Goal: Information Seeking & Learning: Check status

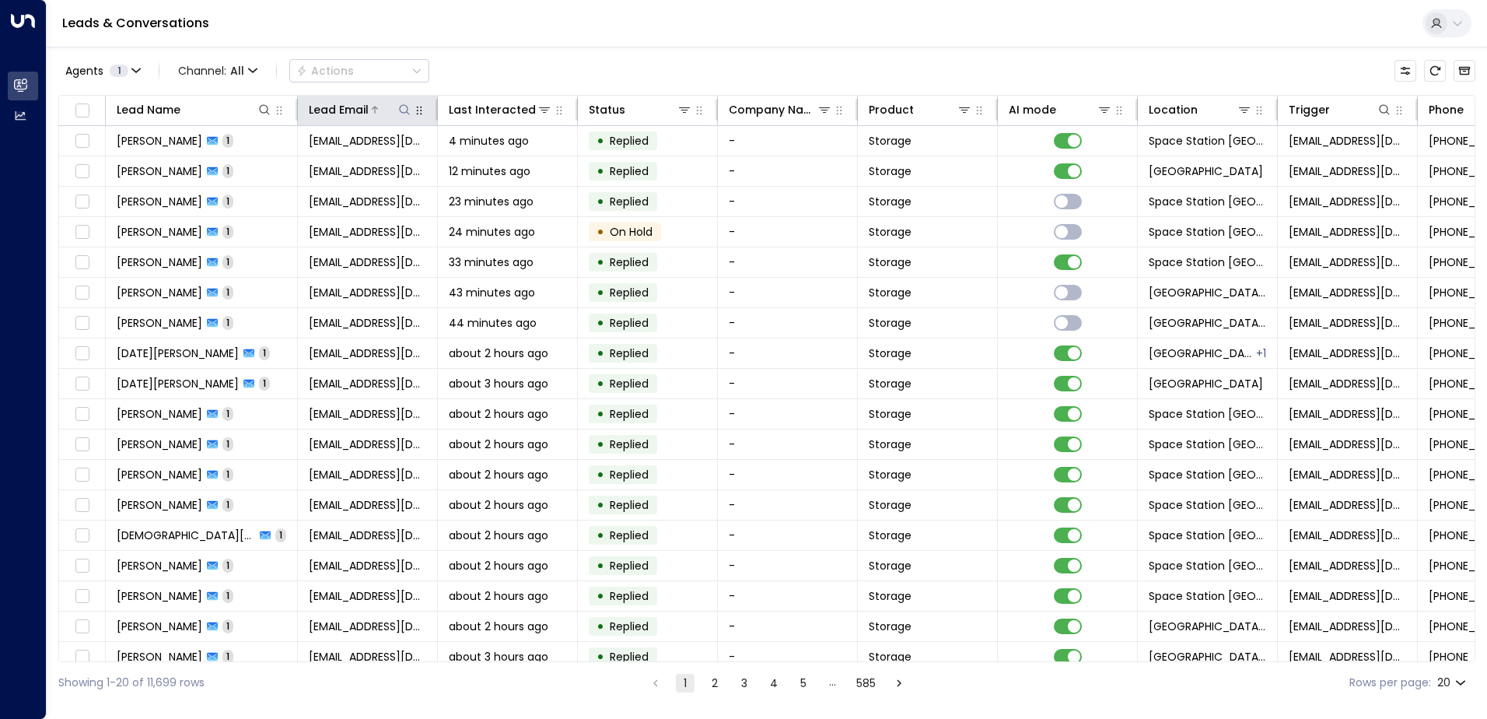
click at [408, 109] on icon at bounding box center [404, 109] width 10 height 10
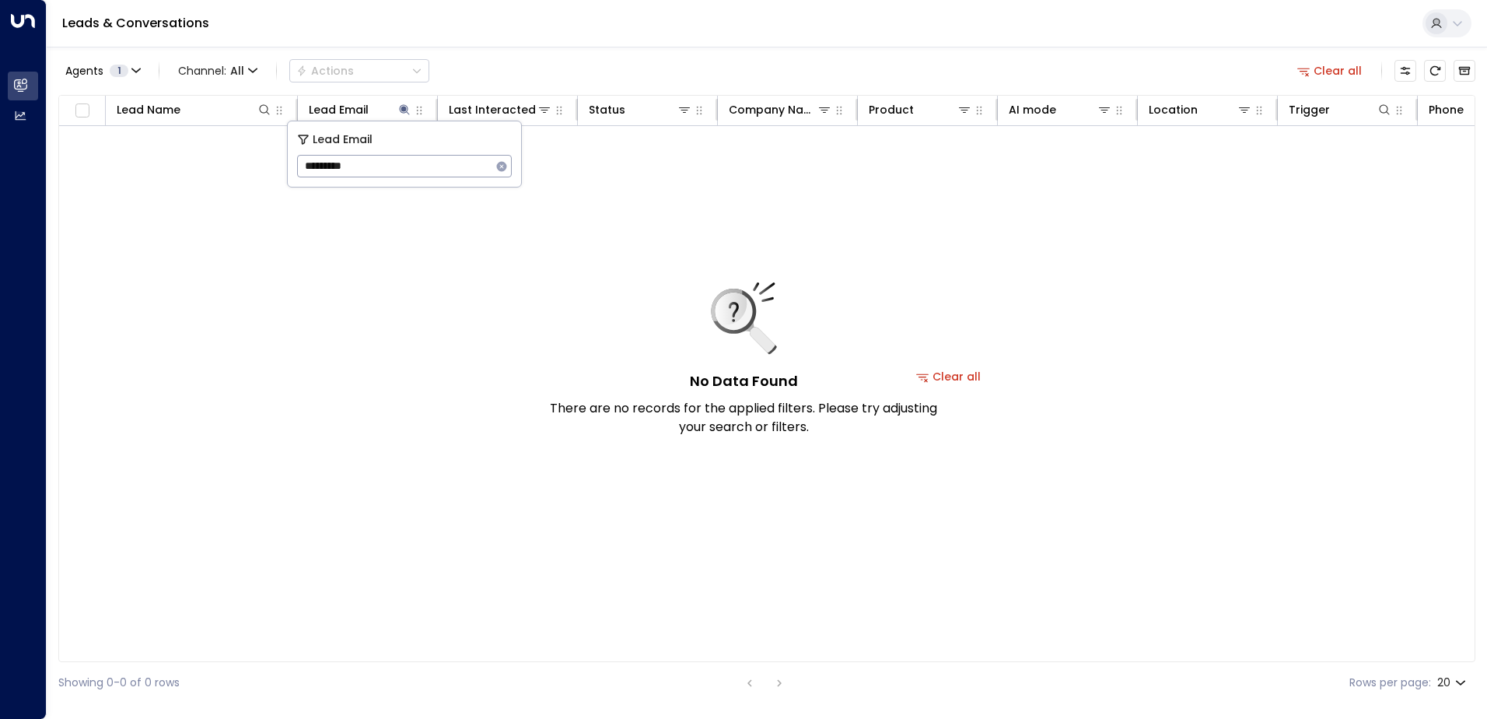
click at [338, 165] on input "*********" at bounding box center [394, 166] width 194 height 29
type input "**********"
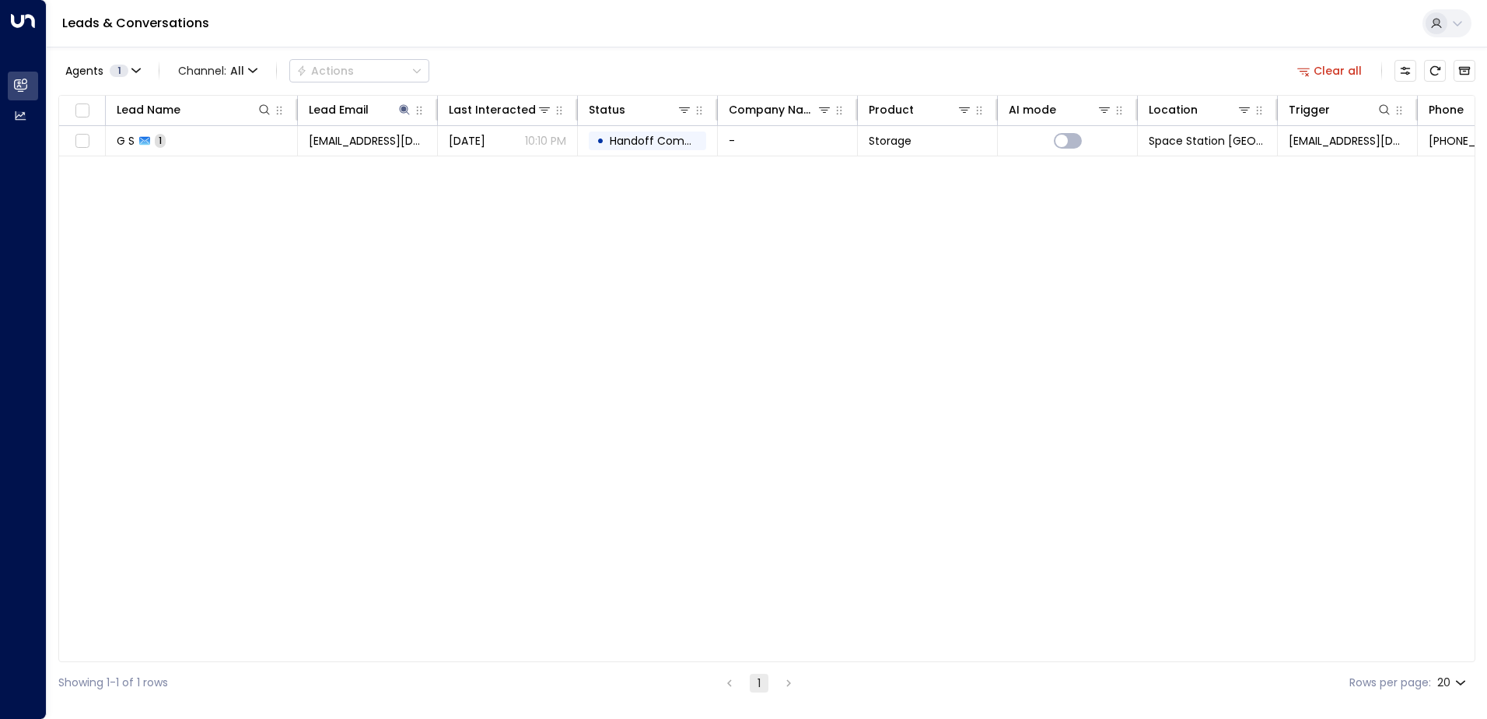
click at [524, 65] on div "Agents 1 Channel: All Actions Clear all" at bounding box center [766, 70] width 1417 height 33
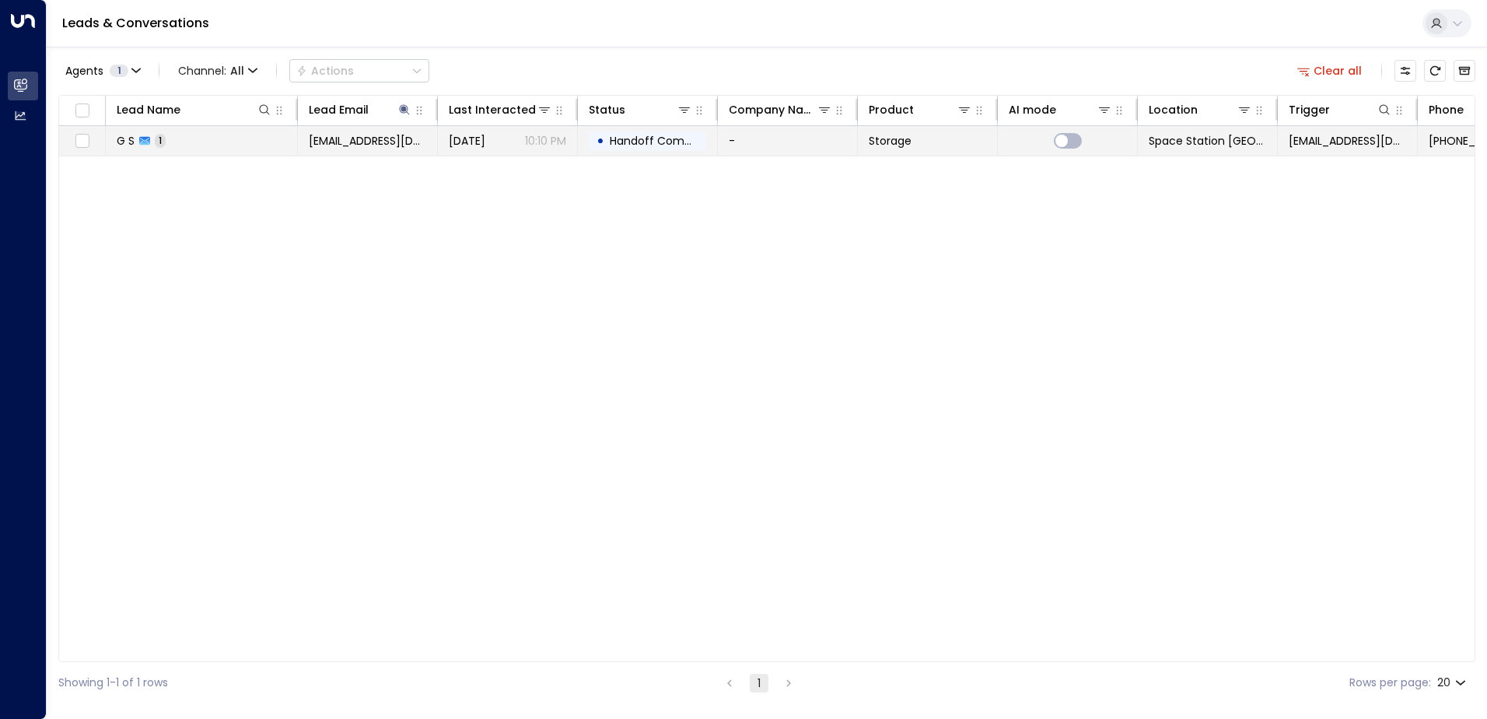
click at [647, 141] on span "Handoff Completed" at bounding box center [665, 141] width 110 height 16
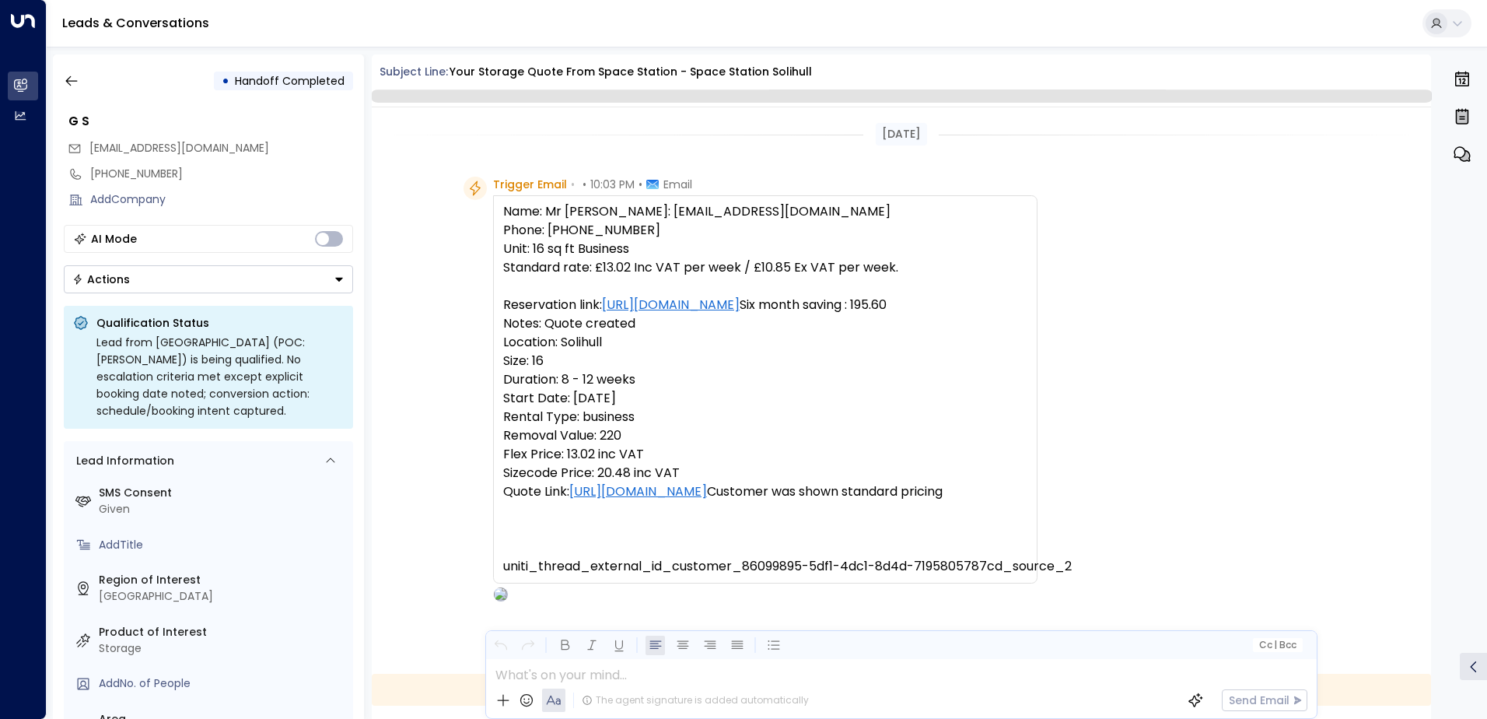
scroll to position [469, 0]
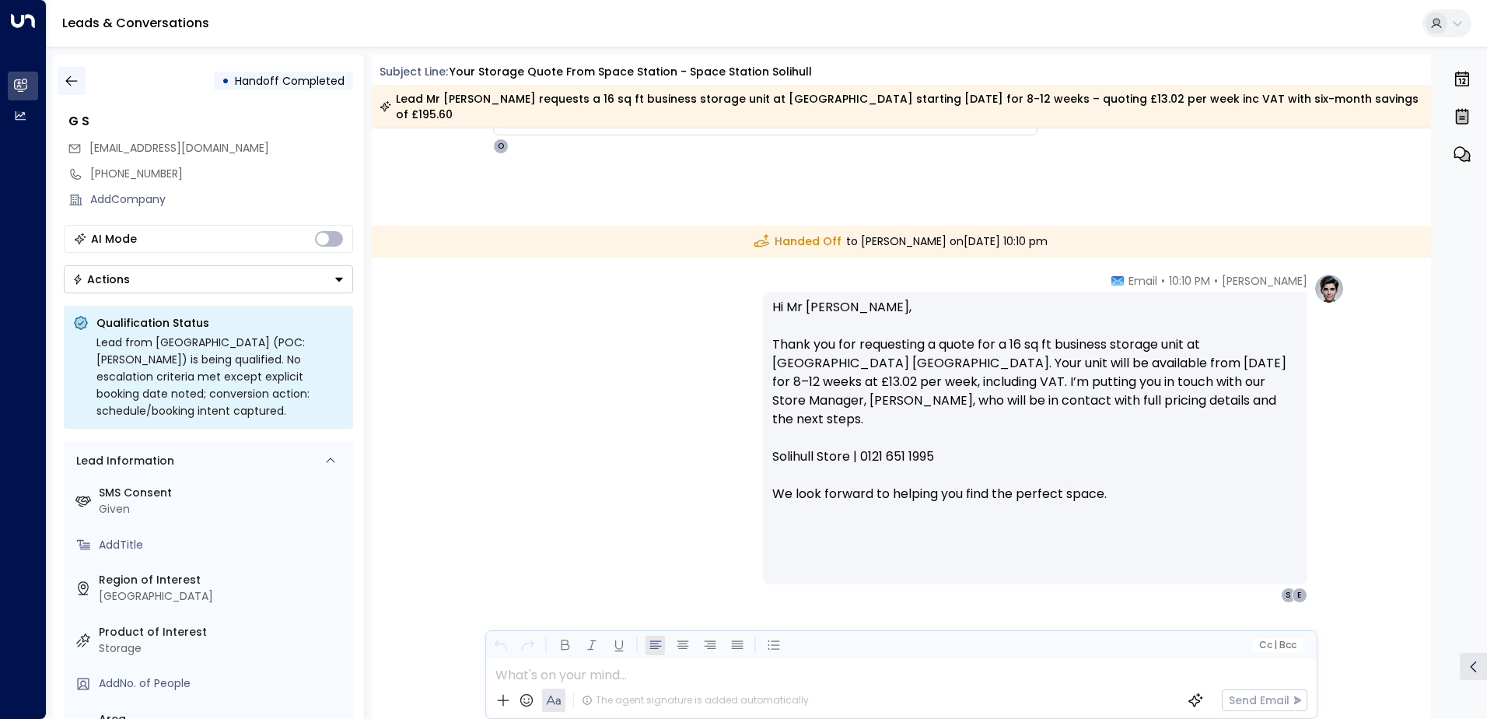
click at [64, 76] on icon "button" at bounding box center [72, 81] width 16 height 16
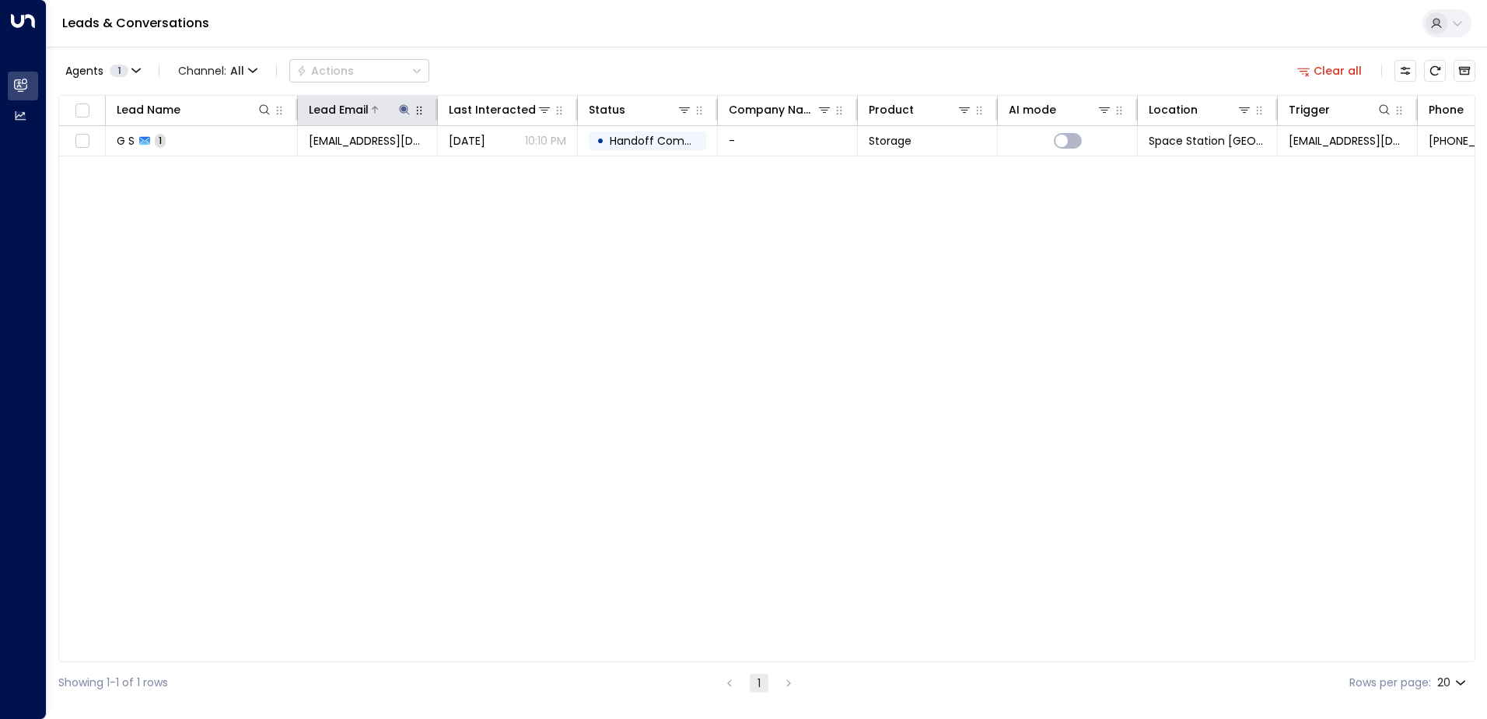
click at [409, 109] on icon at bounding box center [404, 109] width 12 height 12
click at [505, 162] on icon "button" at bounding box center [501, 166] width 12 height 12
click at [261, 110] on icon at bounding box center [264, 109] width 12 height 12
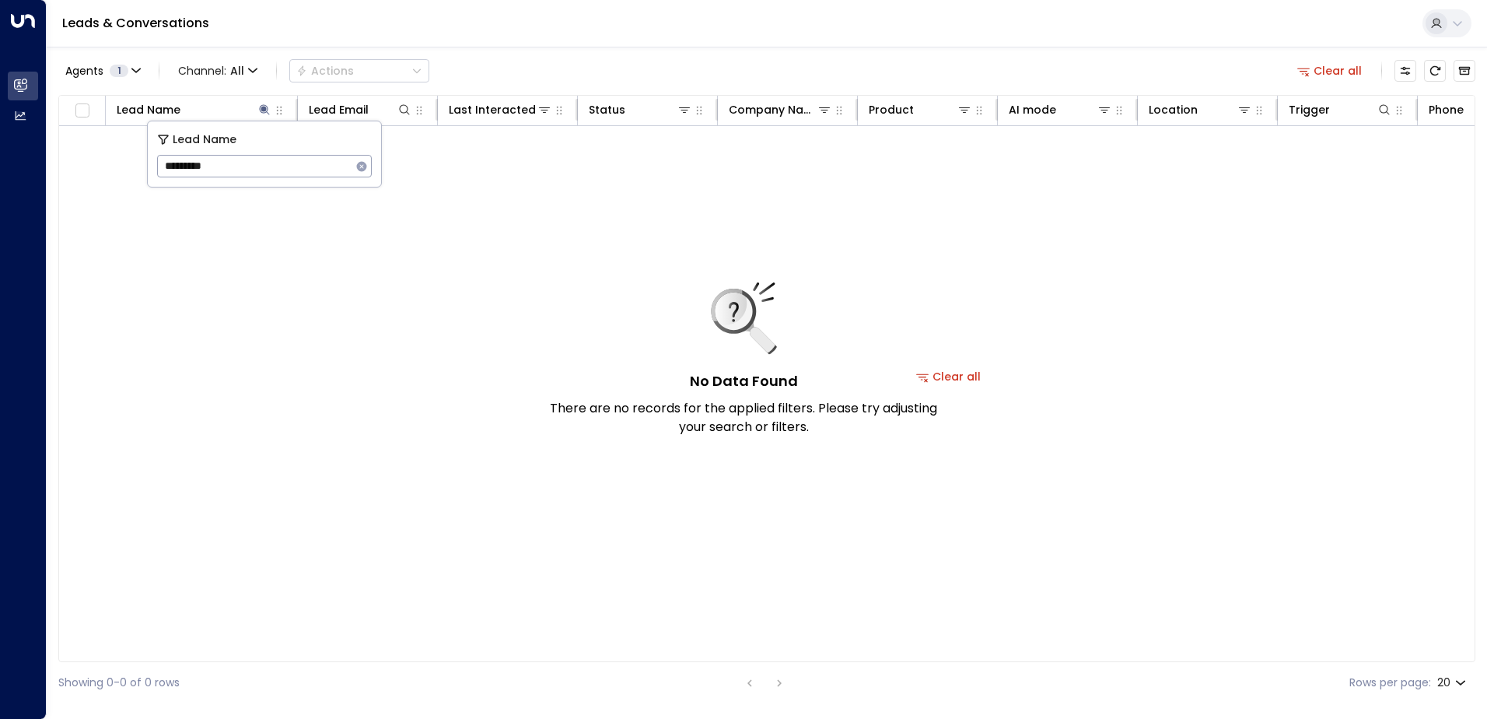
type input "**********"
click at [631, 64] on div "Agents 1 Channel: All Actions Clear all" at bounding box center [766, 70] width 1417 height 33
click at [262, 113] on icon at bounding box center [264, 109] width 10 height 10
click at [266, 110] on icon at bounding box center [264, 109] width 12 height 12
type input "*"
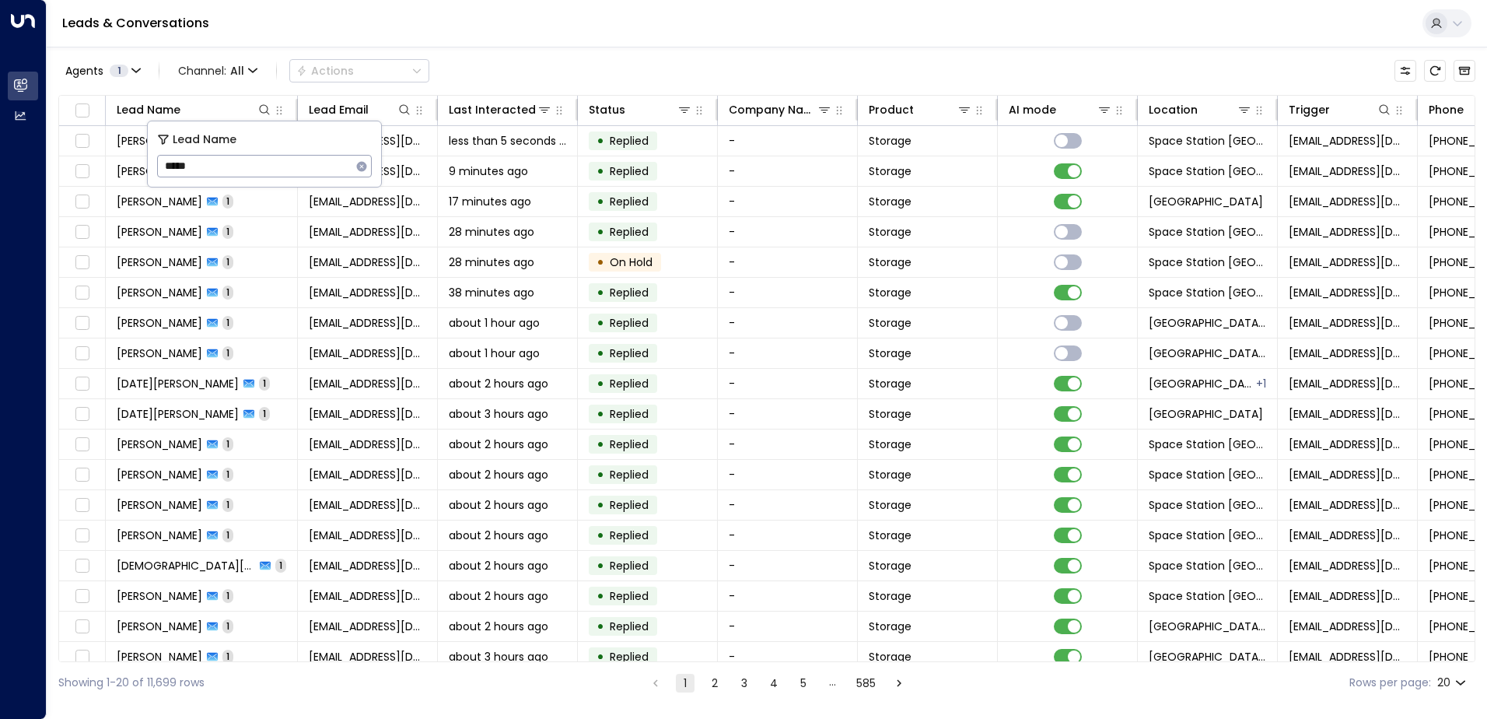
type input "******"
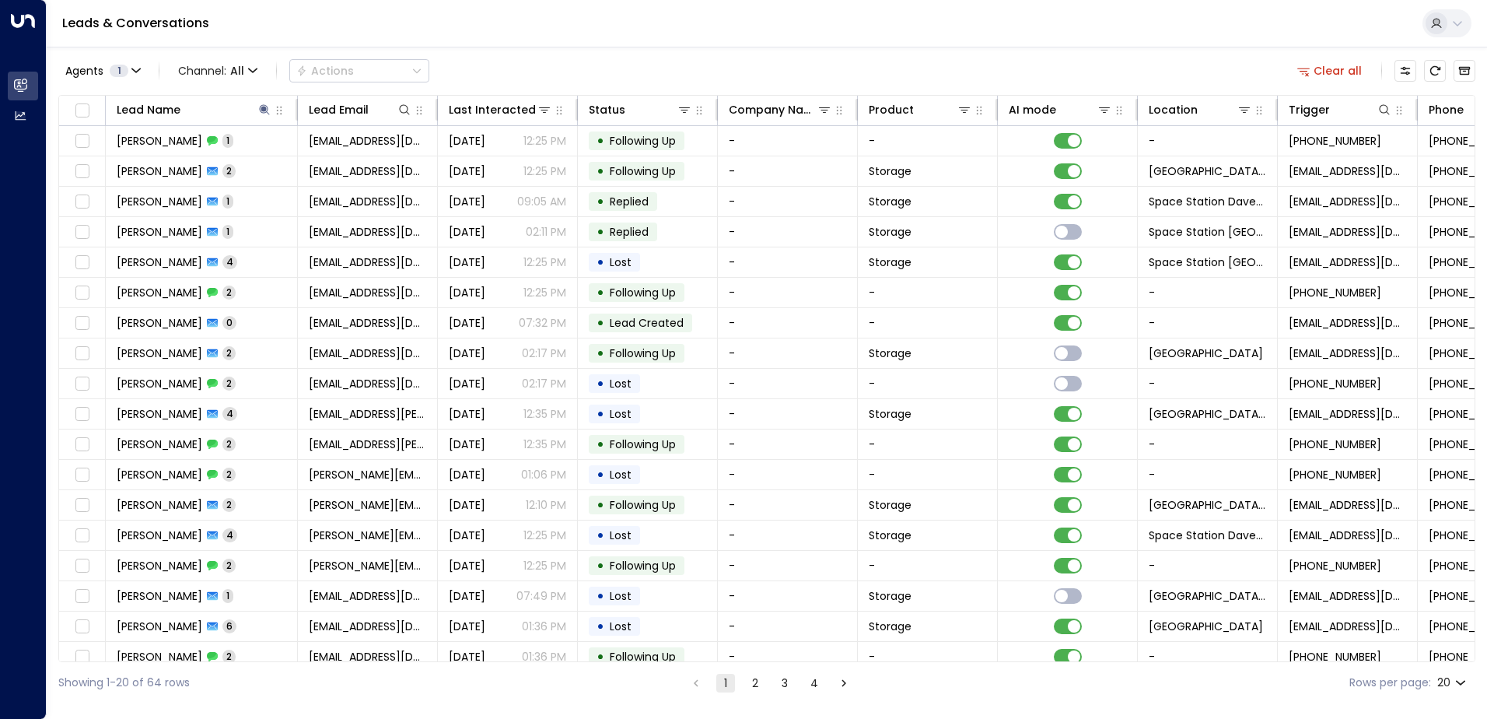
click at [540, 68] on div "Agents 1 Channel: All Actions Clear all" at bounding box center [766, 70] width 1417 height 33
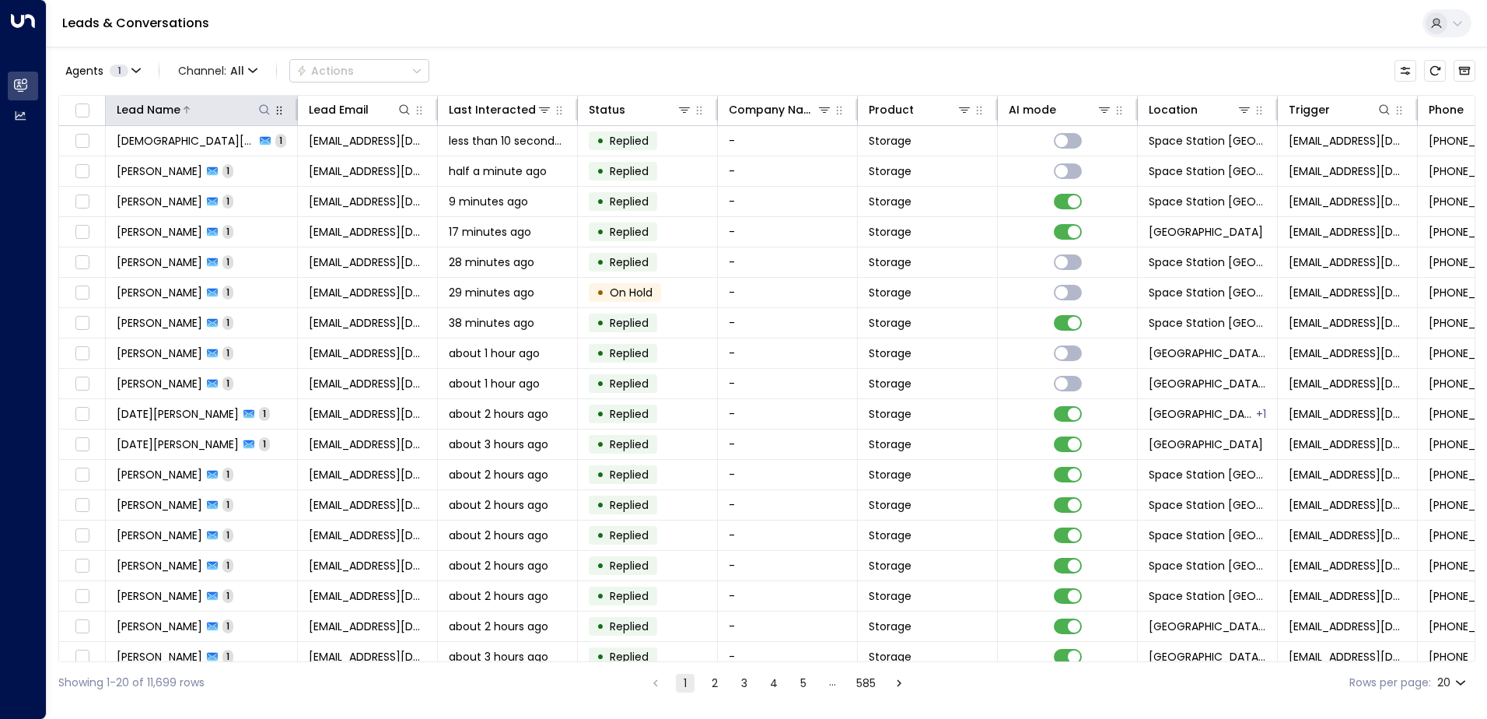
click at [261, 107] on icon at bounding box center [264, 109] width 10 height 10
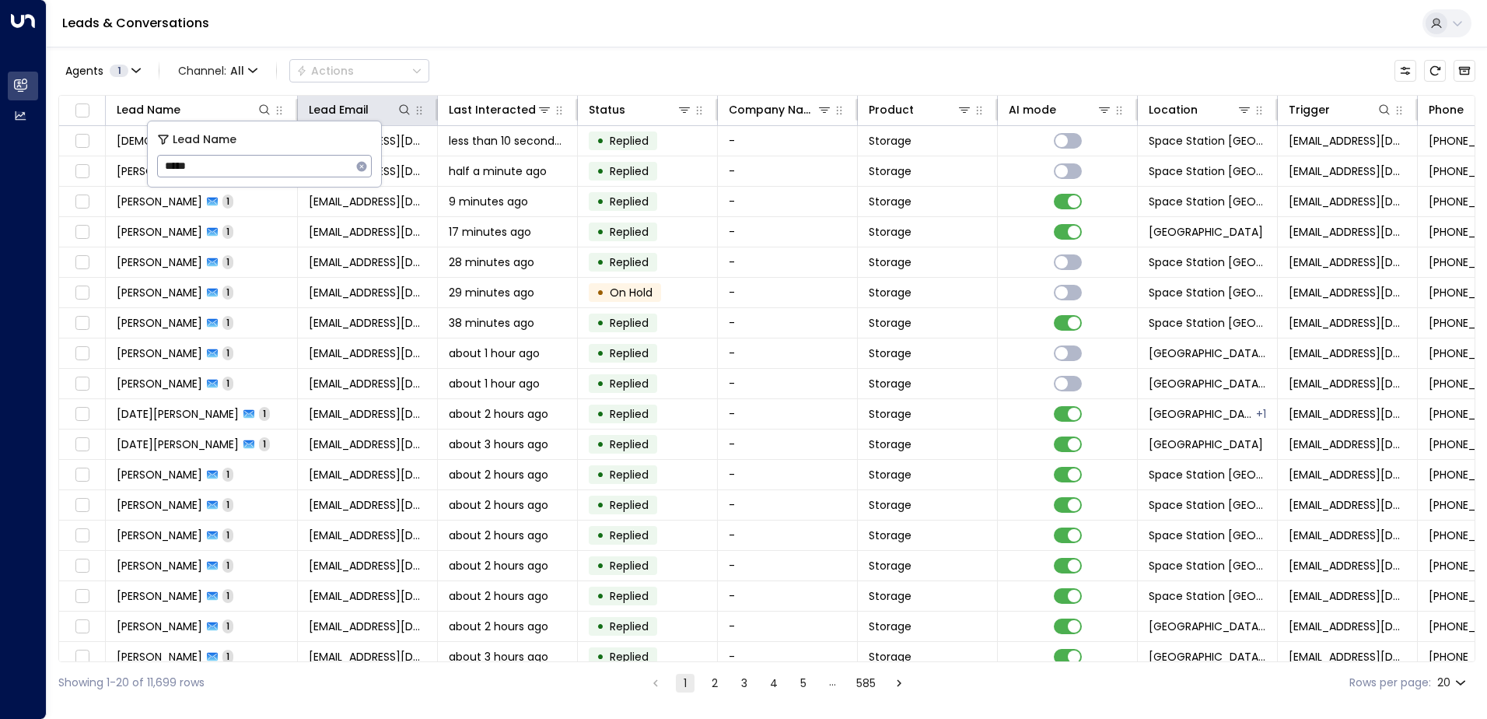
type input "******"
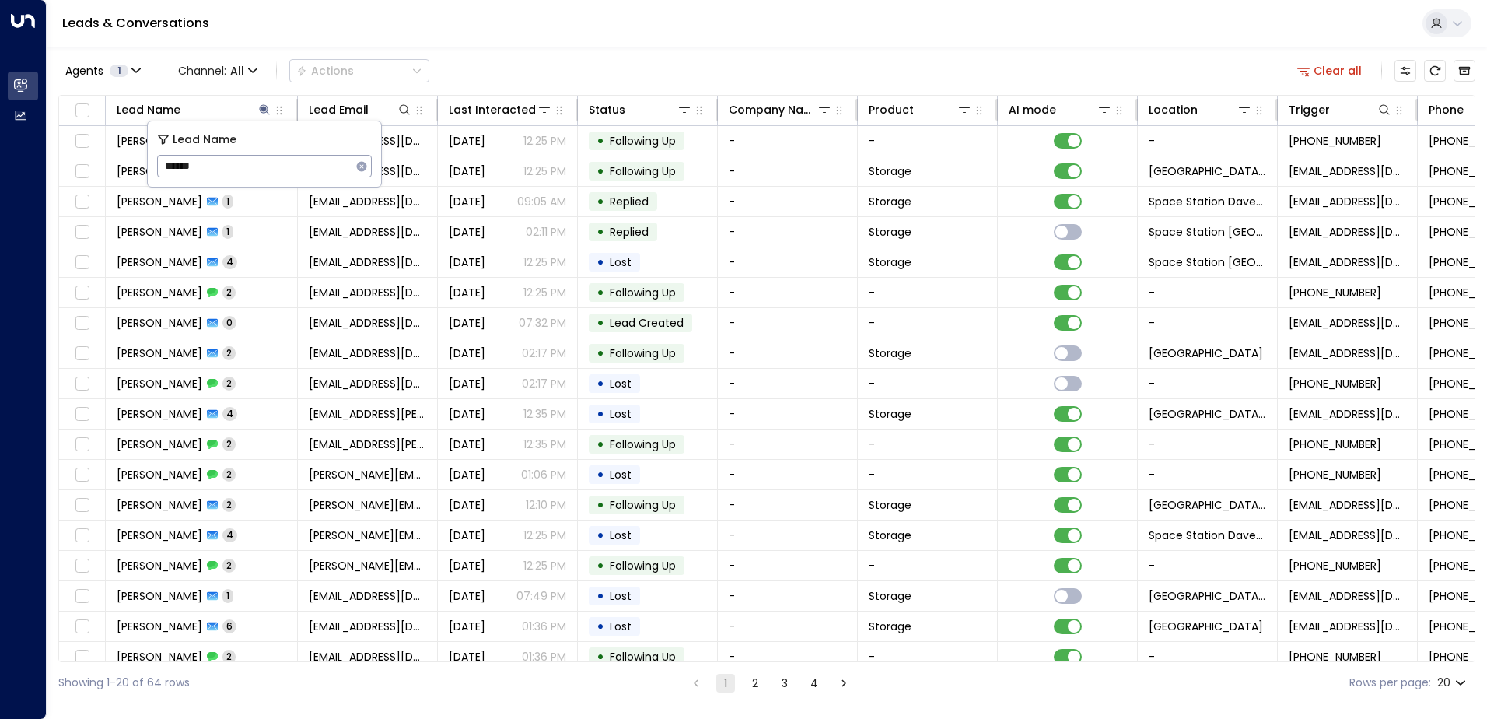
click at [613, 57] on div "Agents 1 Channel: All Actions Clear all" at bounding box center [766, 70] width 1417 height 33
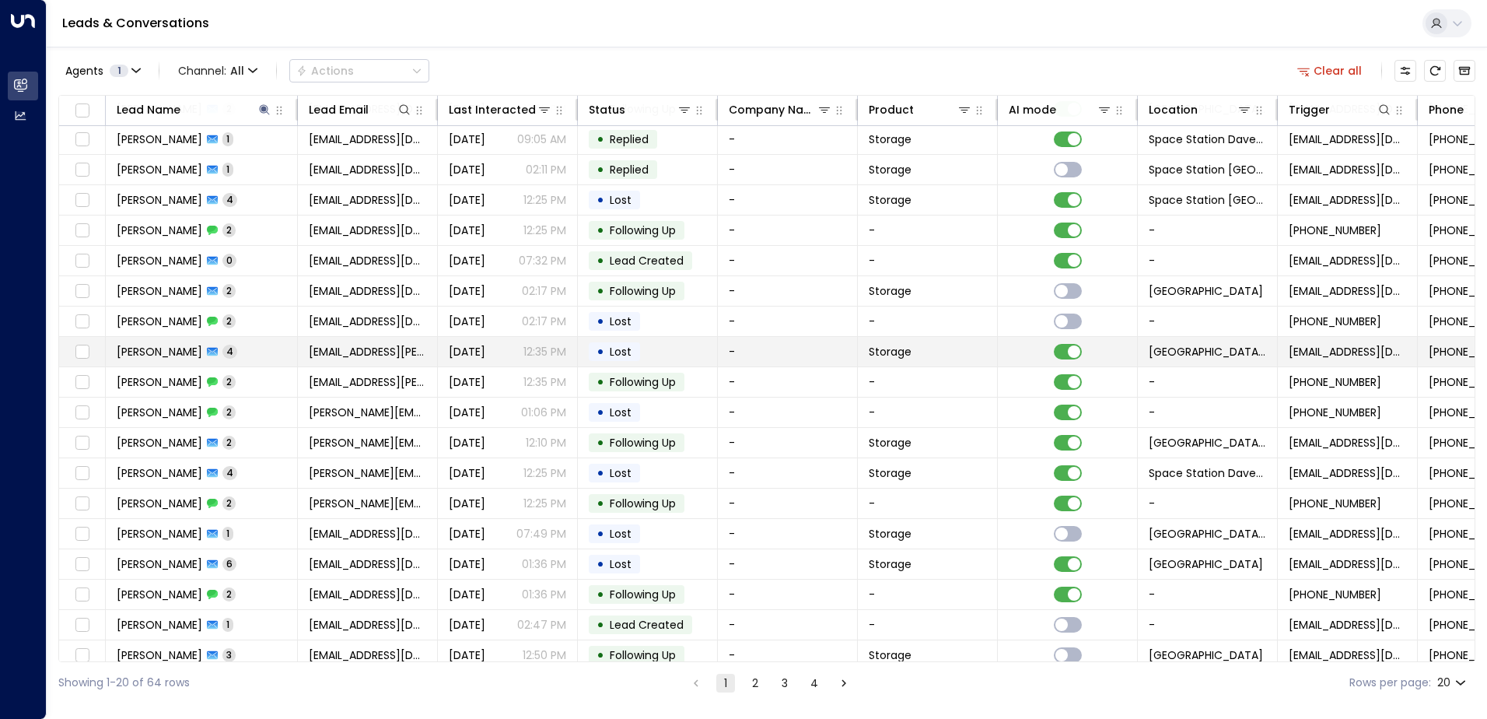
scroll to position [76, 0]
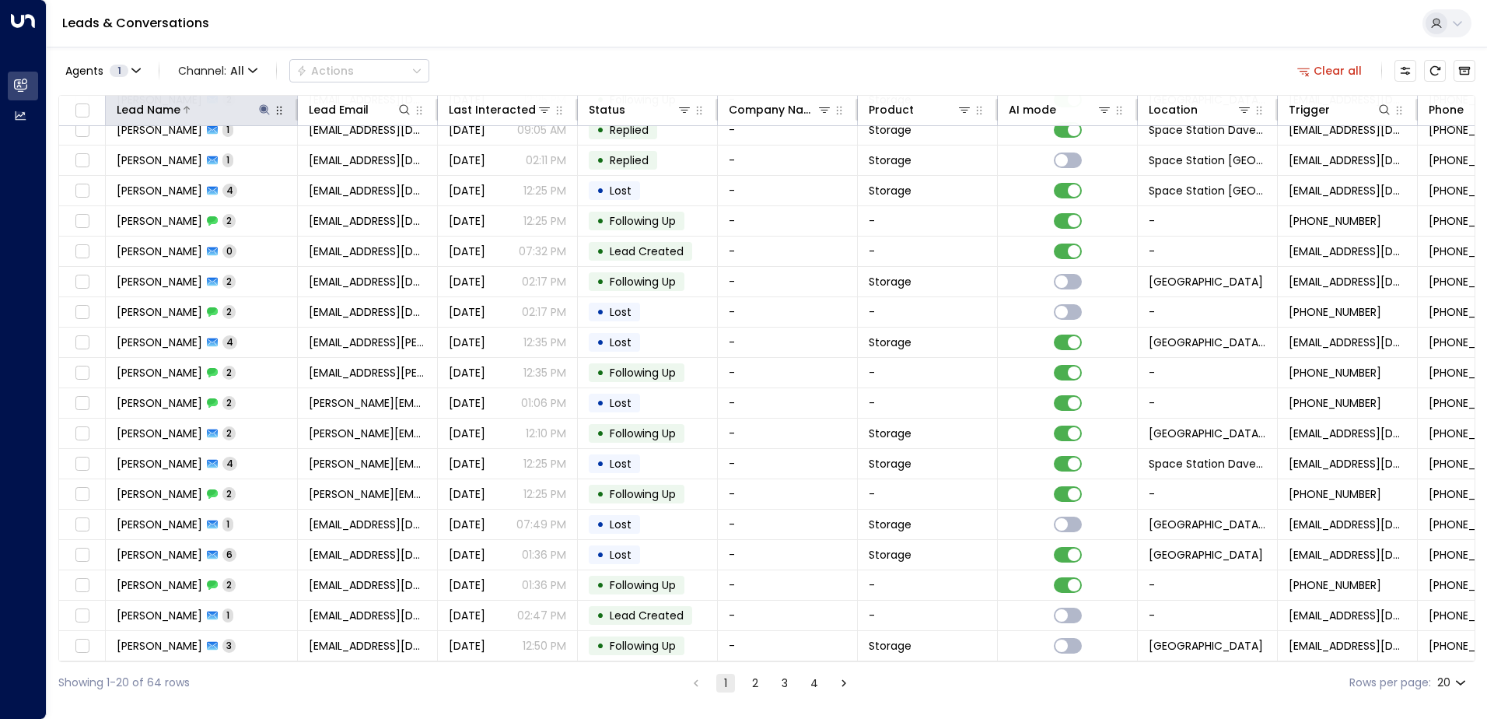
click at [268, 114] on icon at bounding box center [264, 109] width 12 height 12
click at [261, 107] on icon at bounding box center [264, 109] width 12 height 12
click at [362, 165] on icon "button" at bounding box center [362, 166] width 10 height 10
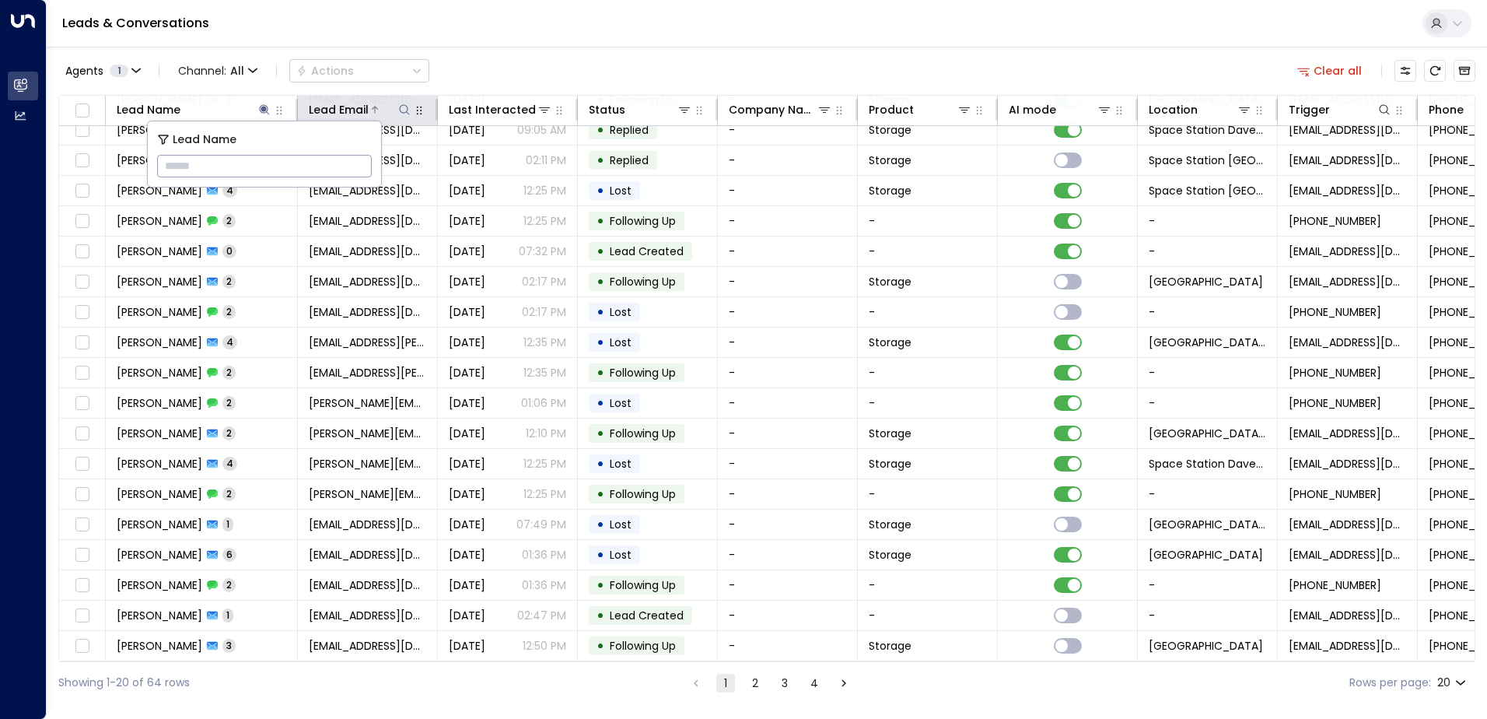
click at [404, 111] on icon at bounding box center [404, 109] width 12 height 12
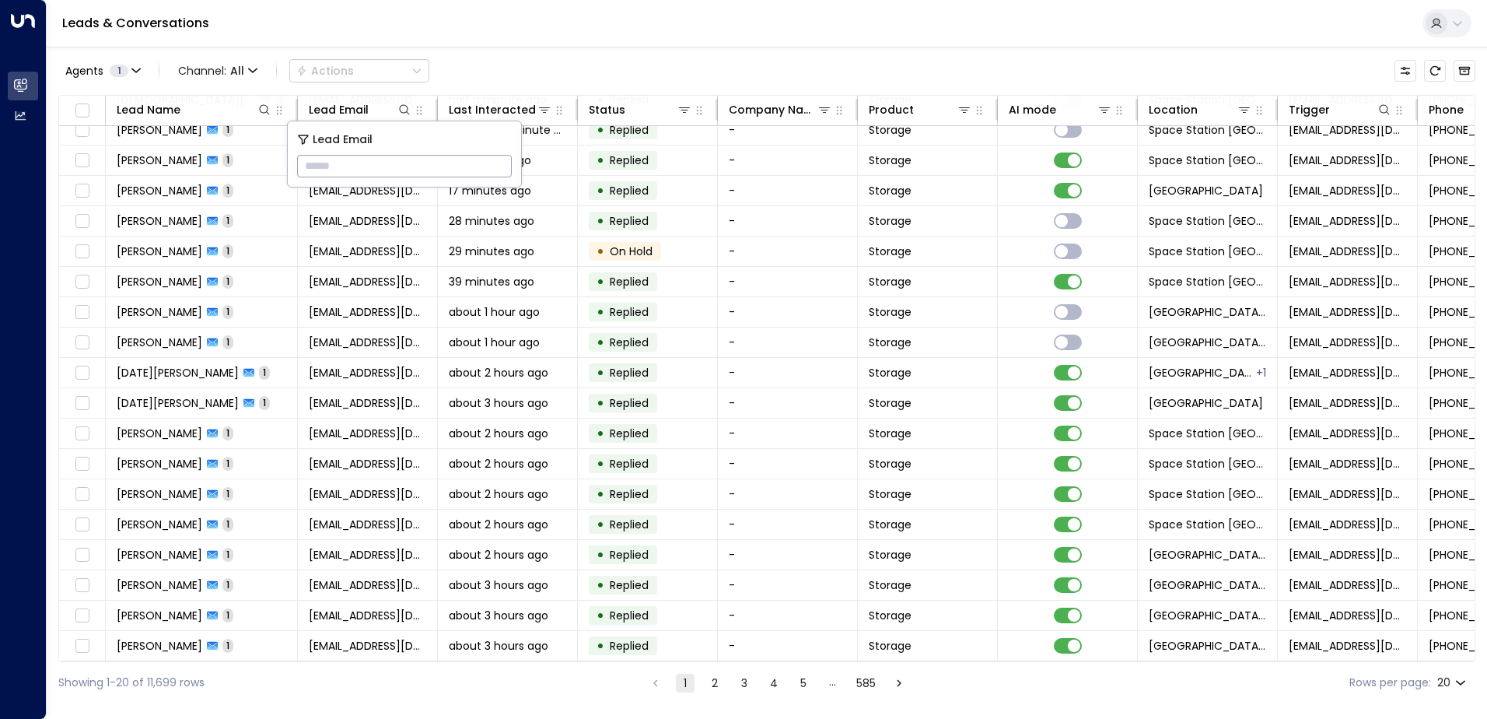
click at [379, 169] on input "text" at bounding box center [404, 166] width 215 height 29
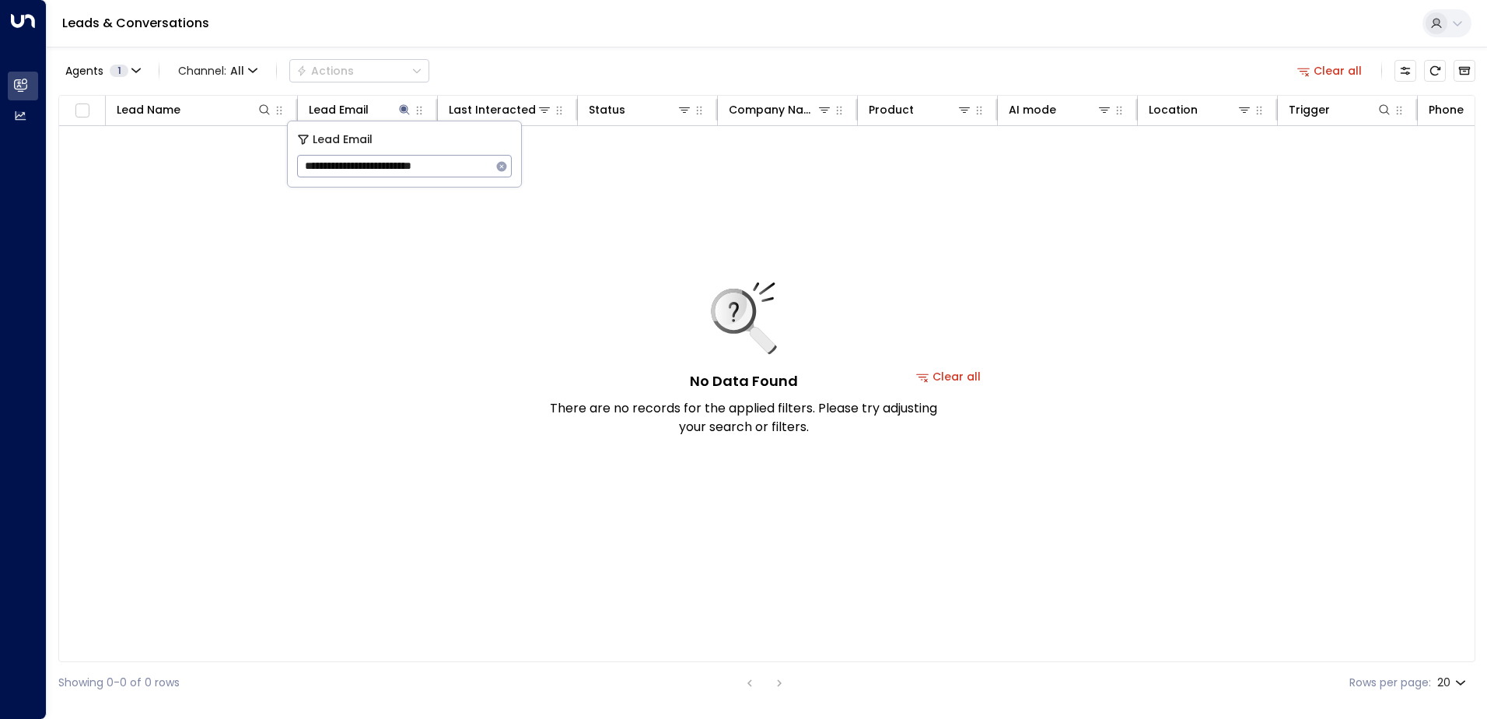
type input "**********"
click at [504, 165] on icon "button" at bounding box center [502, 166] width 10 height 10
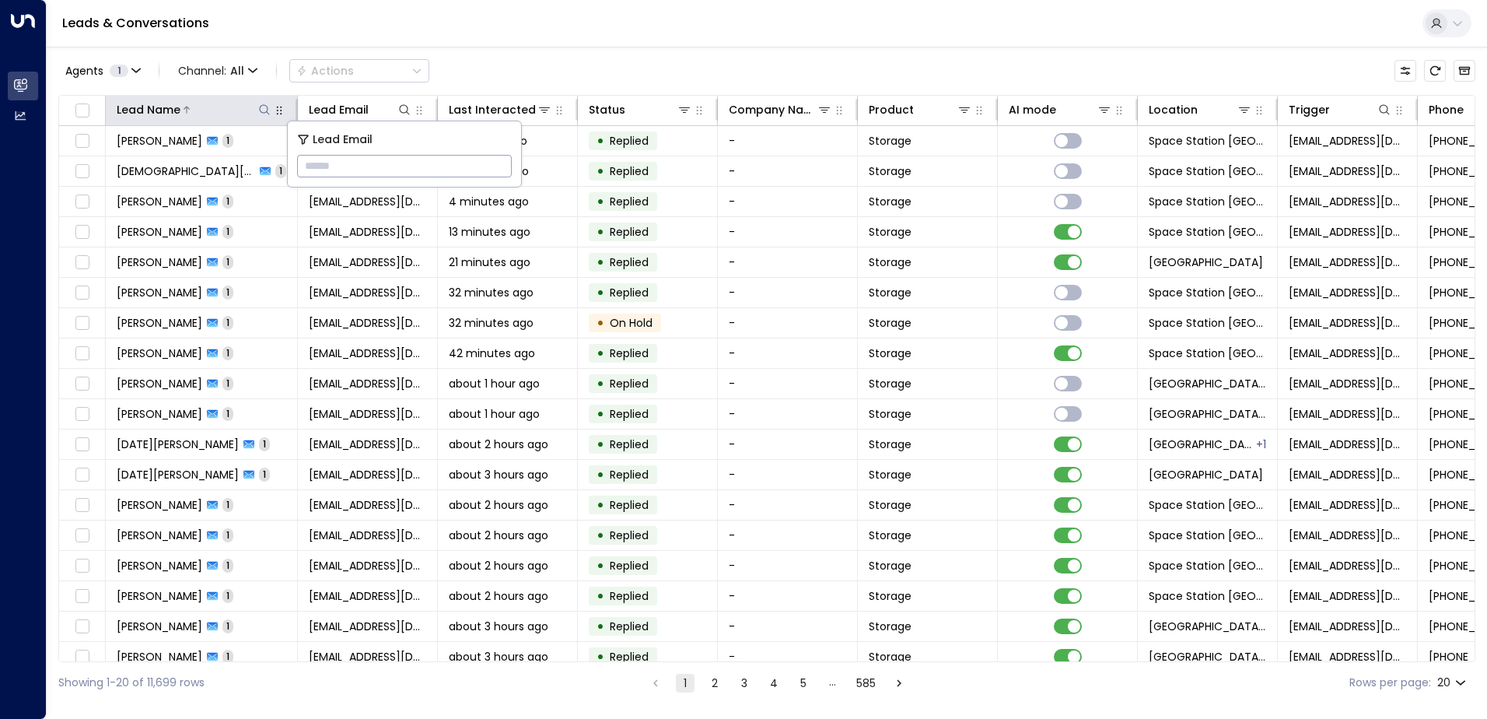
click at [260, 107] on icon at bounding box center [264, 109] width 10 height 10
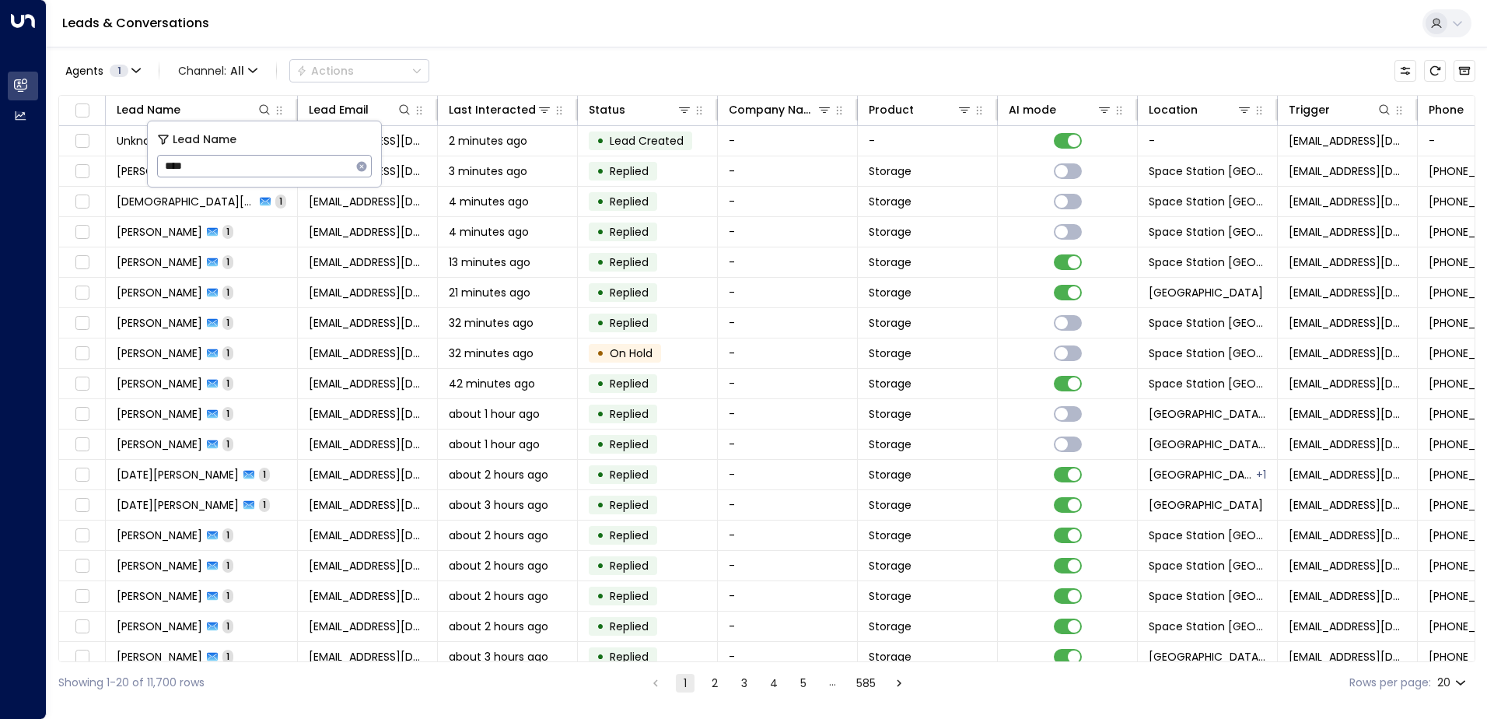
type input "*****"
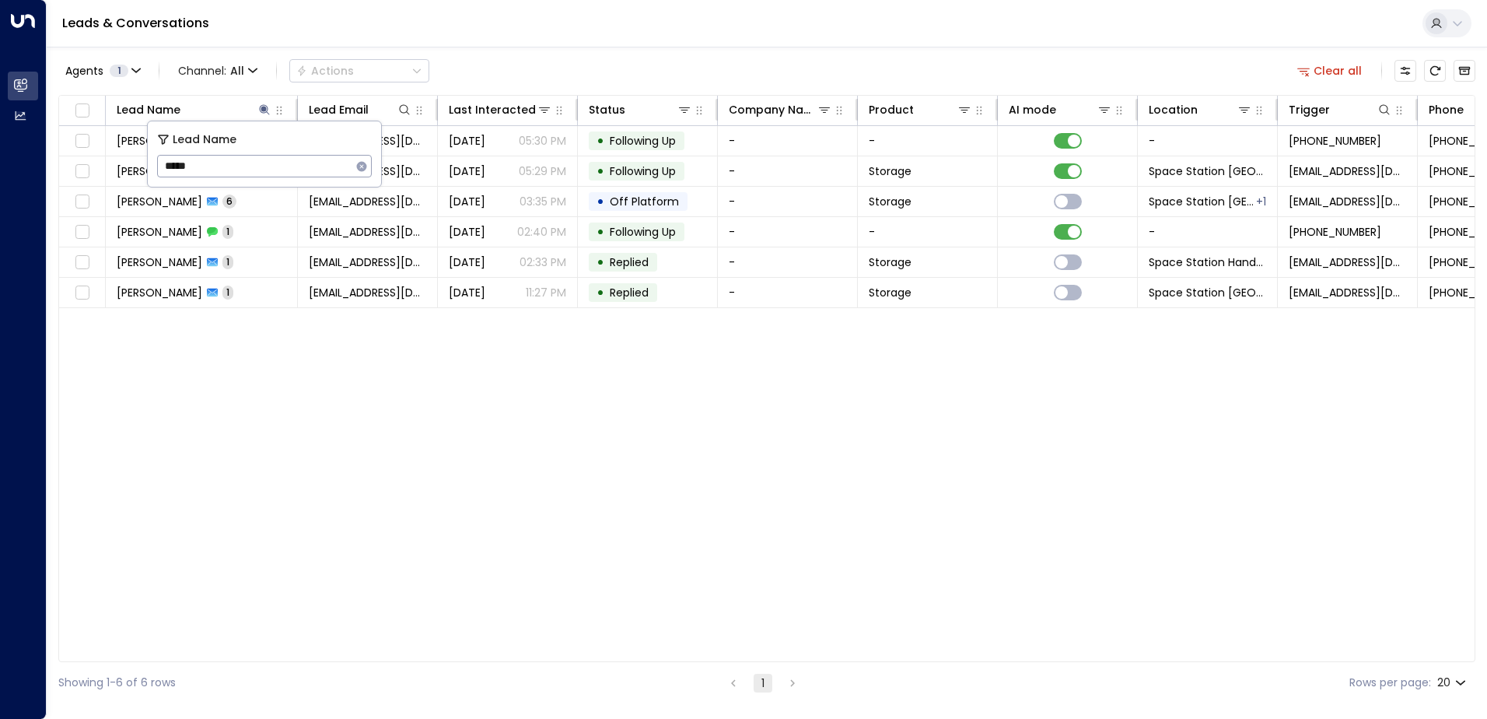
click at [624, 47] on div "Leads & Conversations" at bounding box center [767, 23] width 1440 height 47
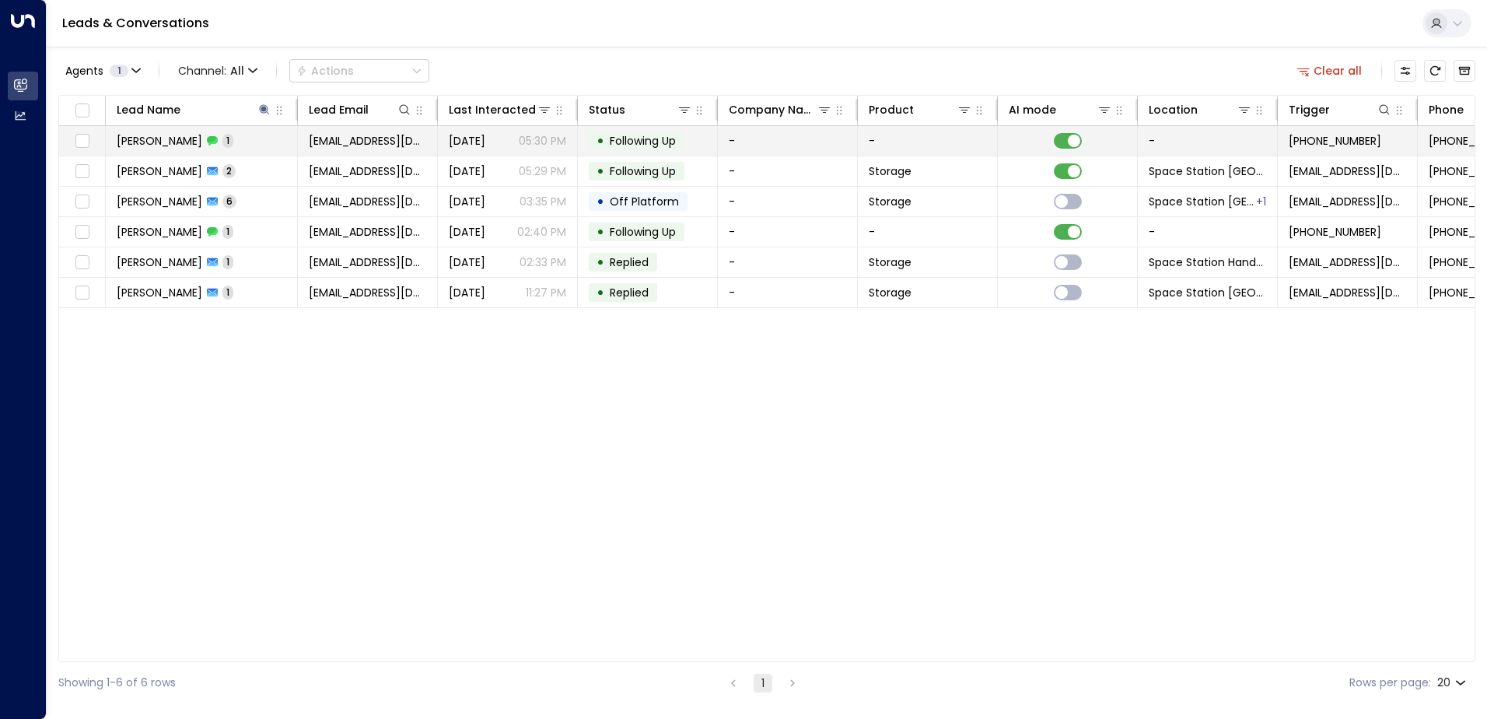
click at [664, 147] on span "Following Up" at bounding box center [643, 141] width 66 height 16
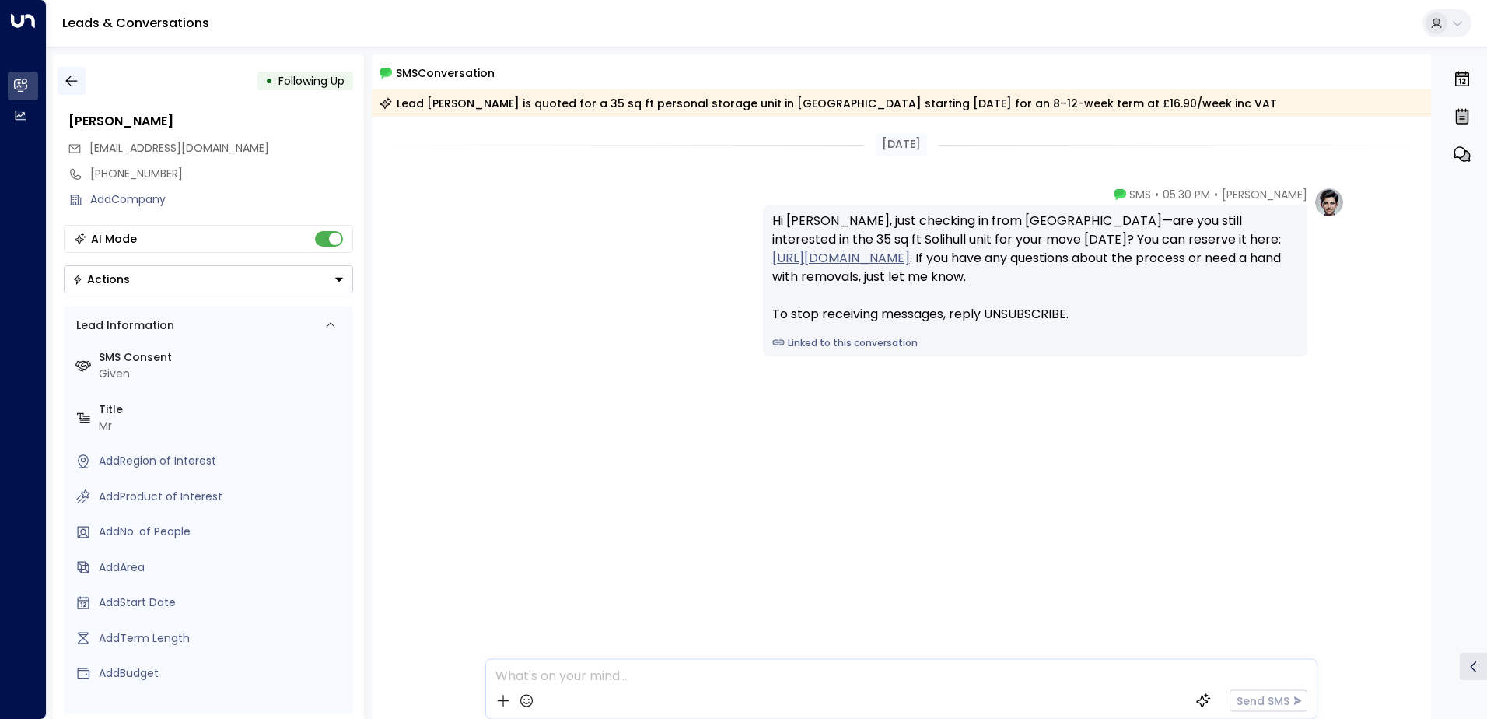
click at [79, 82] on button "button" at bounding box center [72, 81] width 28 height 28
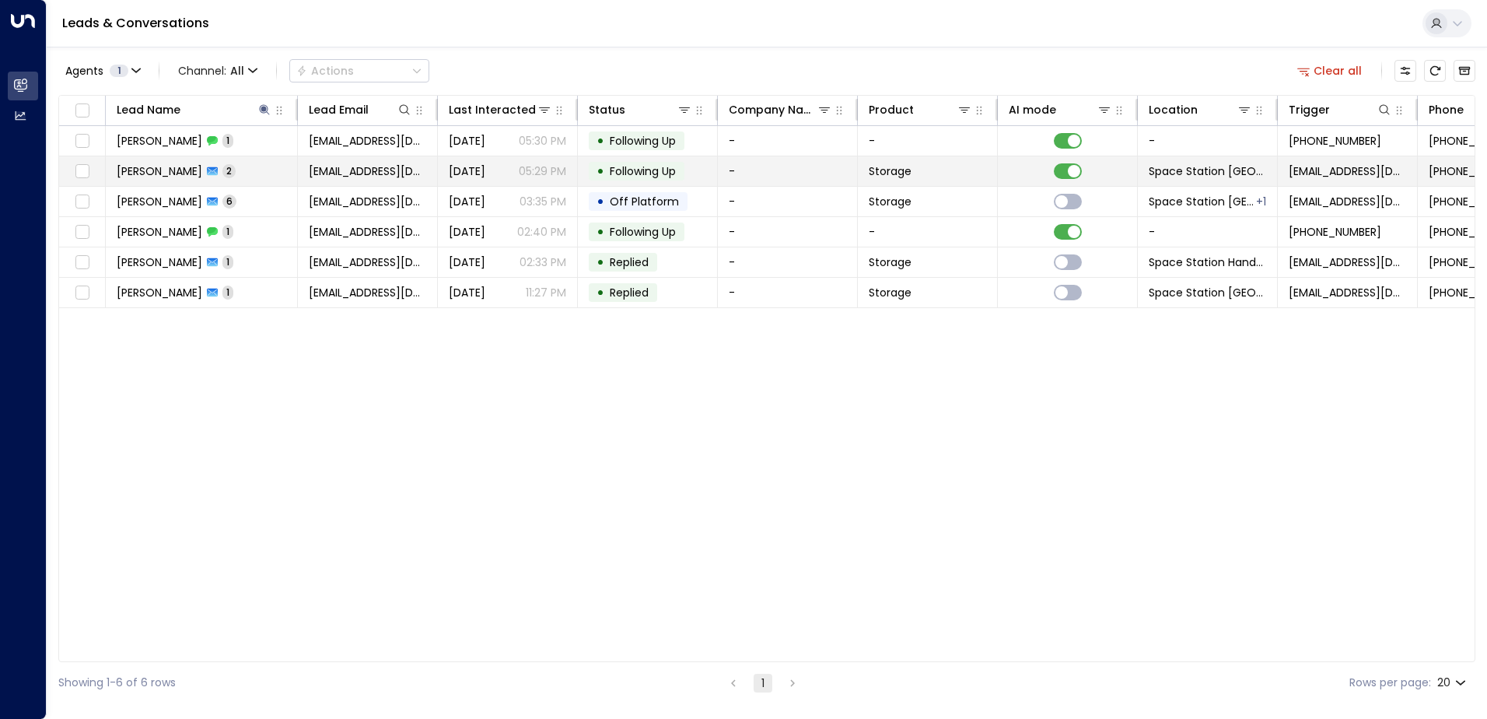
click at [653, 168] on span "Following Up" at bounding box center [643, 171] width 66 height 16
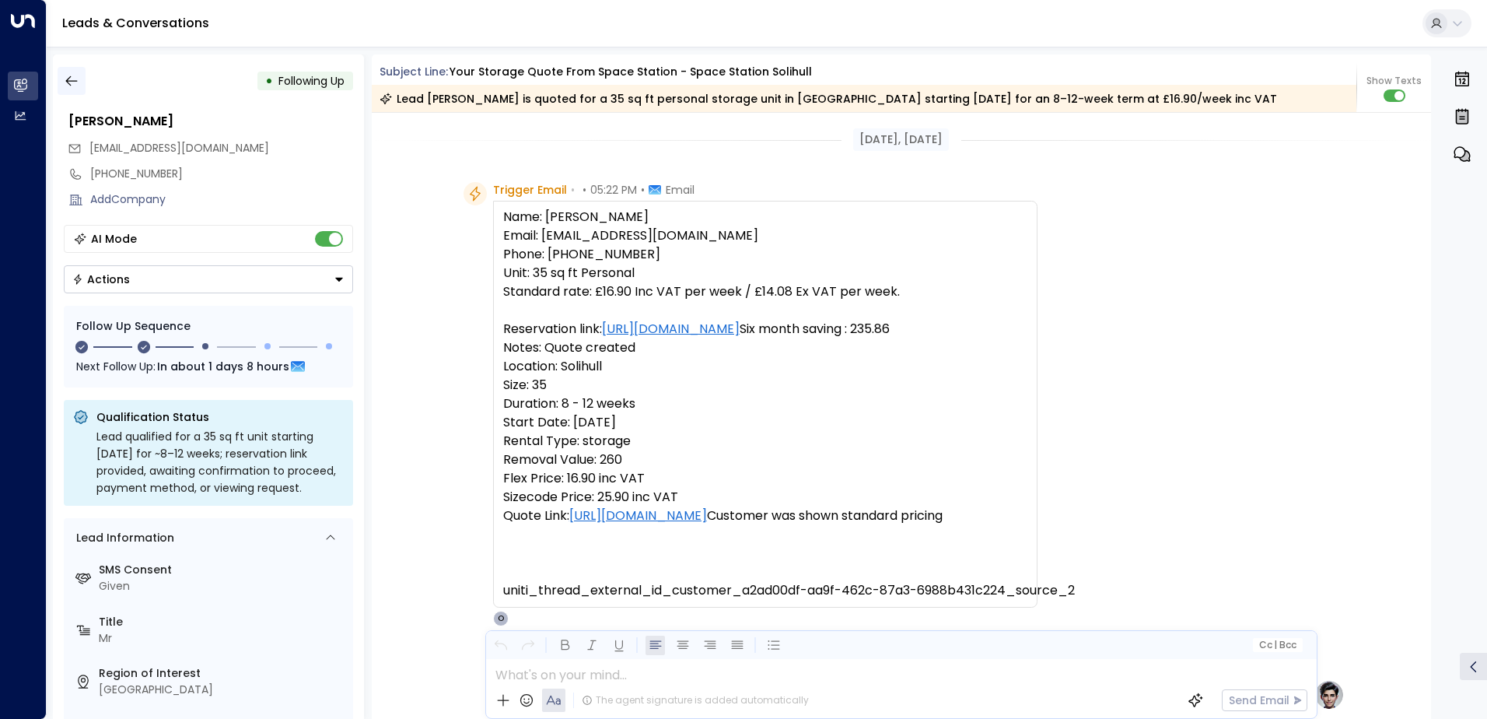
click at [73, 86] on icon "button" at bounding box center [72, 81] width 16 height 16
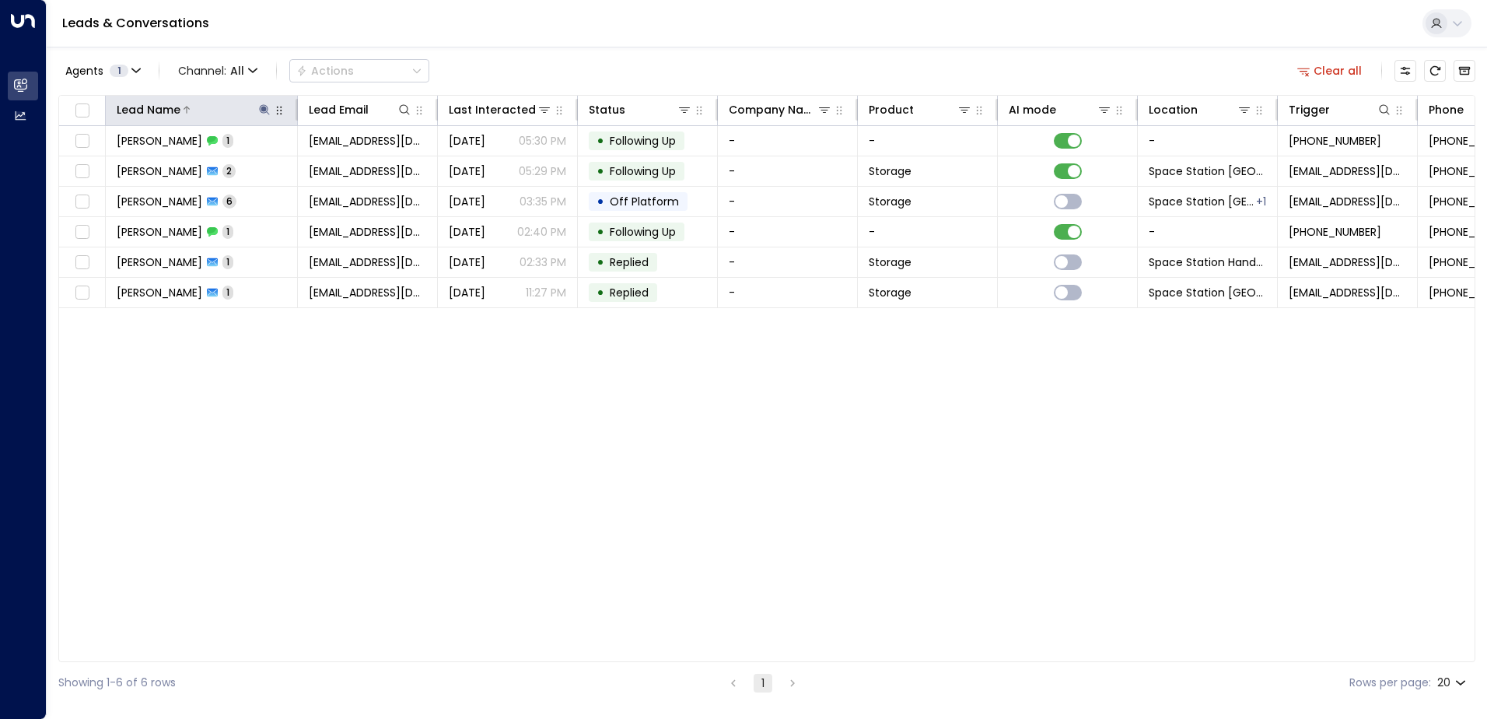
click at [265, 109] on icon at bounding box center [264, 109] width 10 height 10
type input "*"
type input "********"
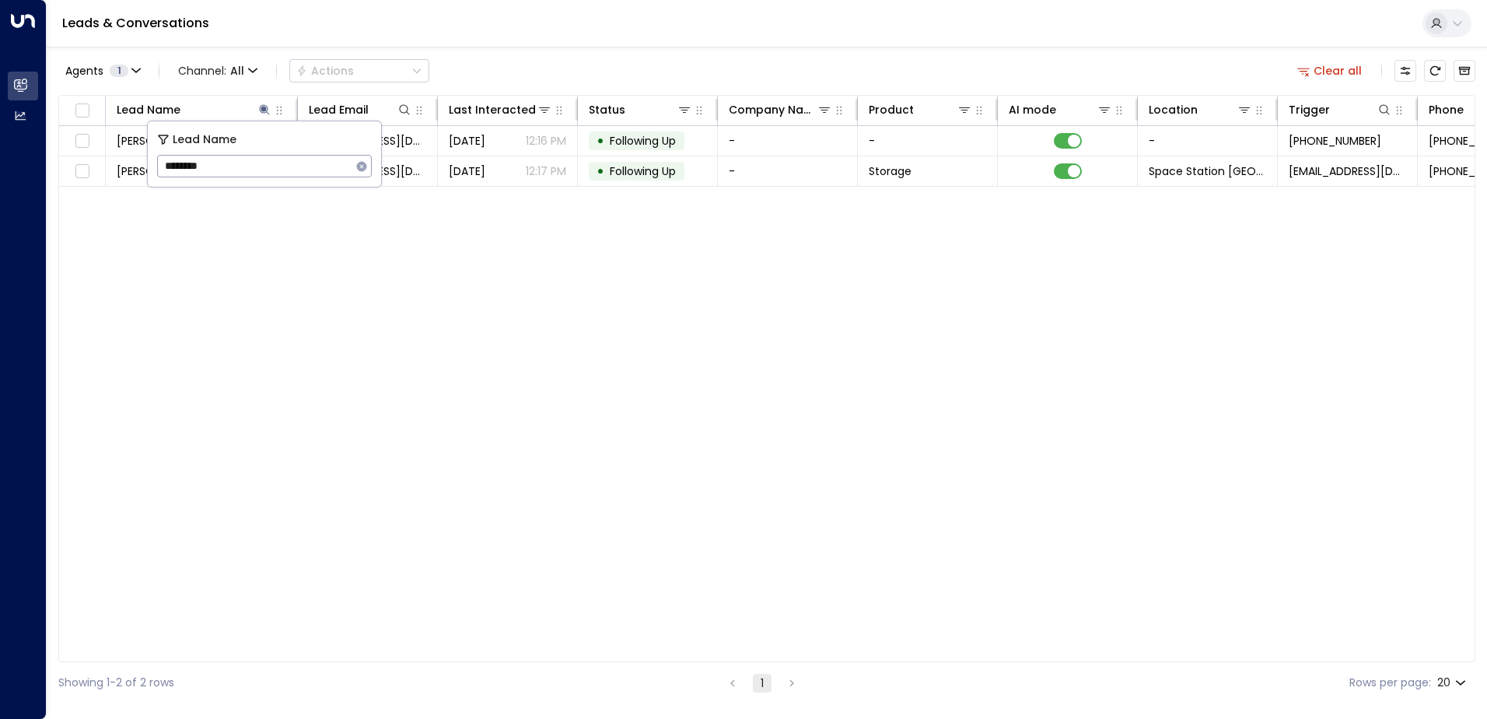
click at [584, 72] on div "Agents 1 Channel: All Actions Clear all" at bounding box center [766, 70] width 1417 height 33
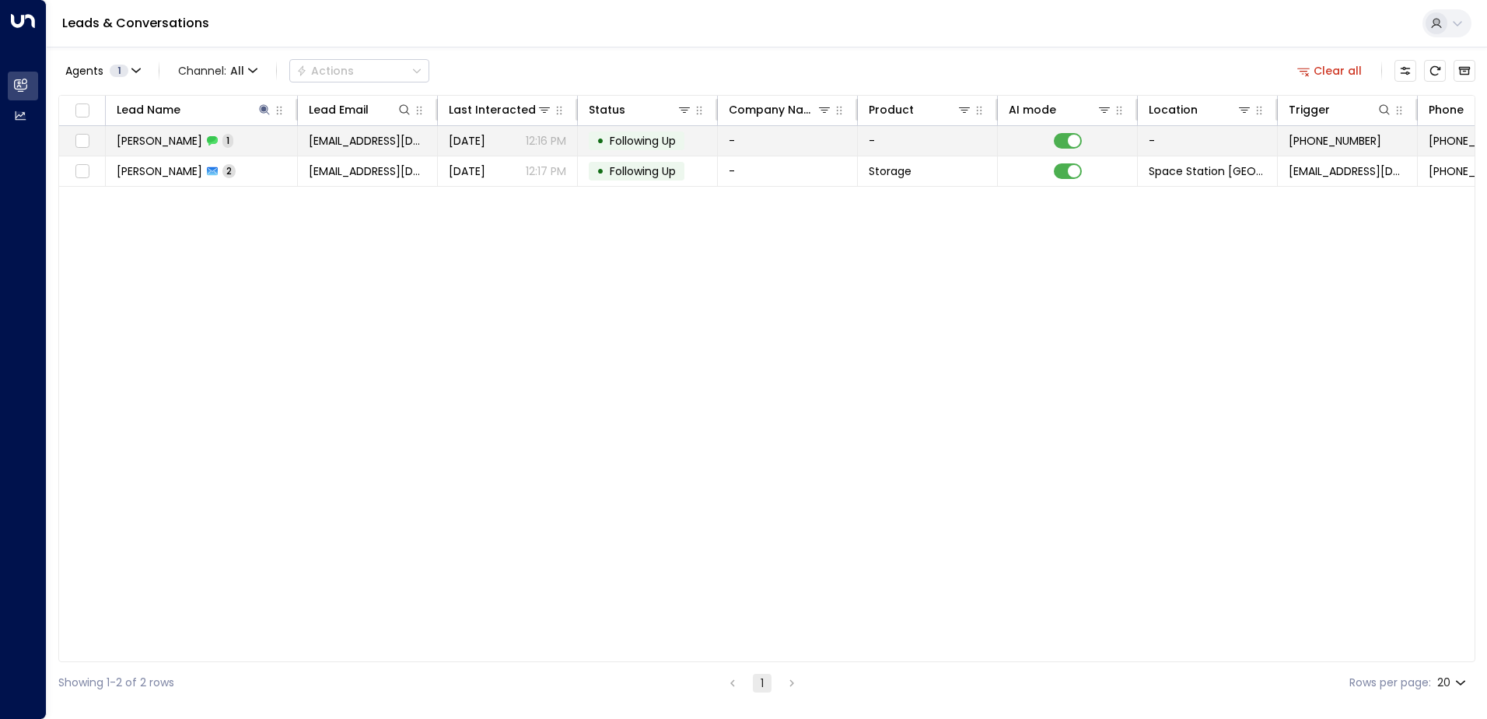
click at [675, 145] on span "Following Up" at bounding box center [643, 141] width 66 height 16
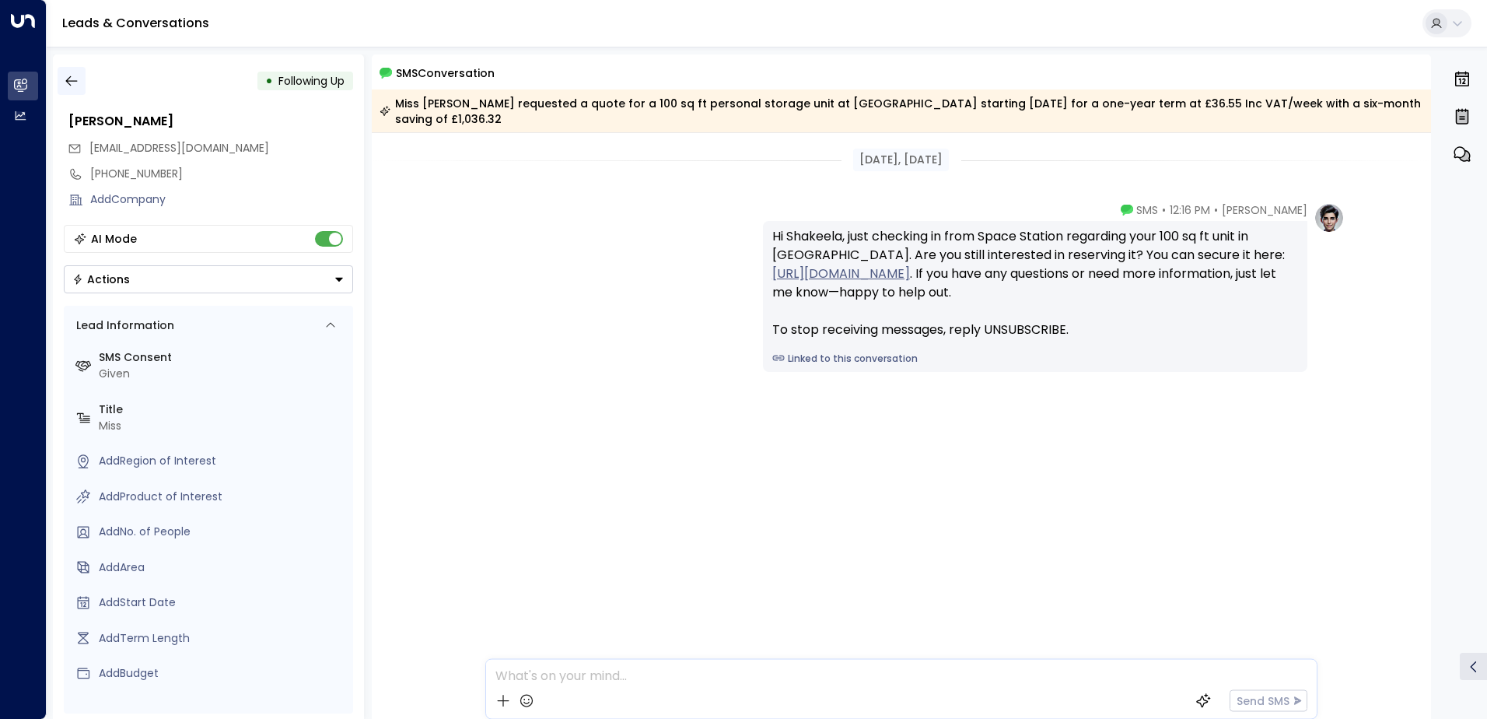
click at [79, 77] on icon "button" at bounding box center [72, 81] width 16 height 16
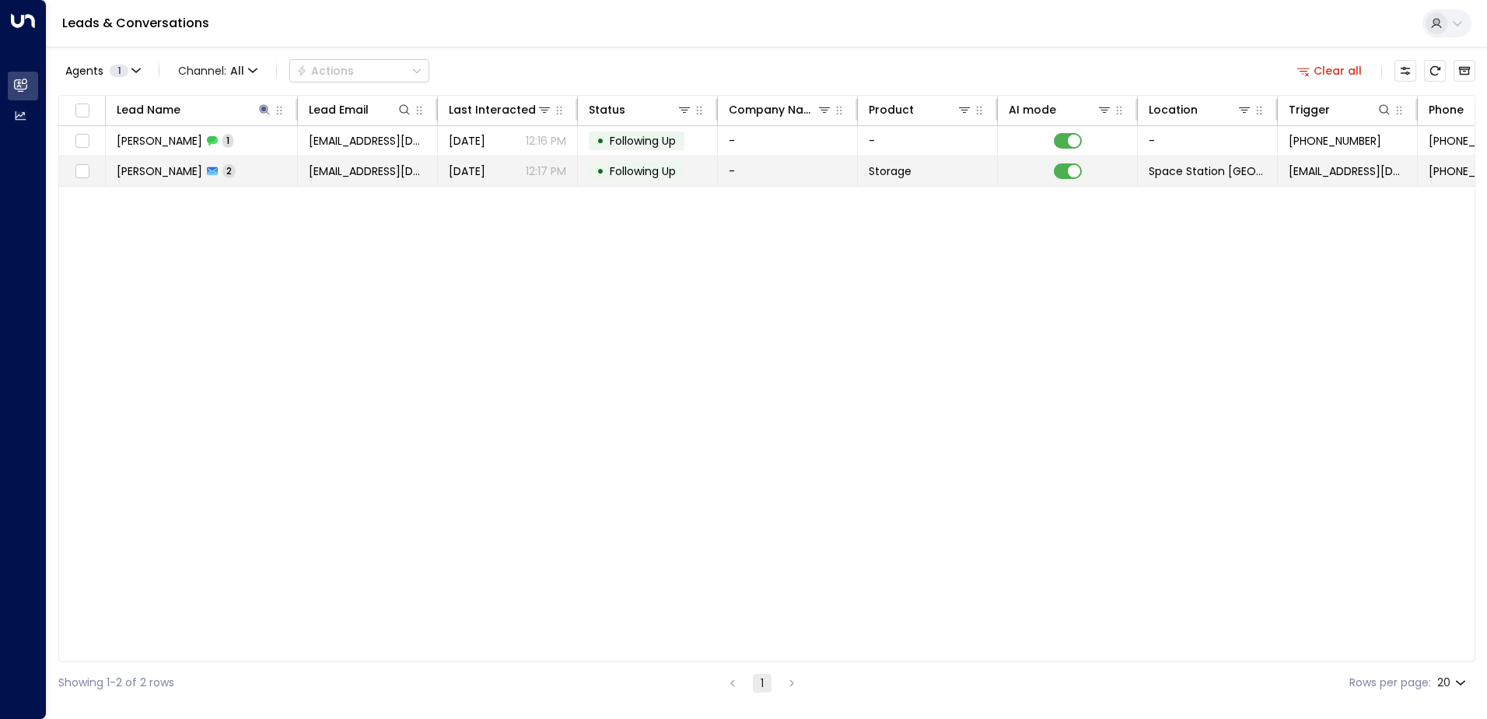
click at [618, 171] on span "Following Up" at bounding box center [643, 171] width 66 height 16
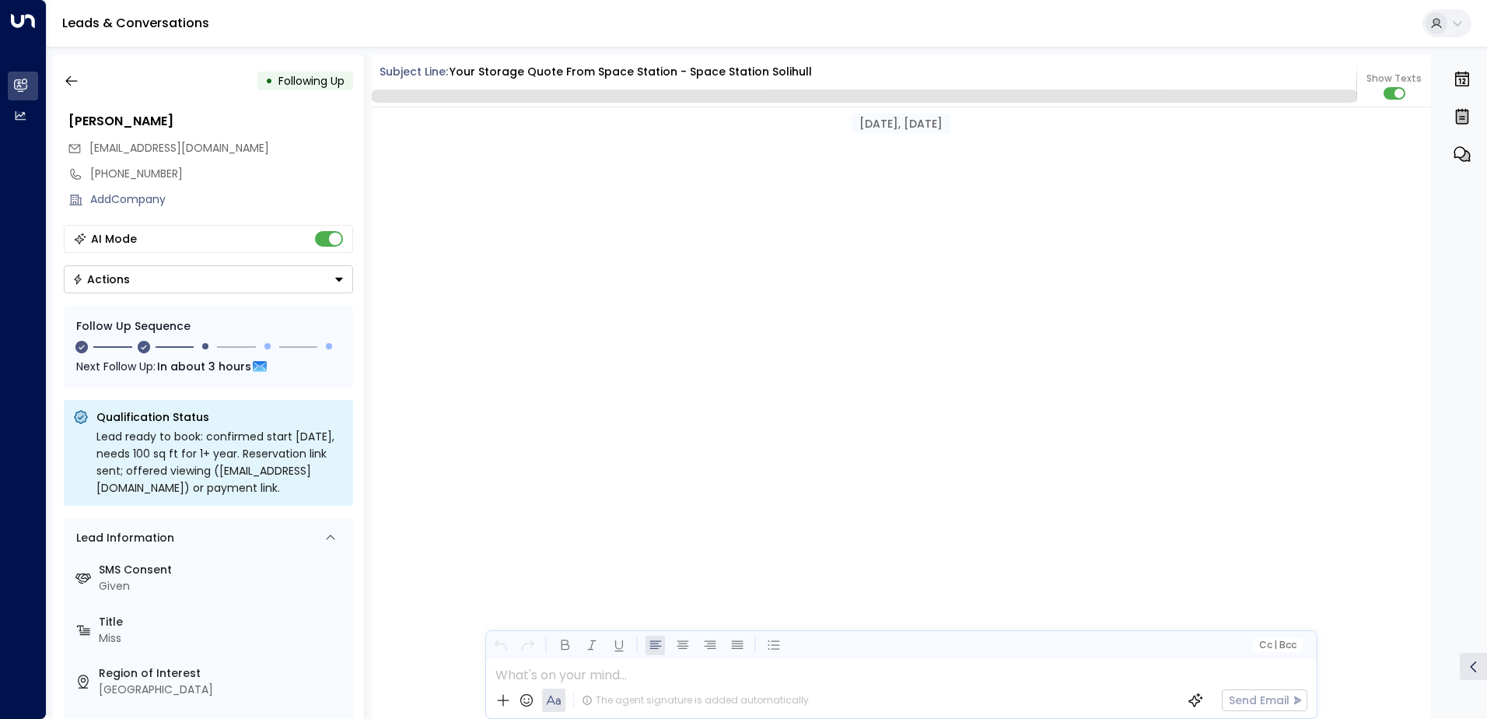
scroll to position [1557, 0]
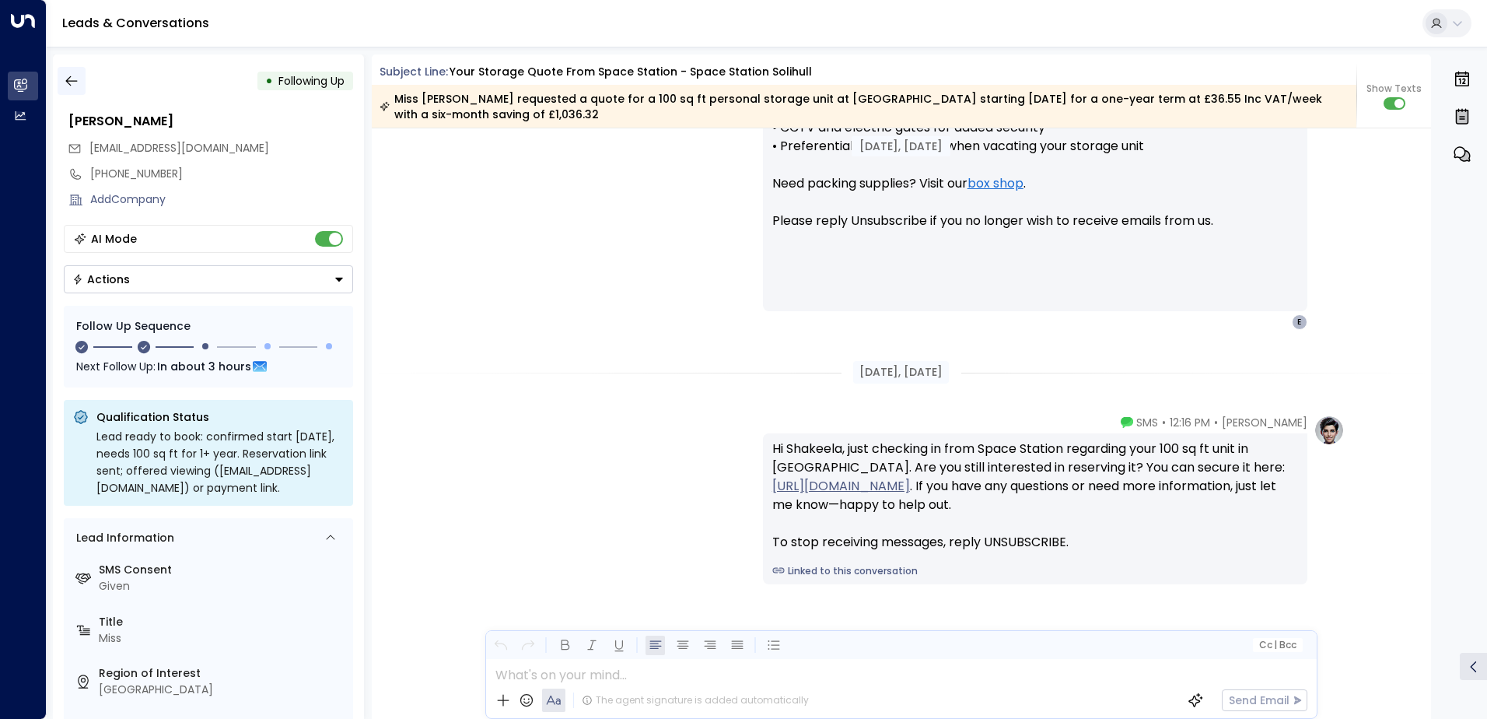
click at [76, 75] on icon "button" at bounding box center [72, 81] width 16 height 16
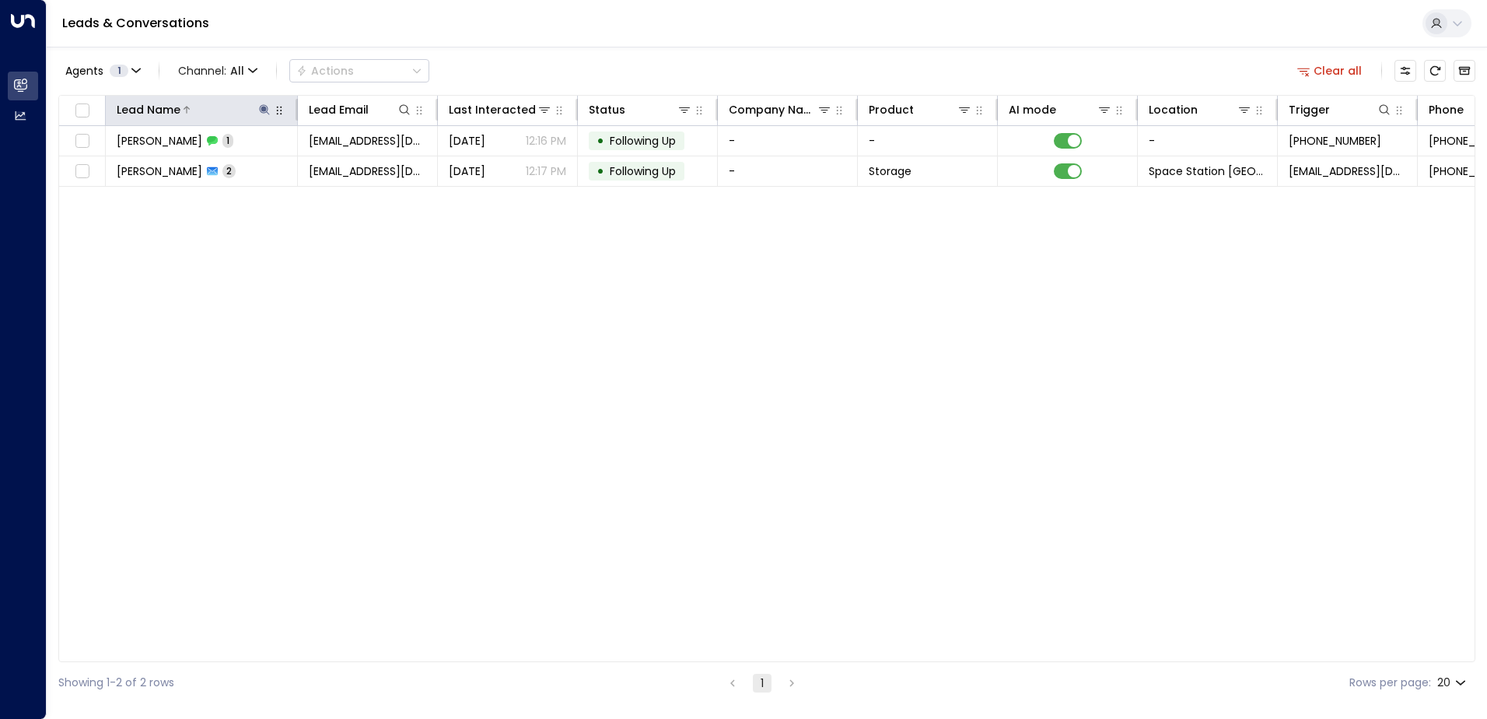
click at [268, 115] on icon at bounding box center [264, 109] width 12 height 12
click at [359, 165] on icon "button" at bounding box center [362, 166] width 10 height 10
click at [273, 162] on input "text" at bounding box center [264, 166] width 215 height 29
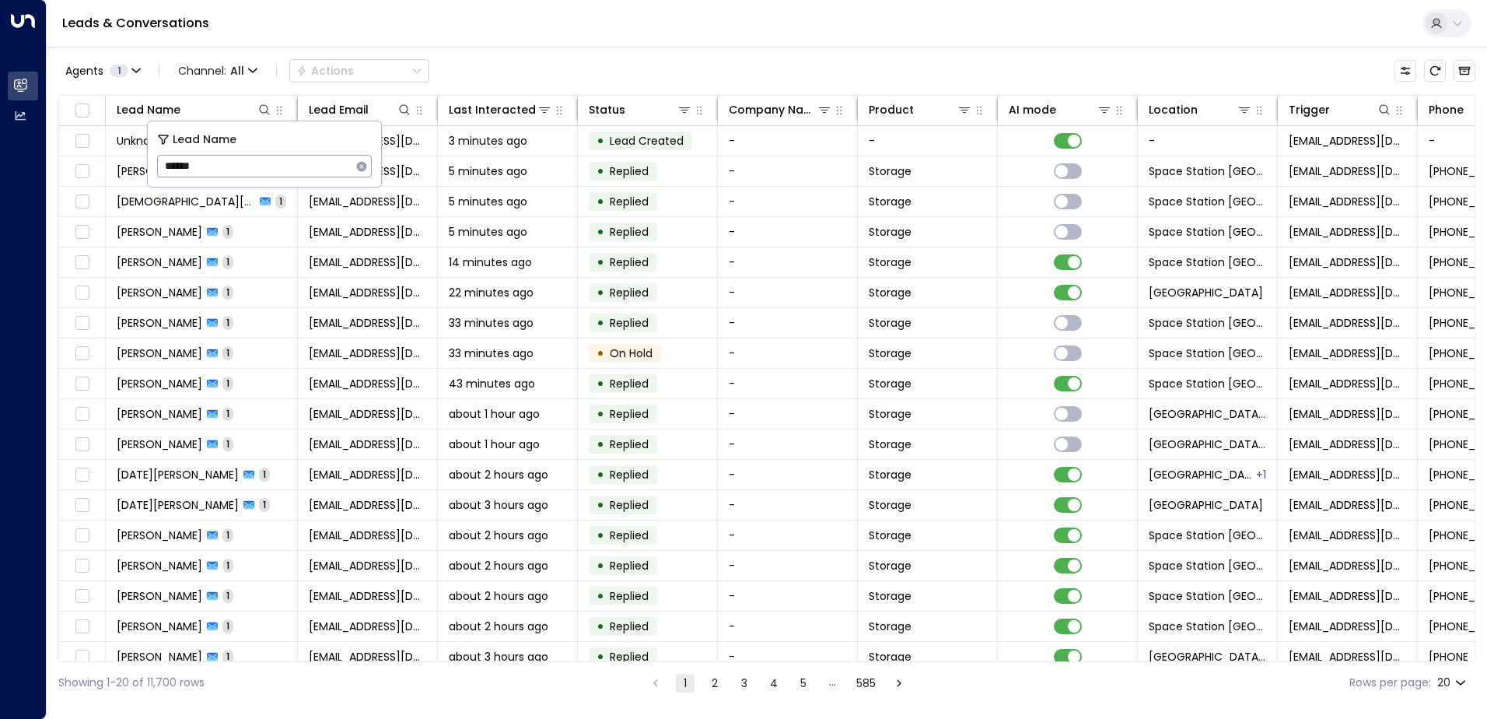
type input "*******"
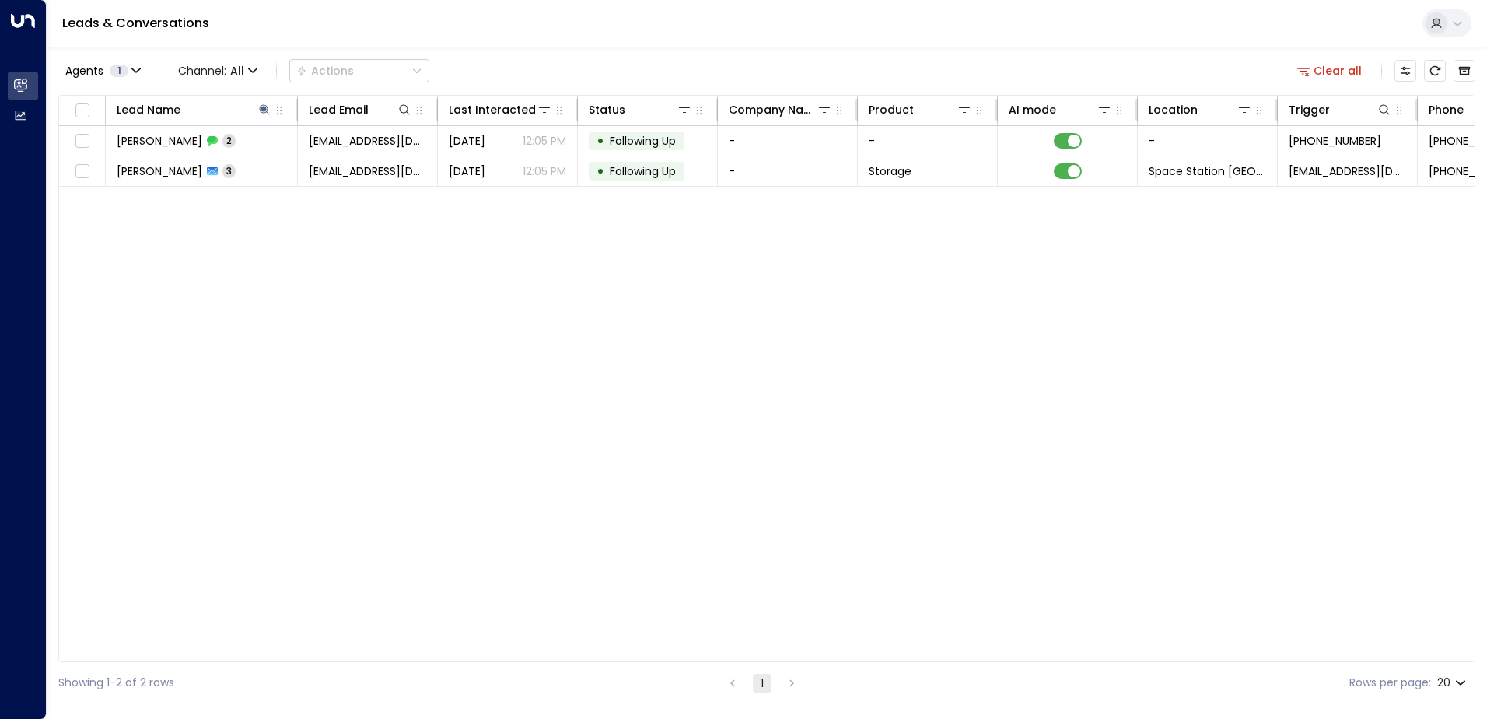
click at [547, 75] on div "Agents 1 Channel: All Actions Clear all" at bounding box center [766, 70] width 1417 height 33
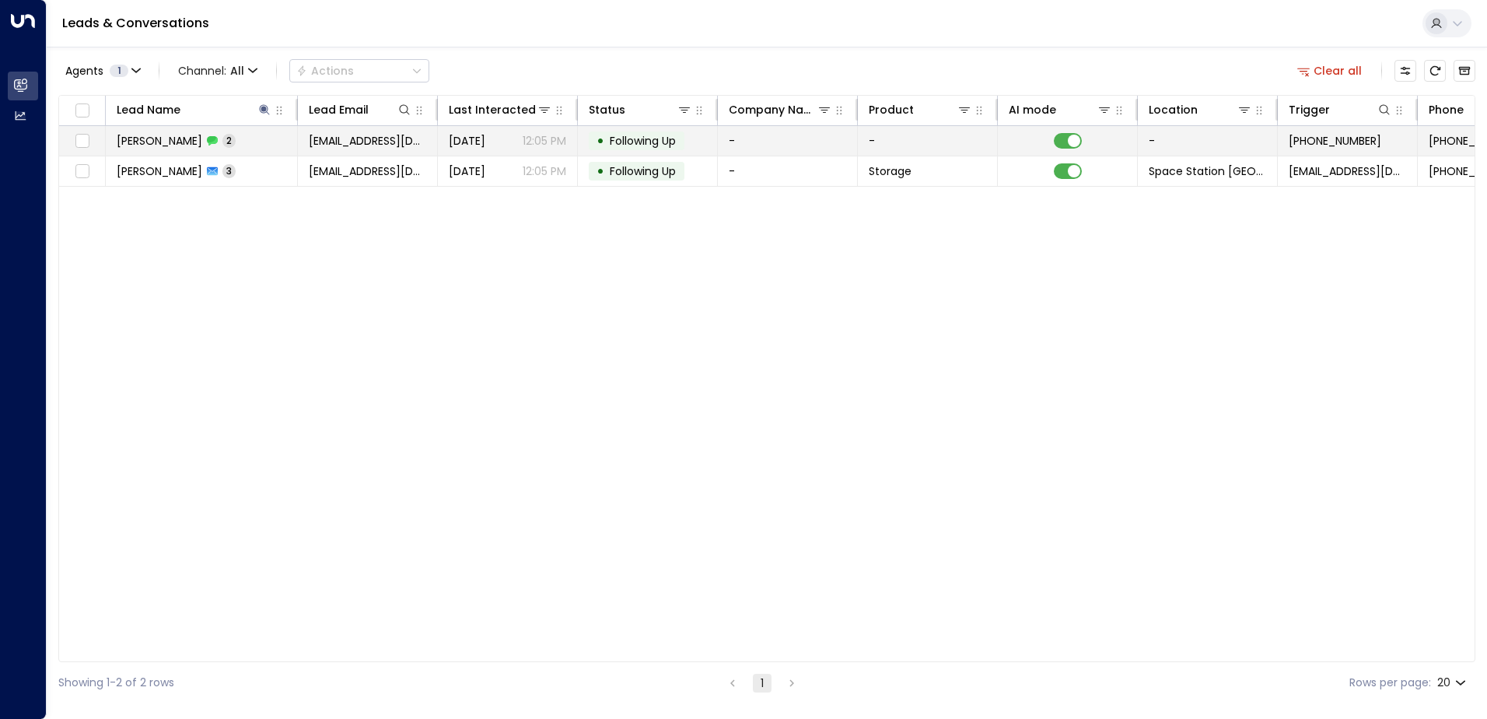
click at [604, 142] on span "Following Up" at bounding box center [642, 141] width 77 height 16
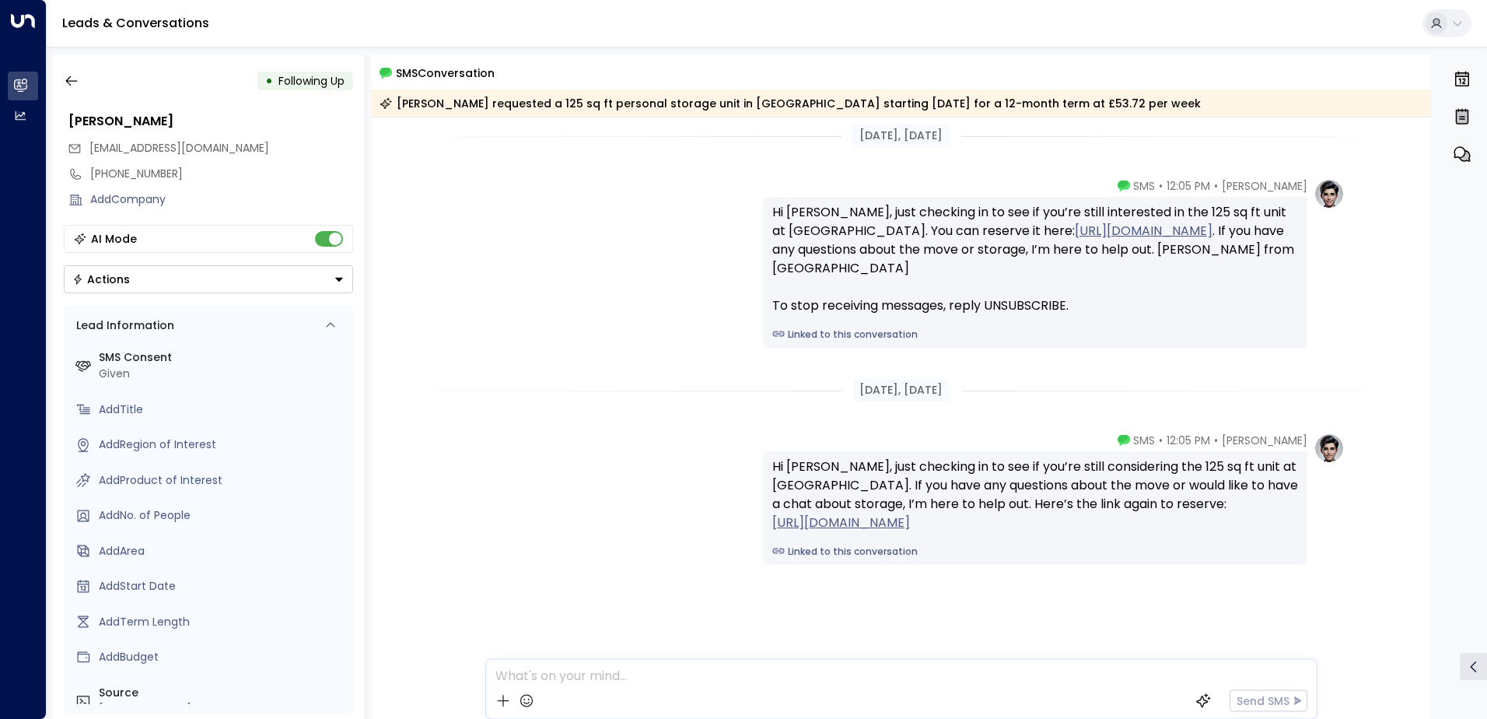
scroll to position [10, 0]
click at [59, 78] on button "button" at bounding box center [72, 81] width 28 height 28
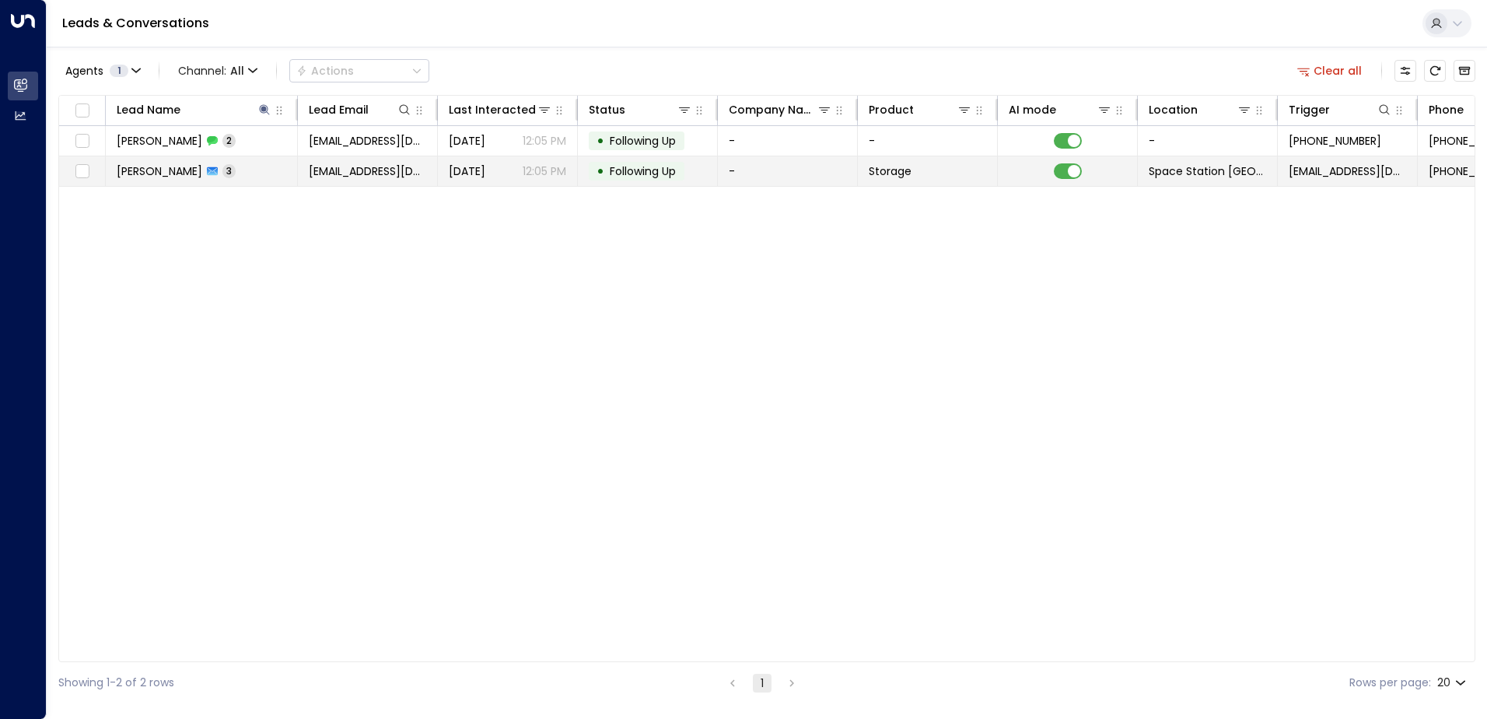
click at [556, 171] on p "12:05 PM" at bounding box center [545, 171] width 44 height 16
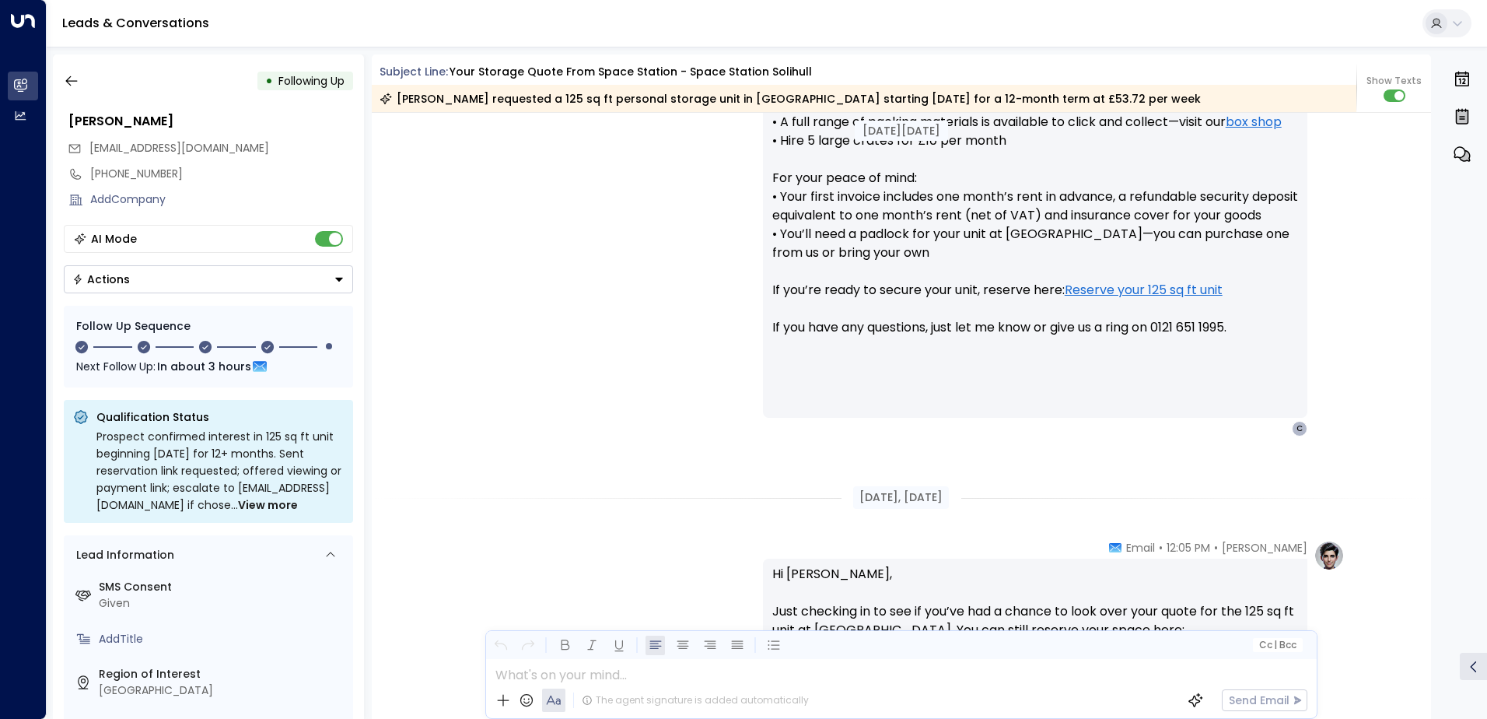
scroll to position [1028, 0]
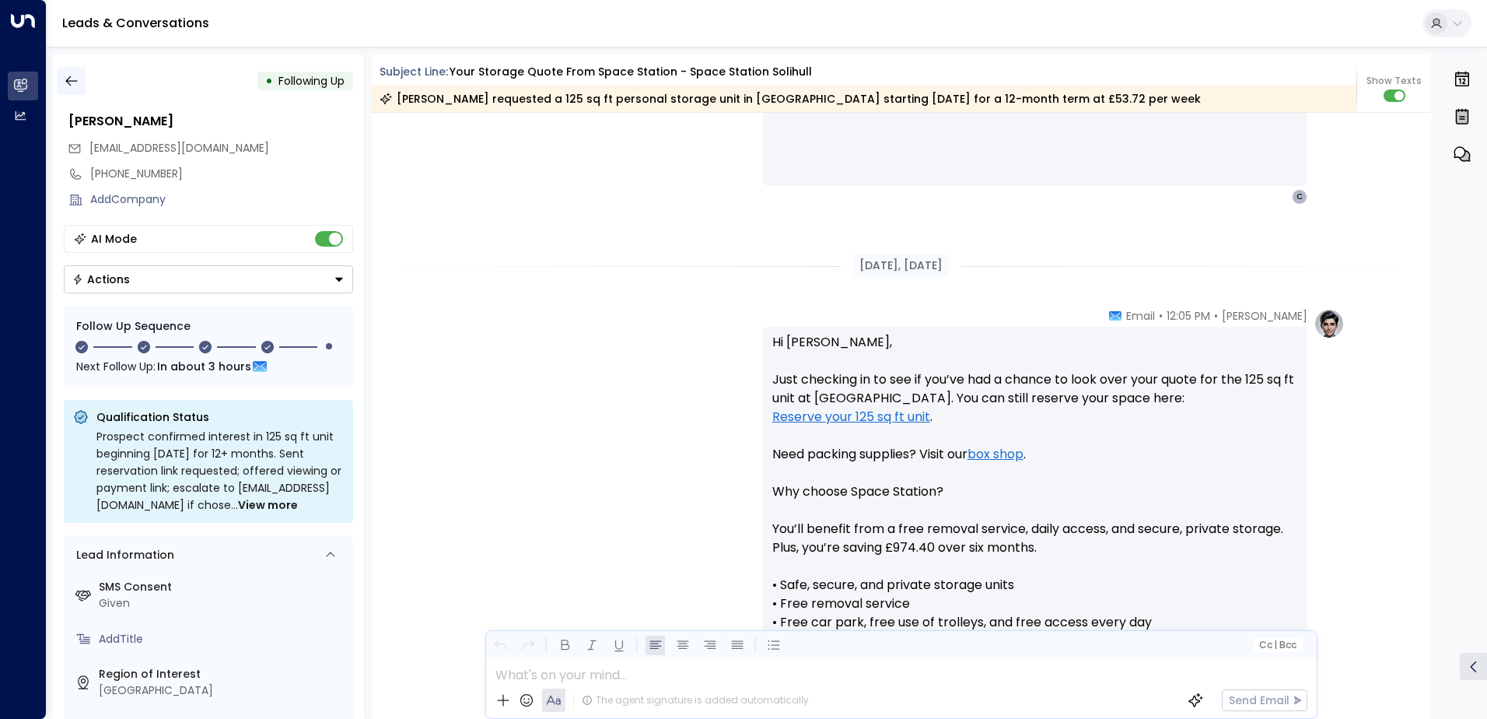
click at [71, 78] on icon "button" at bounding box center [72, 81] width 16 height 16
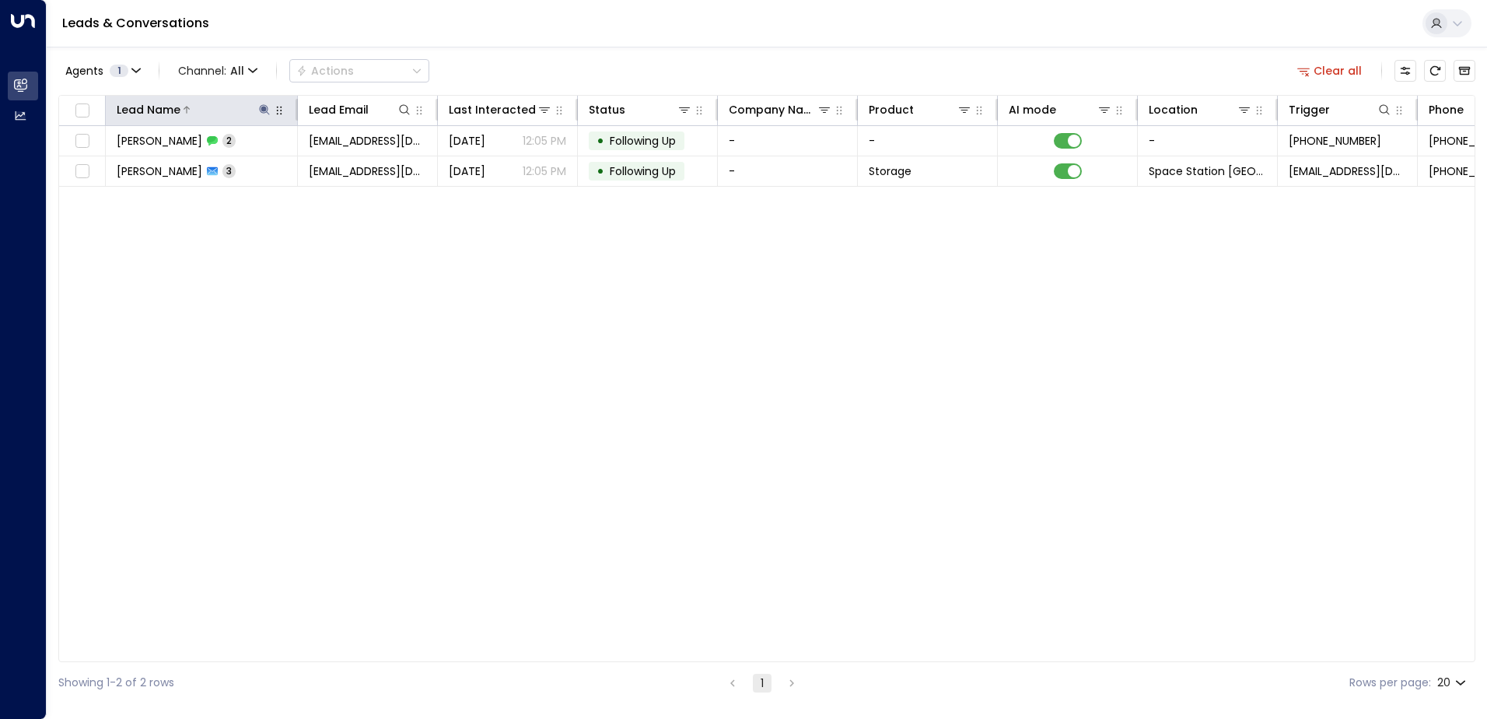
click at [263, 107] on icon at bounding box center [264, 109] width 12 height 12
type input "******"
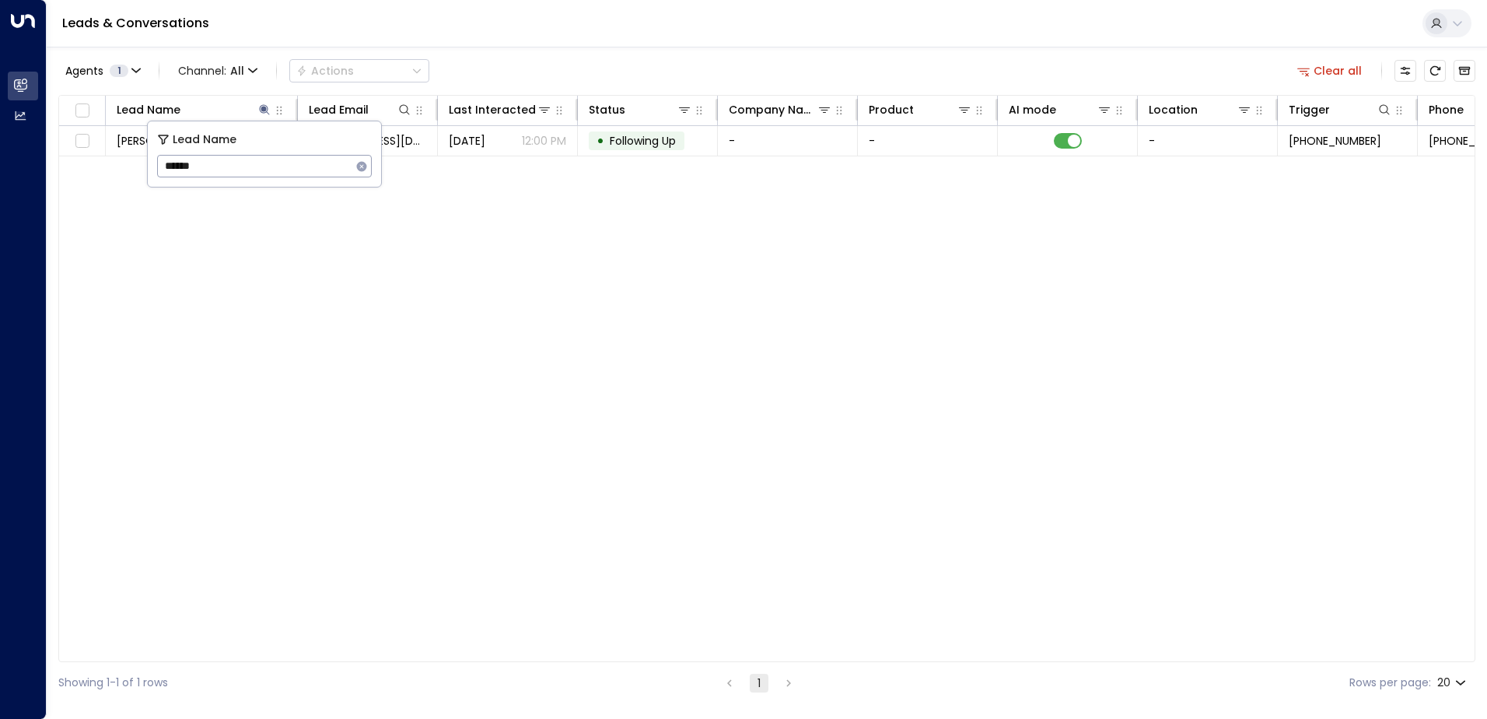
click at [599, 71] on div "Agents 1 Channel: All Actions Clear all" at bounding box center [766, 70] width 1417 height 33
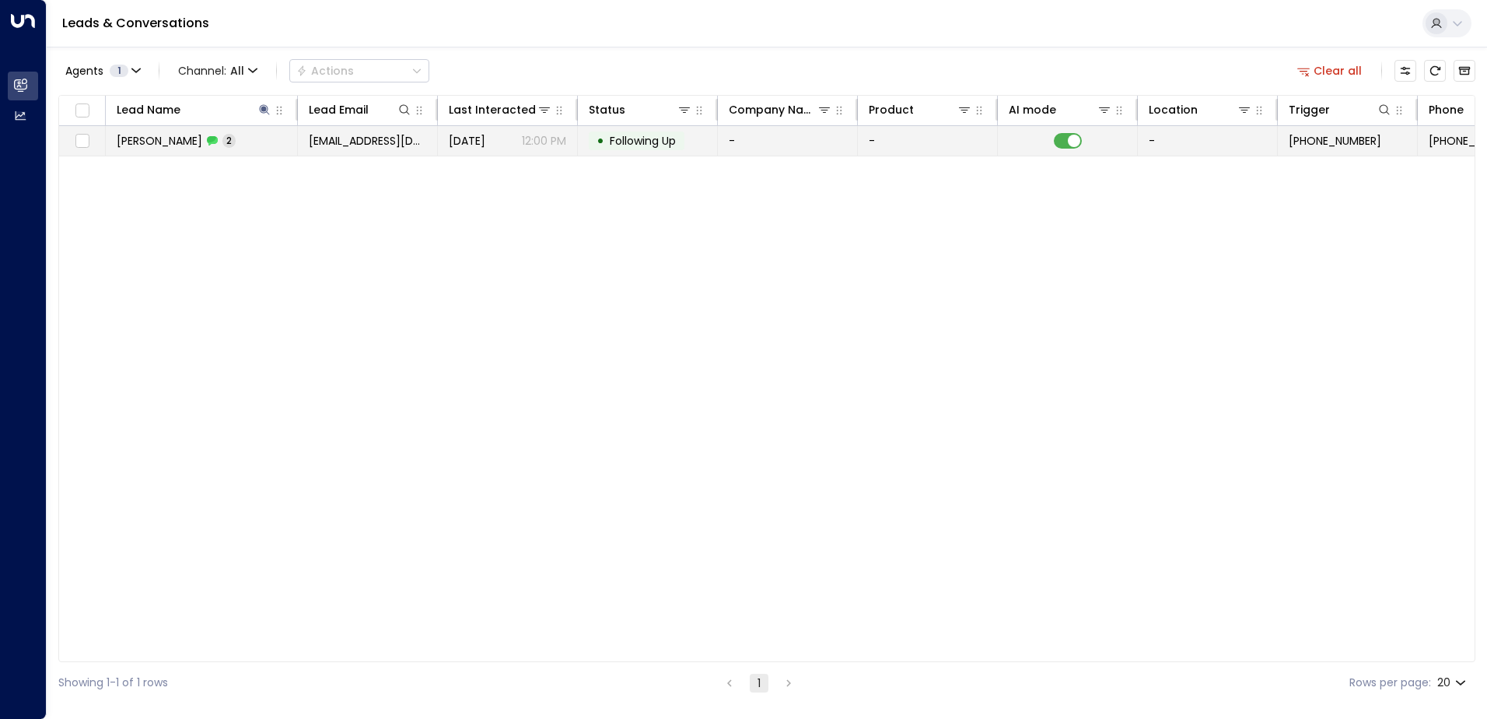
click at [485, 148] on span "[DATE]" at bounding box center [467, 141] width 37 height 16
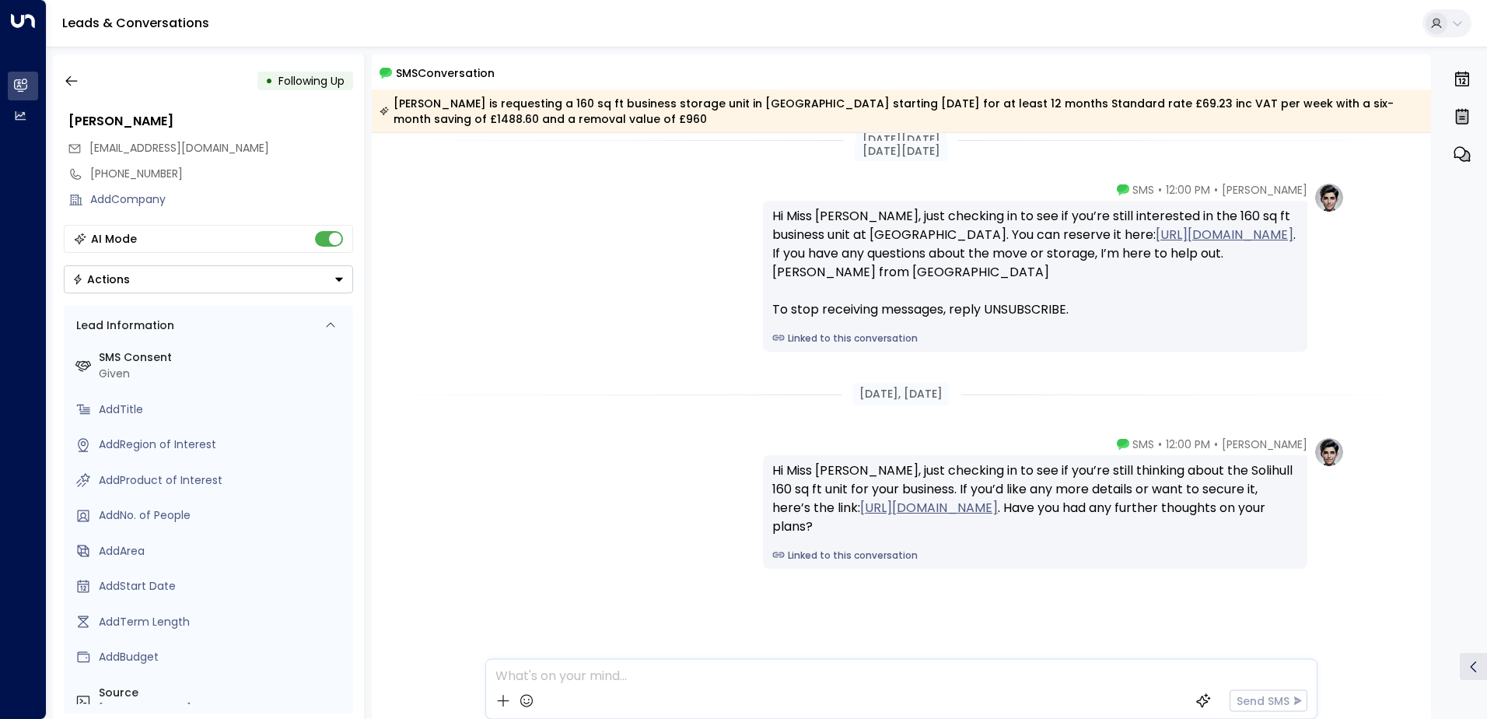
scroll to position [26, 0]
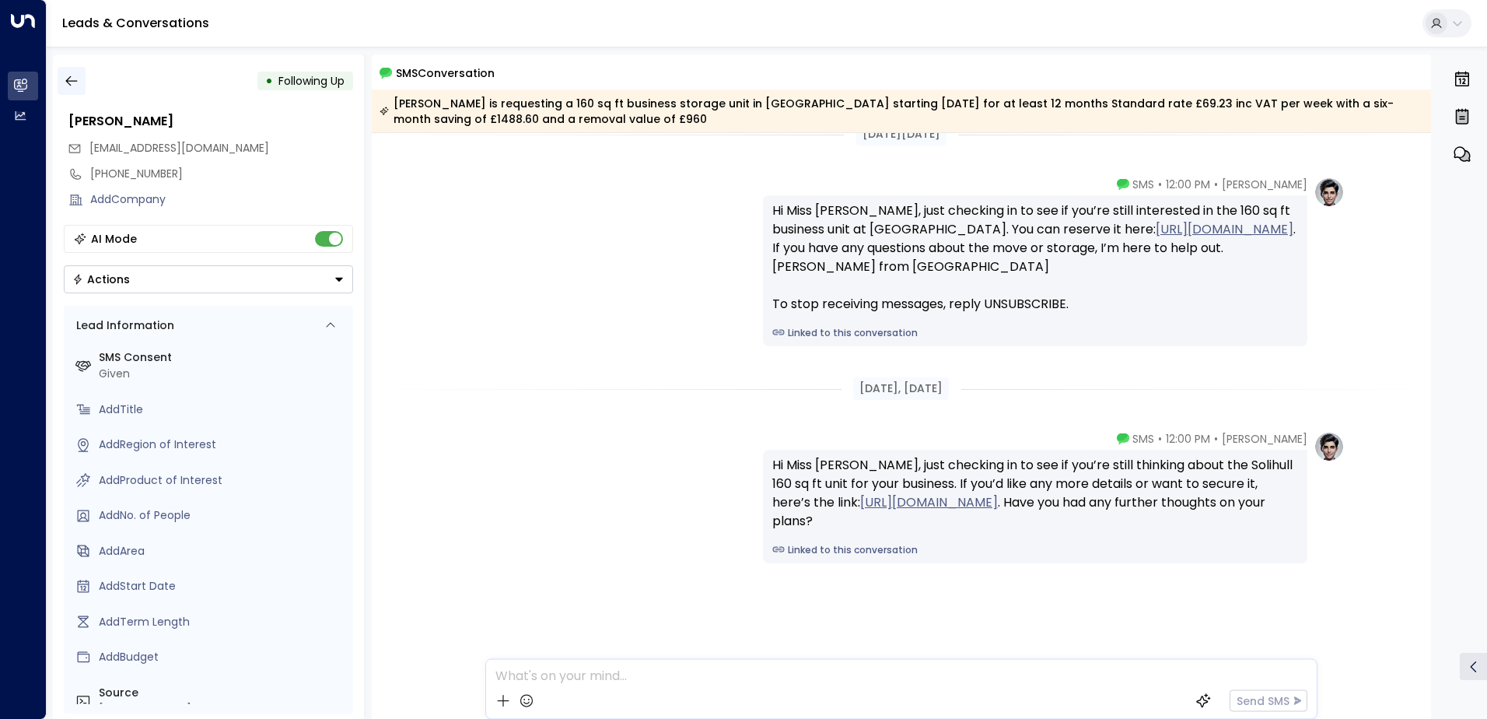
click at [78, 78] on icon "button" at bounding box center [72, 81] width 16 height 16
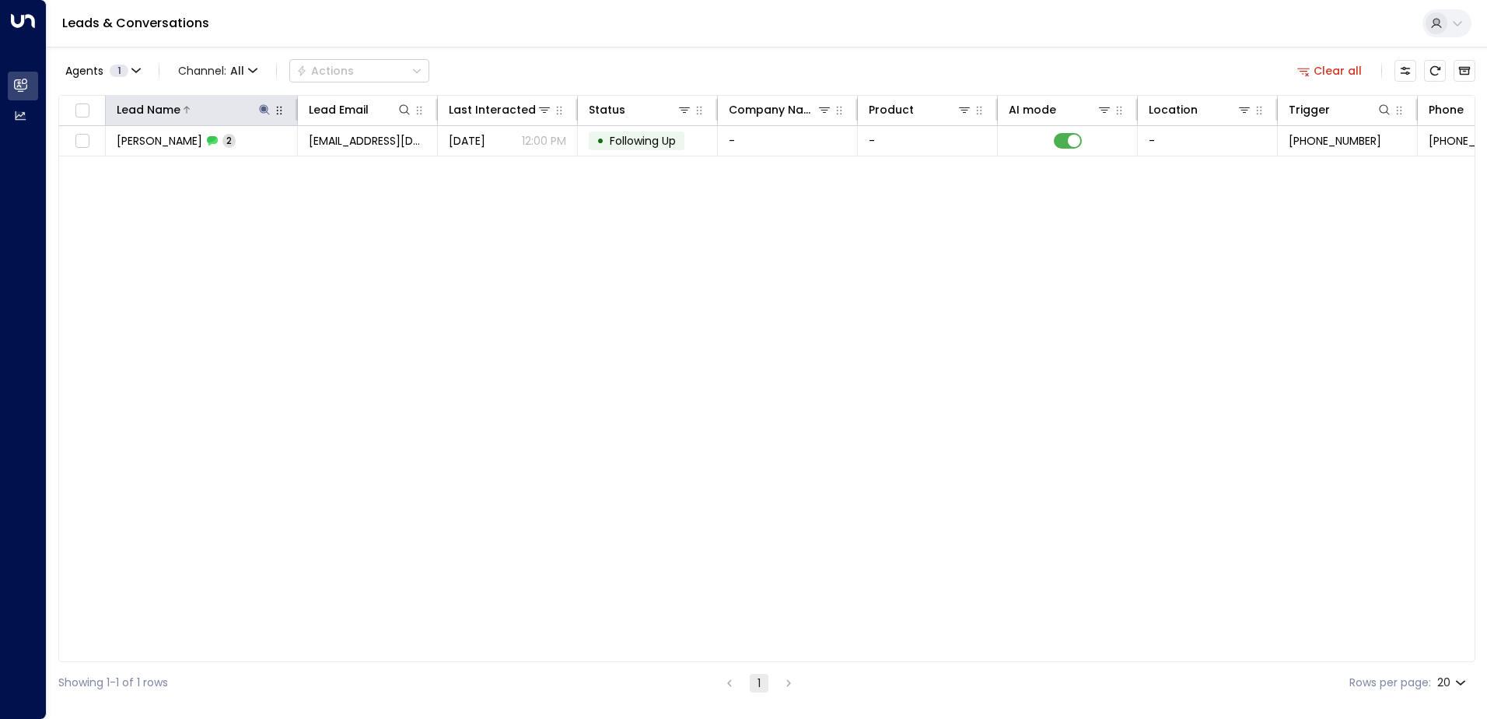
click at [267, 114] on icon at bounding box center [264, 109] width 12 height 12
click at [362, 169] on icon "button" at bounding box center [362, 166] width 10 height 10
click at [290, 165] on input "text" at bounding box center [264, 166] width 215 height 29
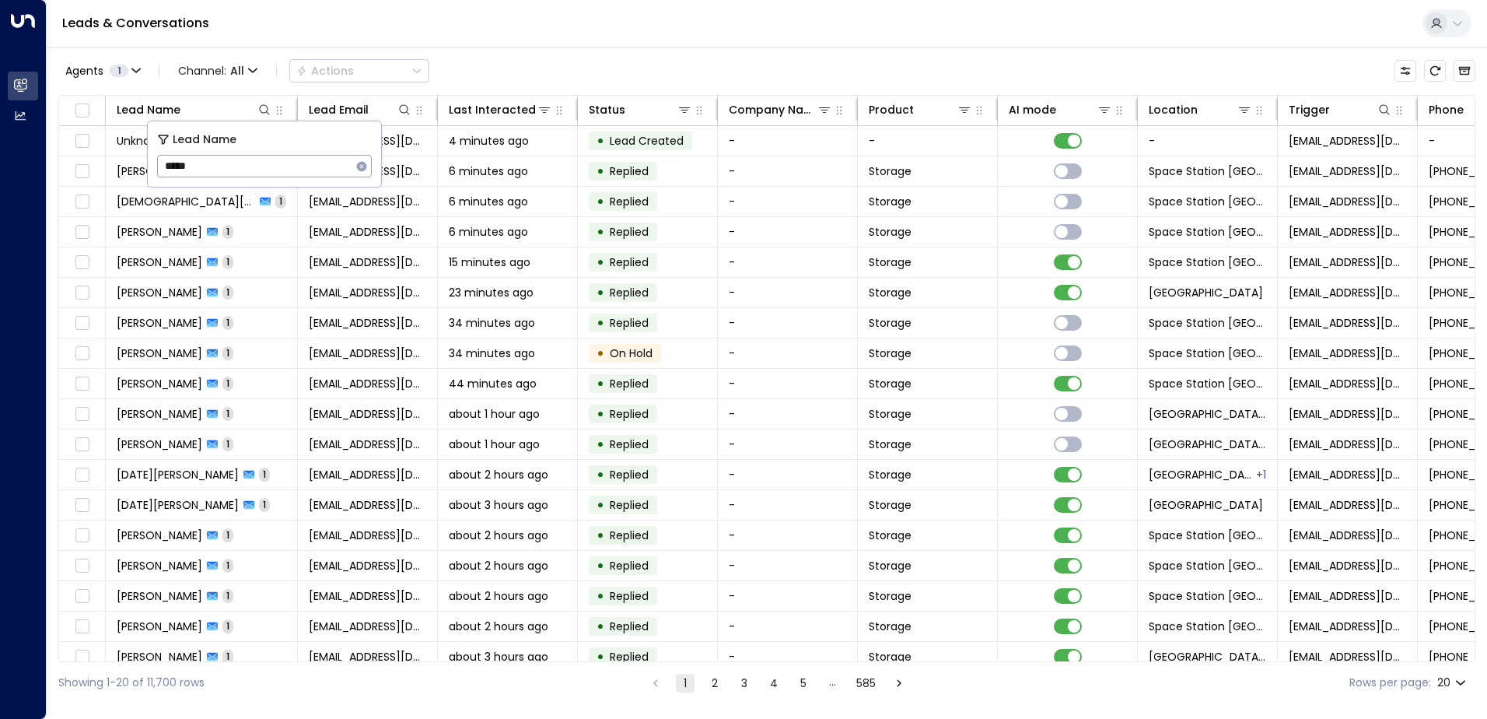
type input "******"
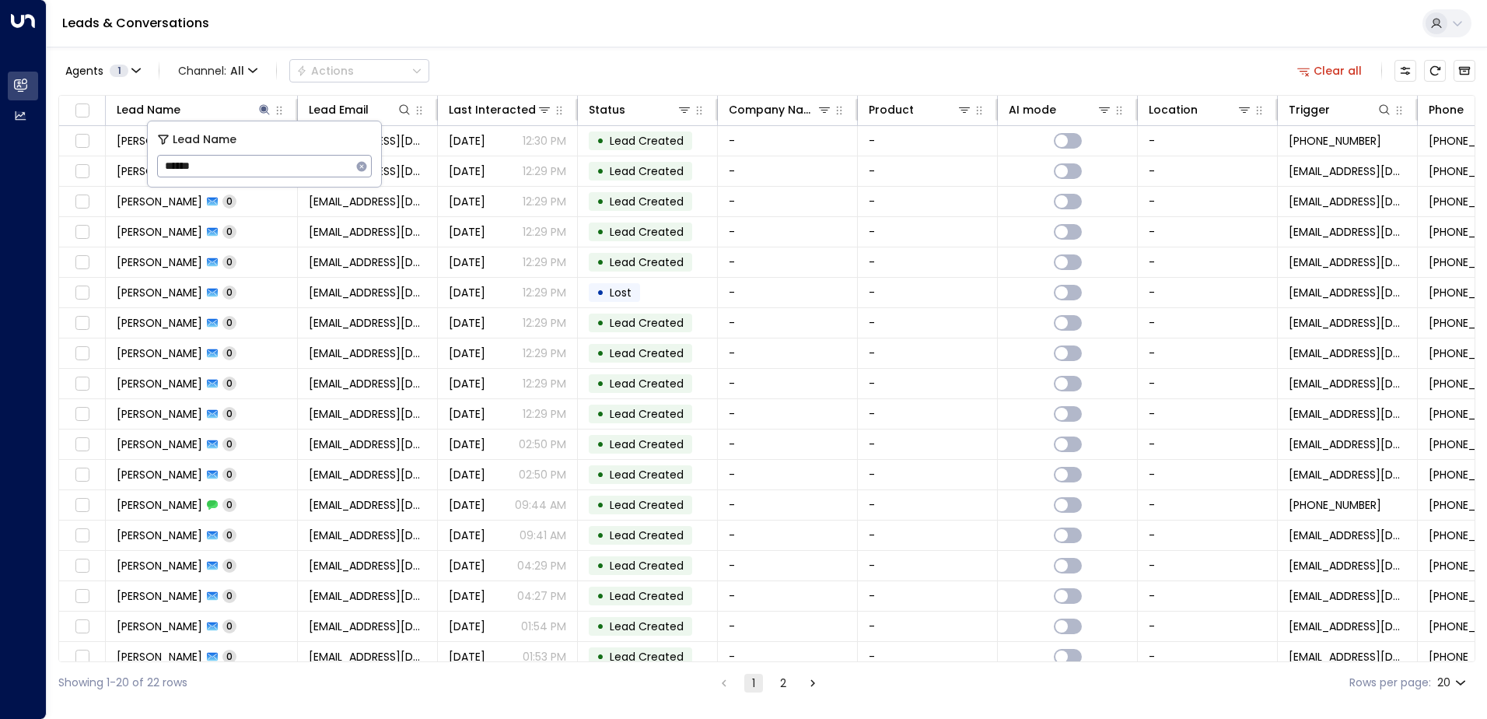
click at [640, 57] on div "Agents 1 Channel: All Actions Clear all" at bounding box center [766, 70] width 1417 height 33
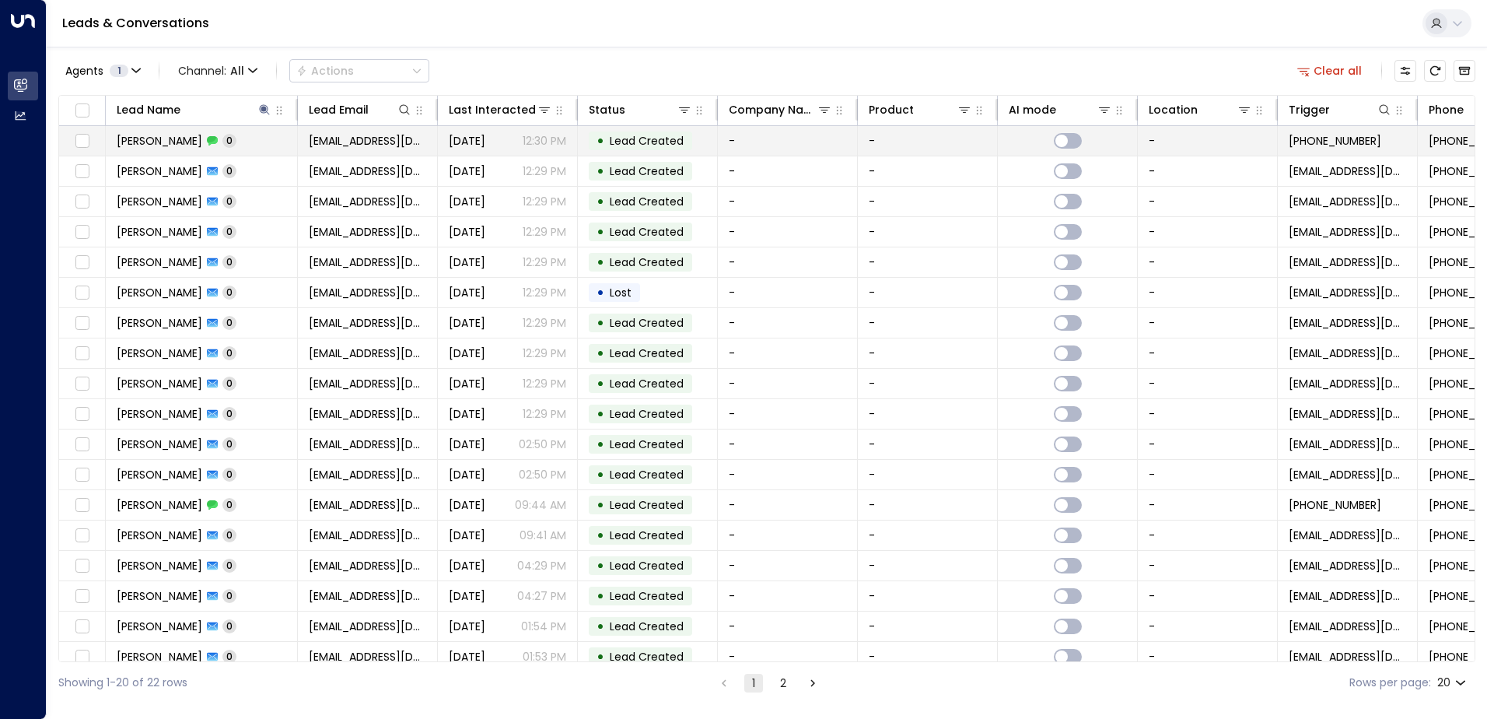
click at [642, 138] on span "Lead Created" at bounding box center [647, 141] width 74 height 16
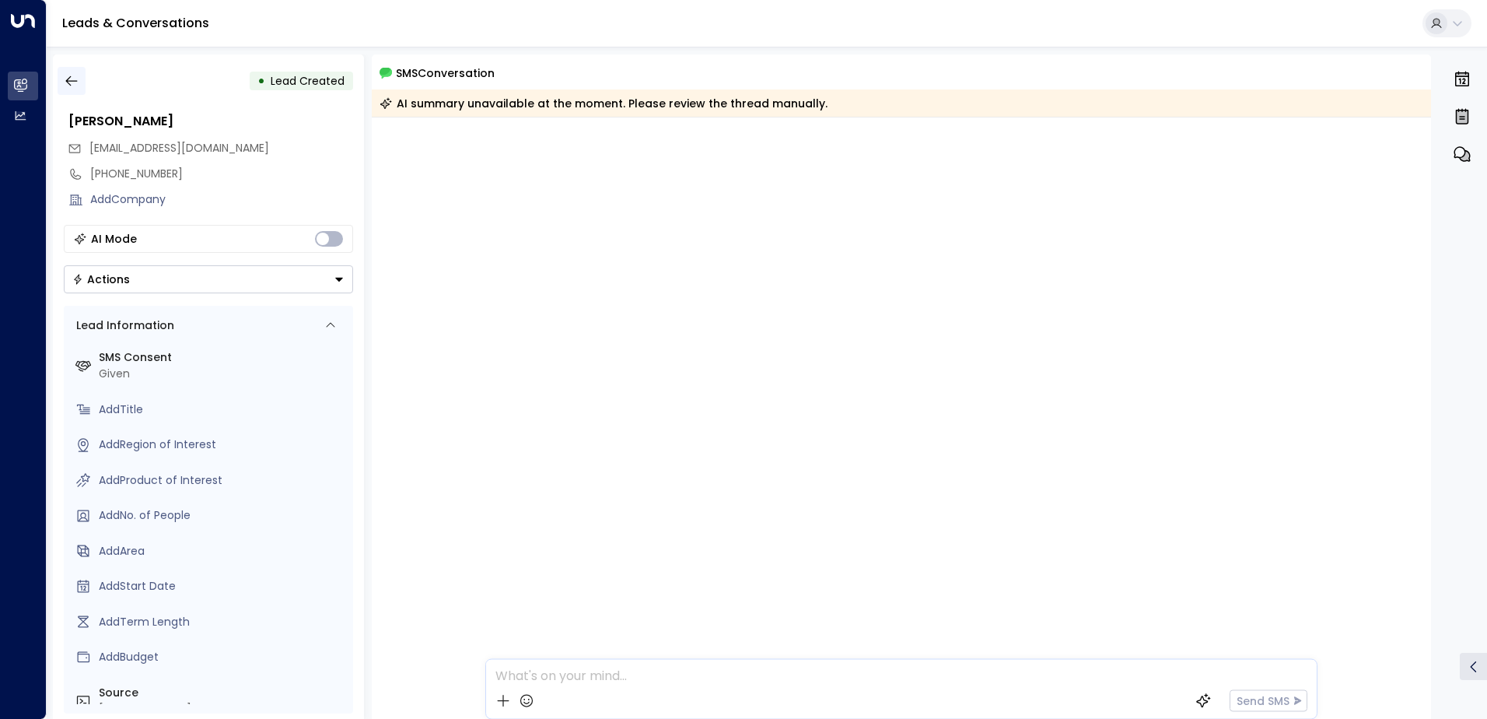
click at [67, 75] on icon "button" at bounding box center [72, 81] width 16 height 16
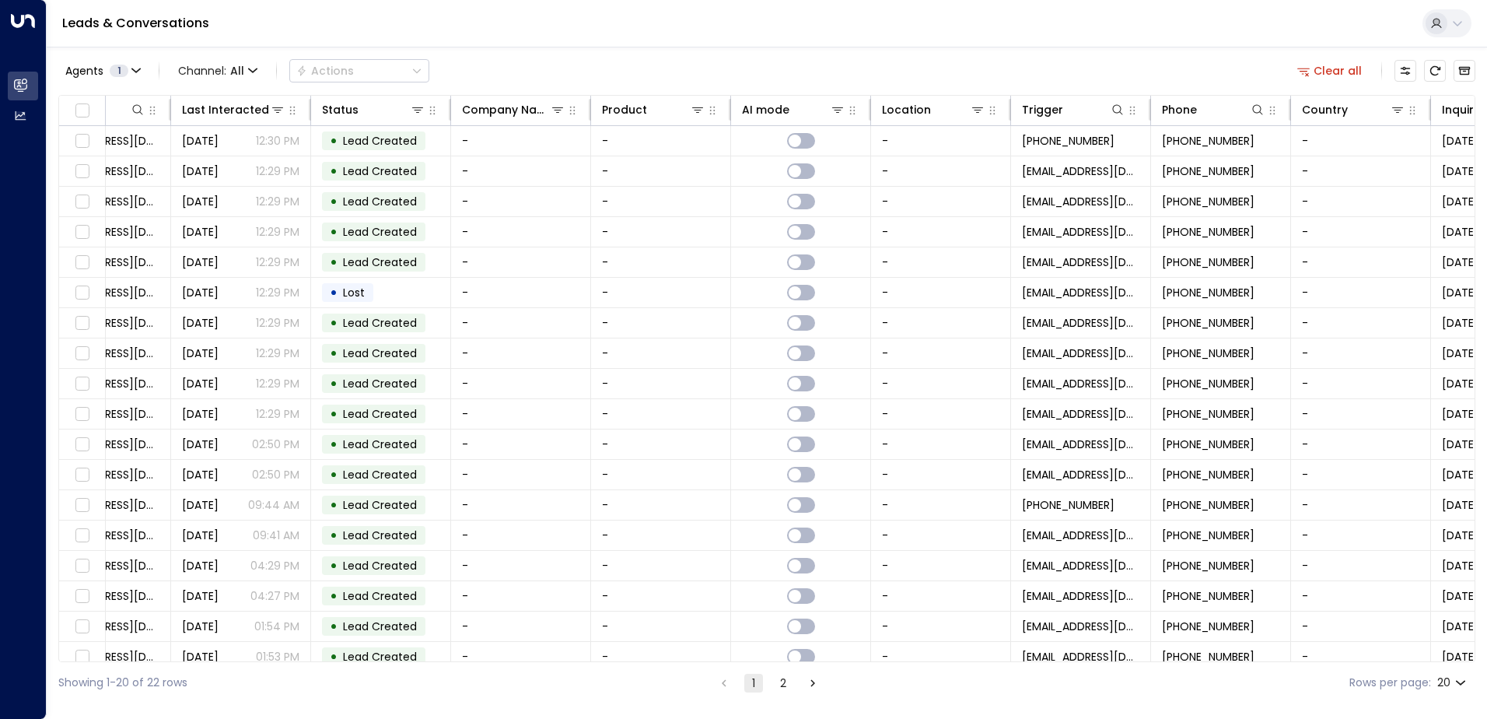
scroll to position [0, 369]
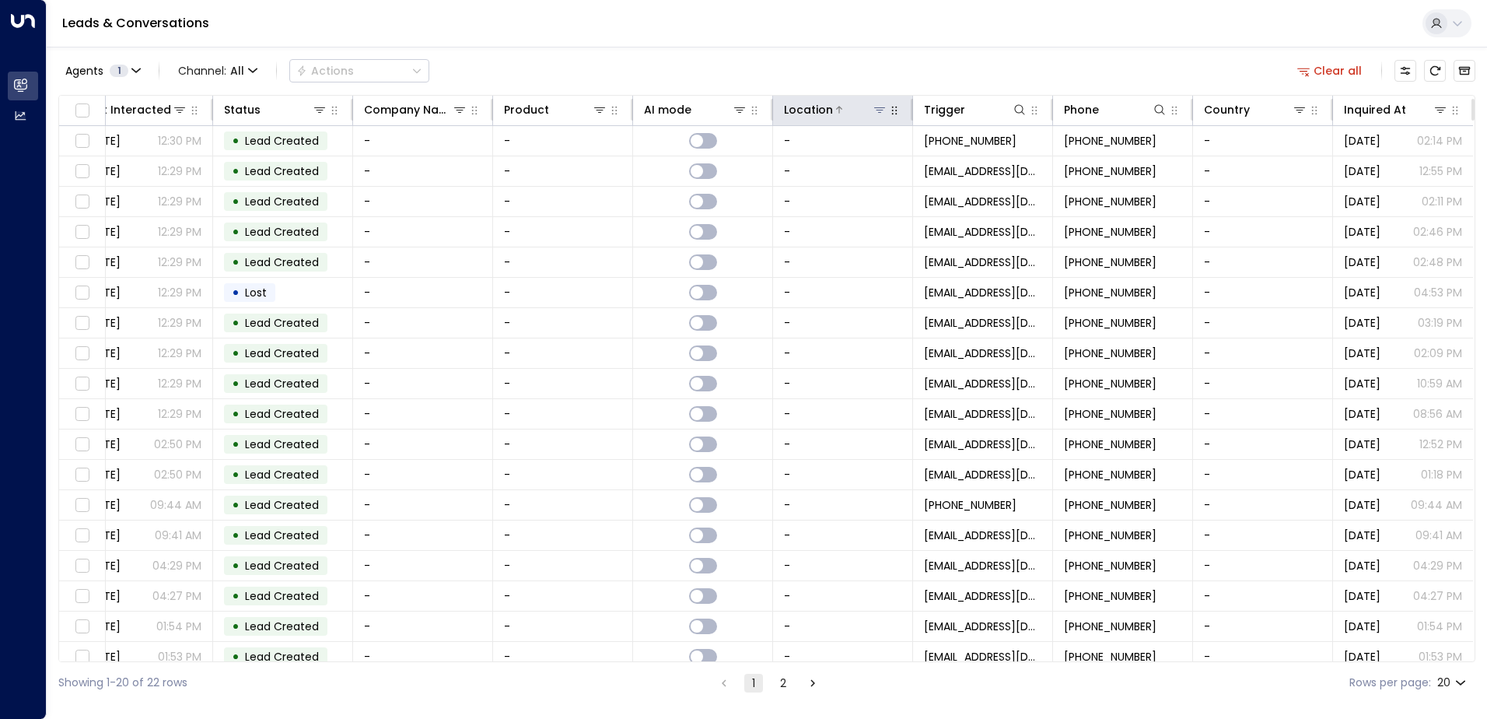
click at [874, 110] on icon at bounding box center [879, 109] width 11 height 5
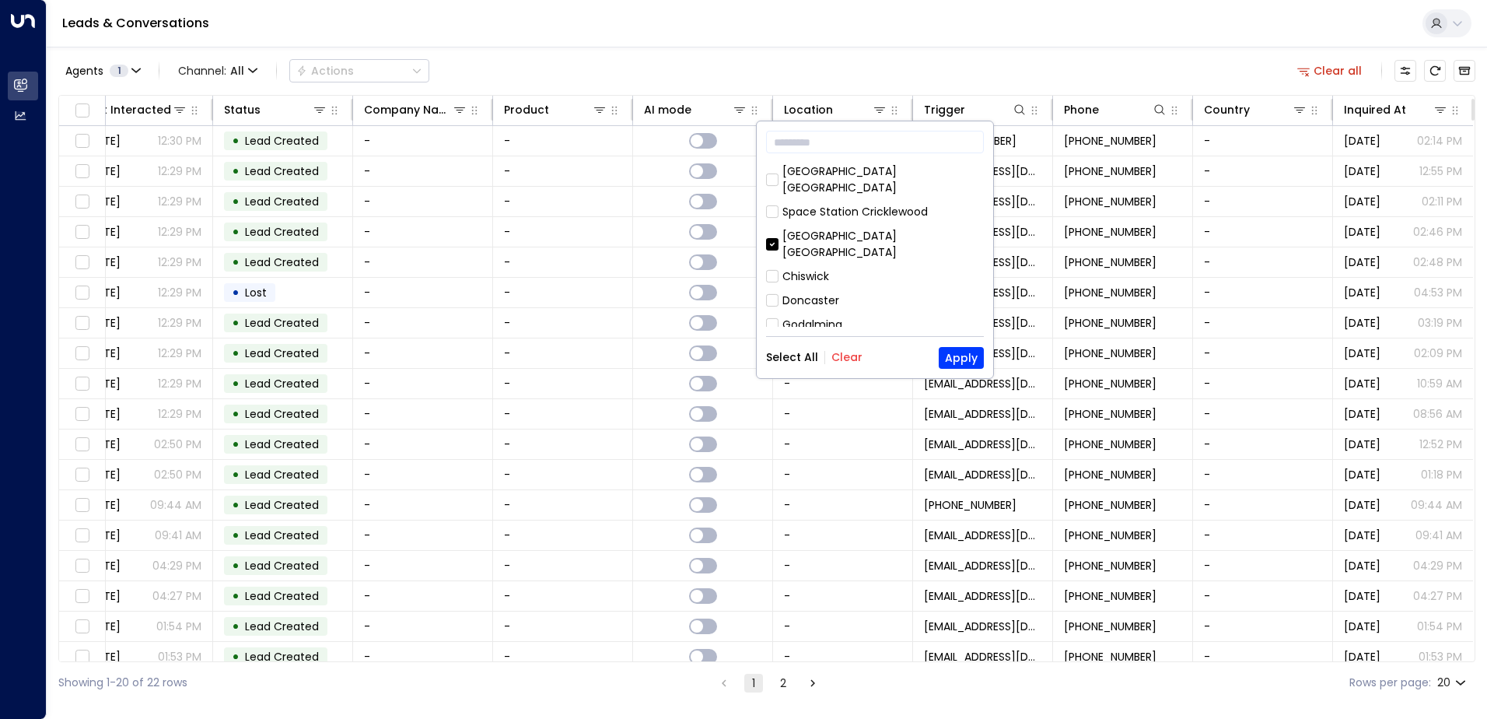
click at [848, 354] on button "Clear" at bounding box center [846, 357] width 31 height 12
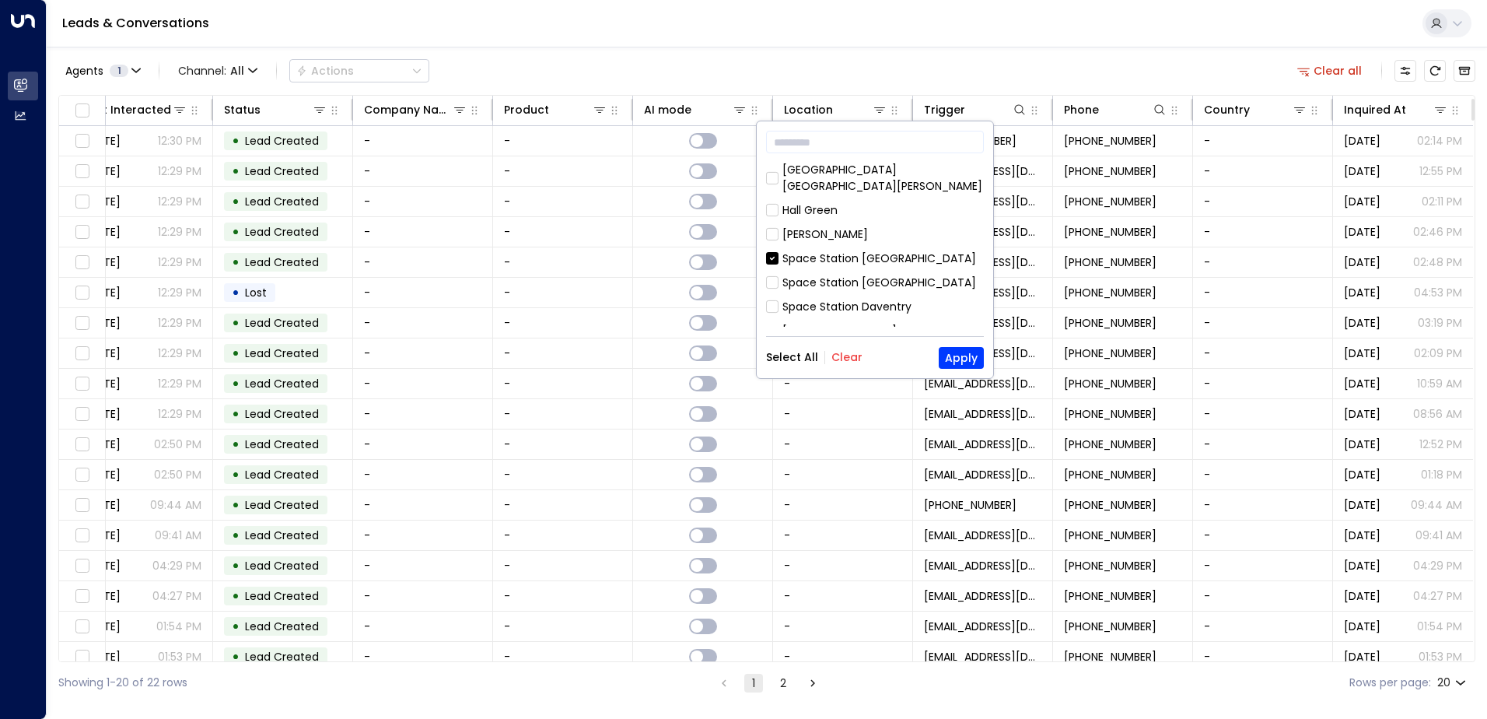
scroll to position [841, 0]
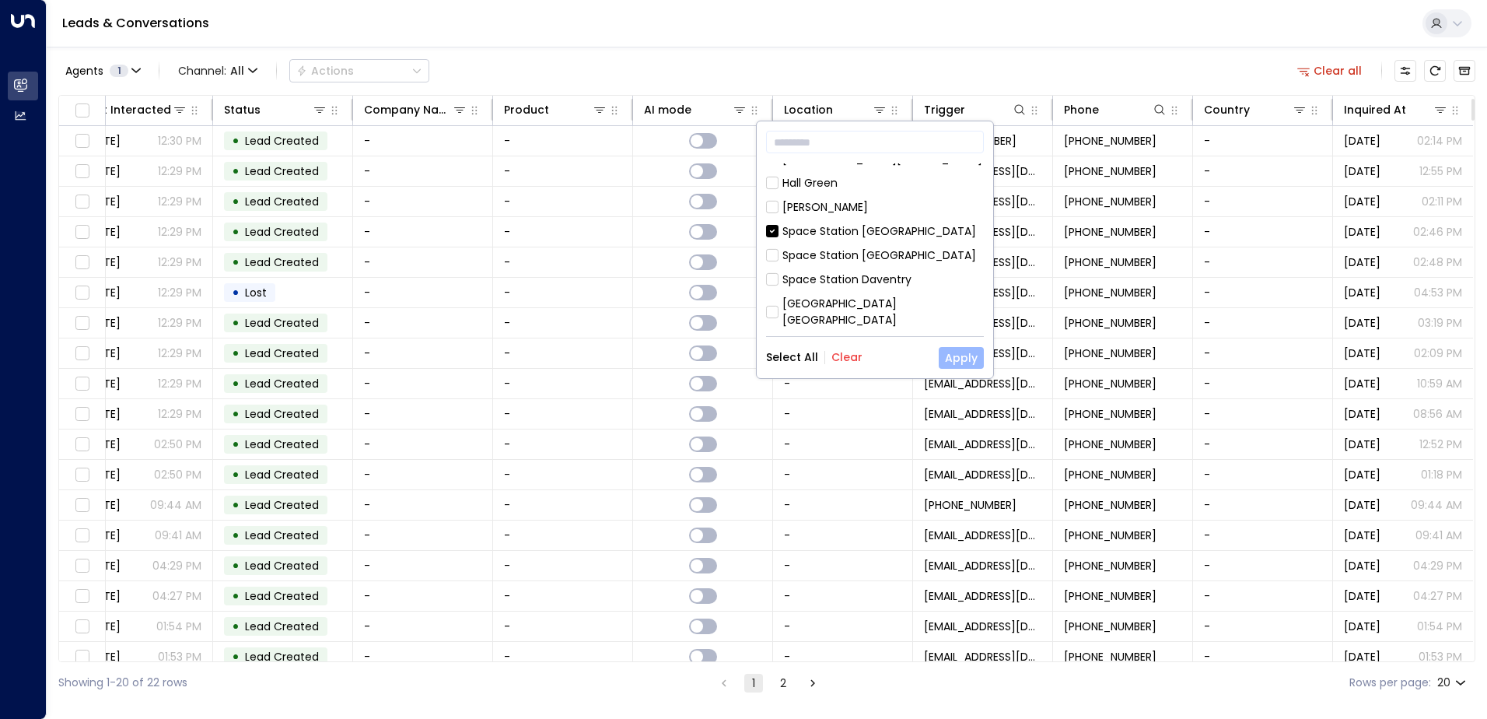
click at [963, 359] on button "Apply" at bounding box center [961, 358] width 45 height 22
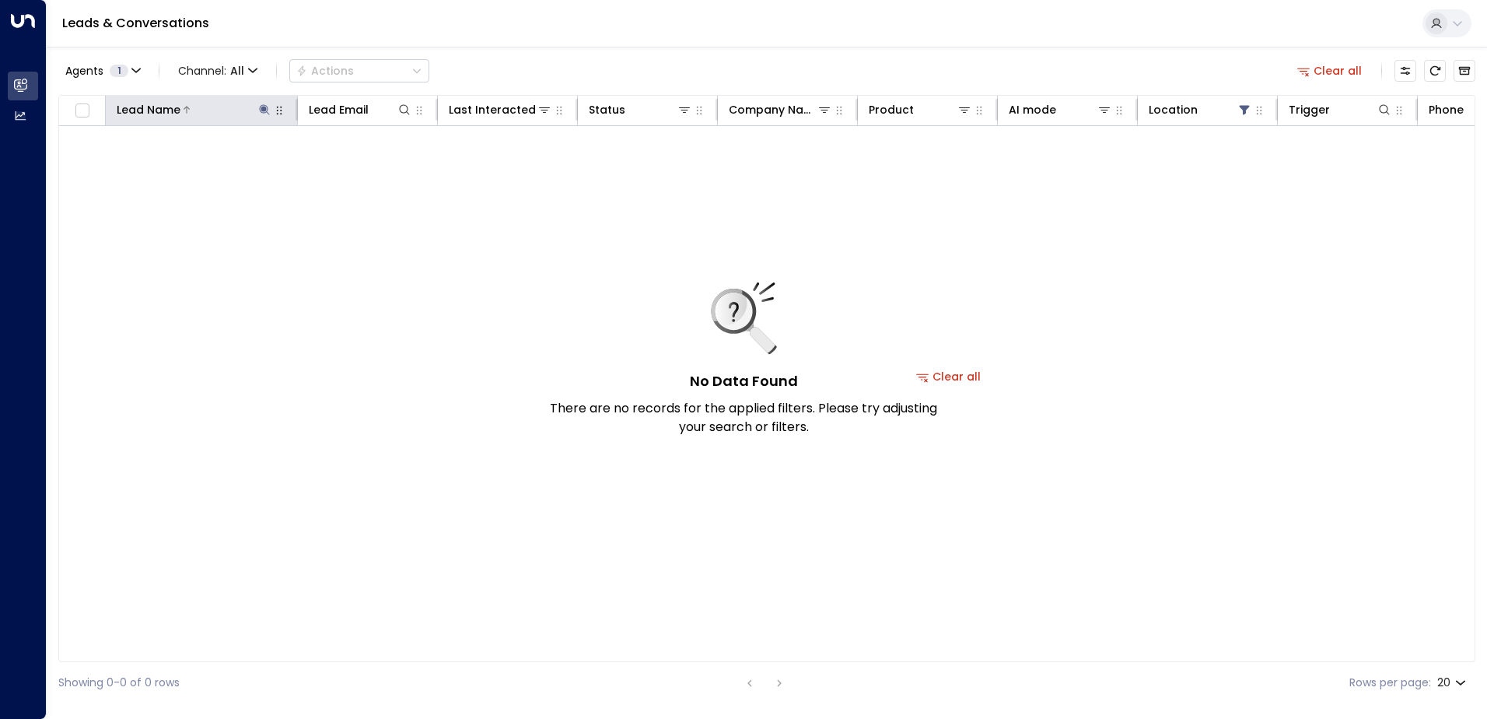
click at [257, 106] on button at bounding box center [265, 110] width 16 height 16
click at [284, 270] on div "No Data Found There are no records for the applied filters. Please try adjustin…" at bounding box center [948, 376] width 1779 height 501
click at [1334, 74] on button "Clear all" at bounding box center [1330, 71] width 78 height 22
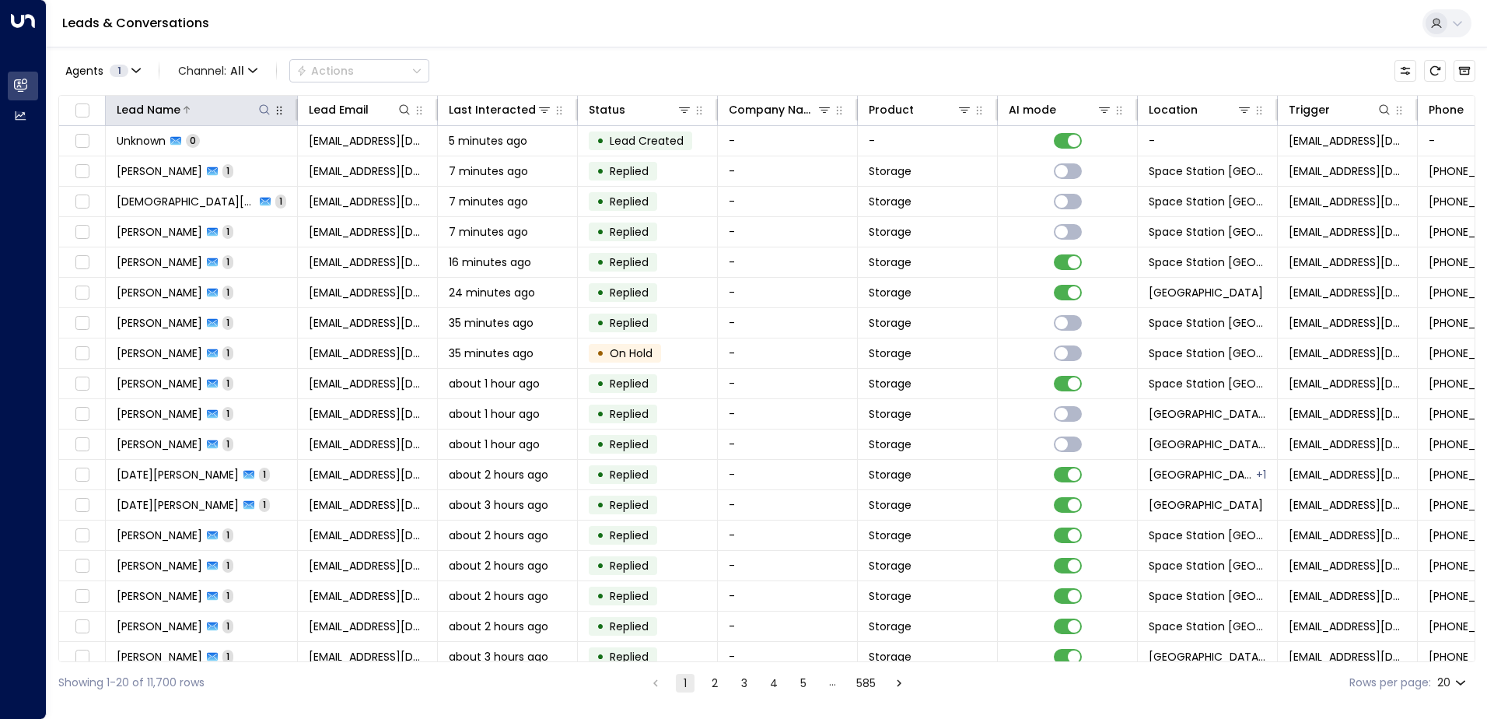
click at [262, 107] on icon at bounding box center [264, 109] width 12 height 12
click at [237, 163] on input "text" at bounding box center [264, 166] width 215 height 29
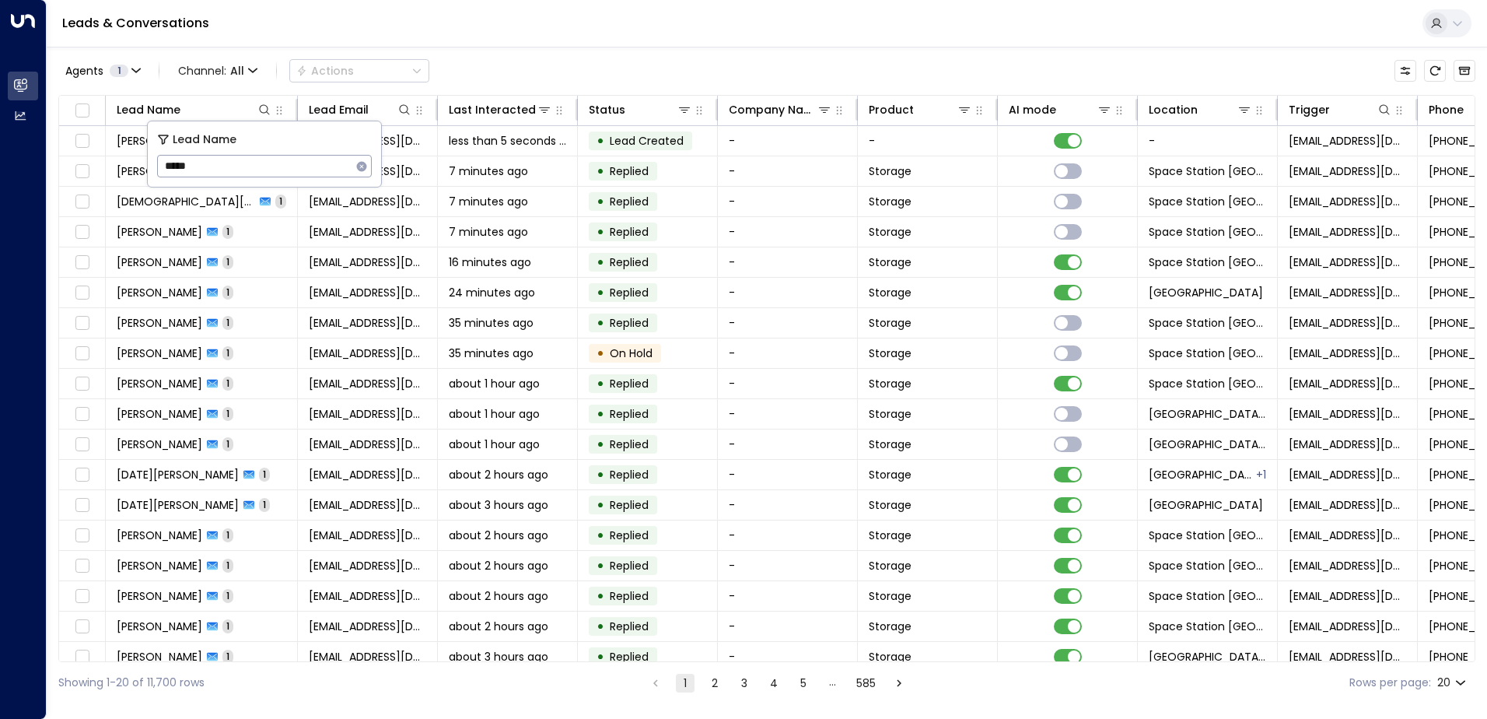
type input "******"
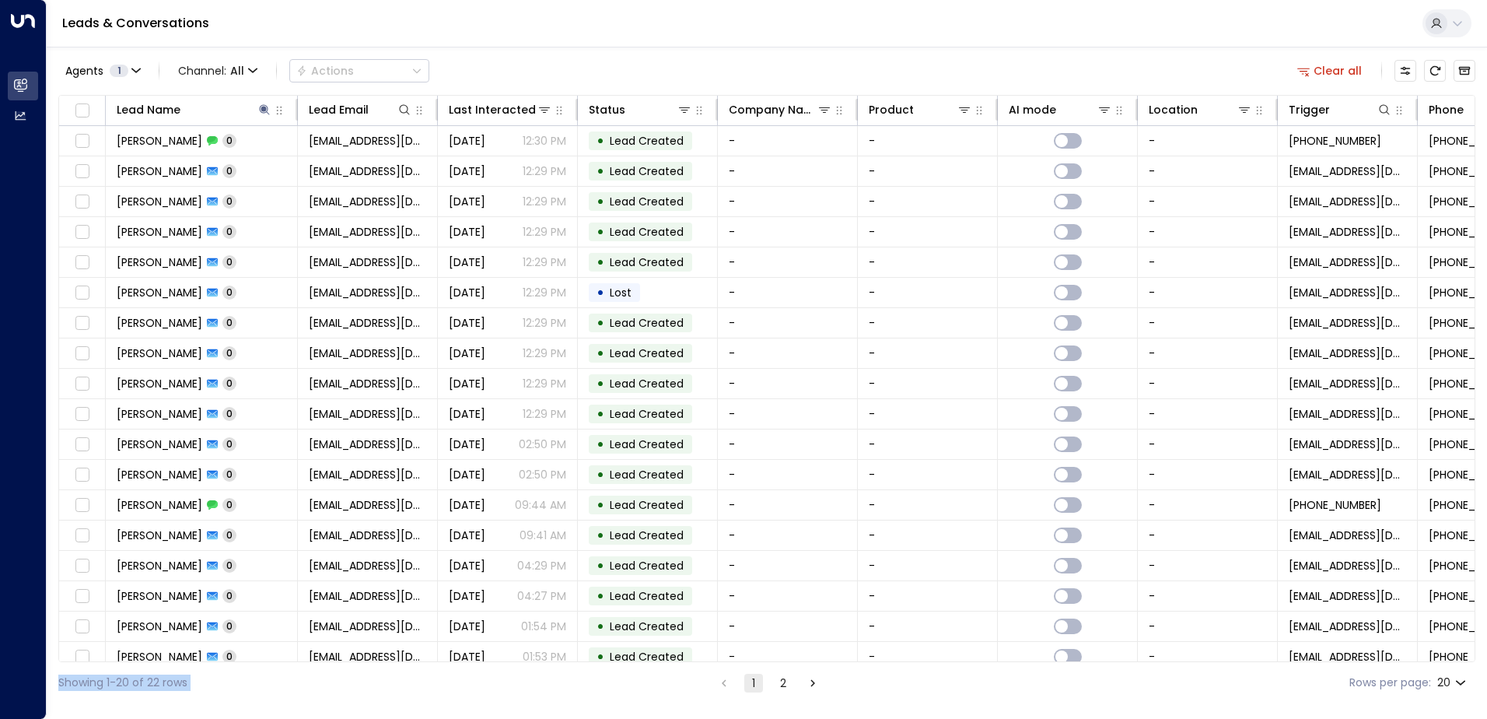
scroll to position [76, 0]
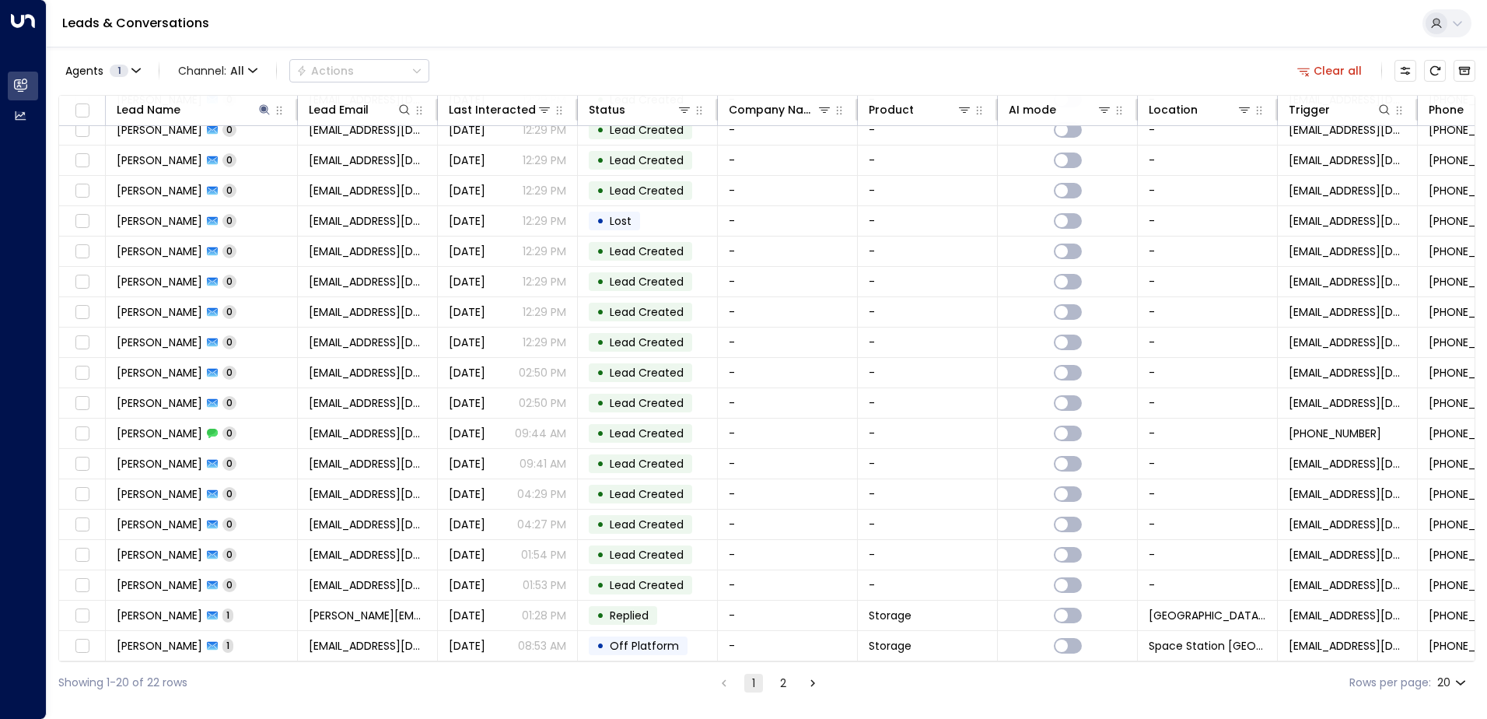
drag, startPoint x: 829, startPoint y: 663, endPoint x: 939, endPoint y: 662, distance: 110.4
click at [939, 662] on div "Showing 1-20 of 22 rows 1 2 Rows per page: 20 **" at bounding box center [766, 682] width 1417 height 41
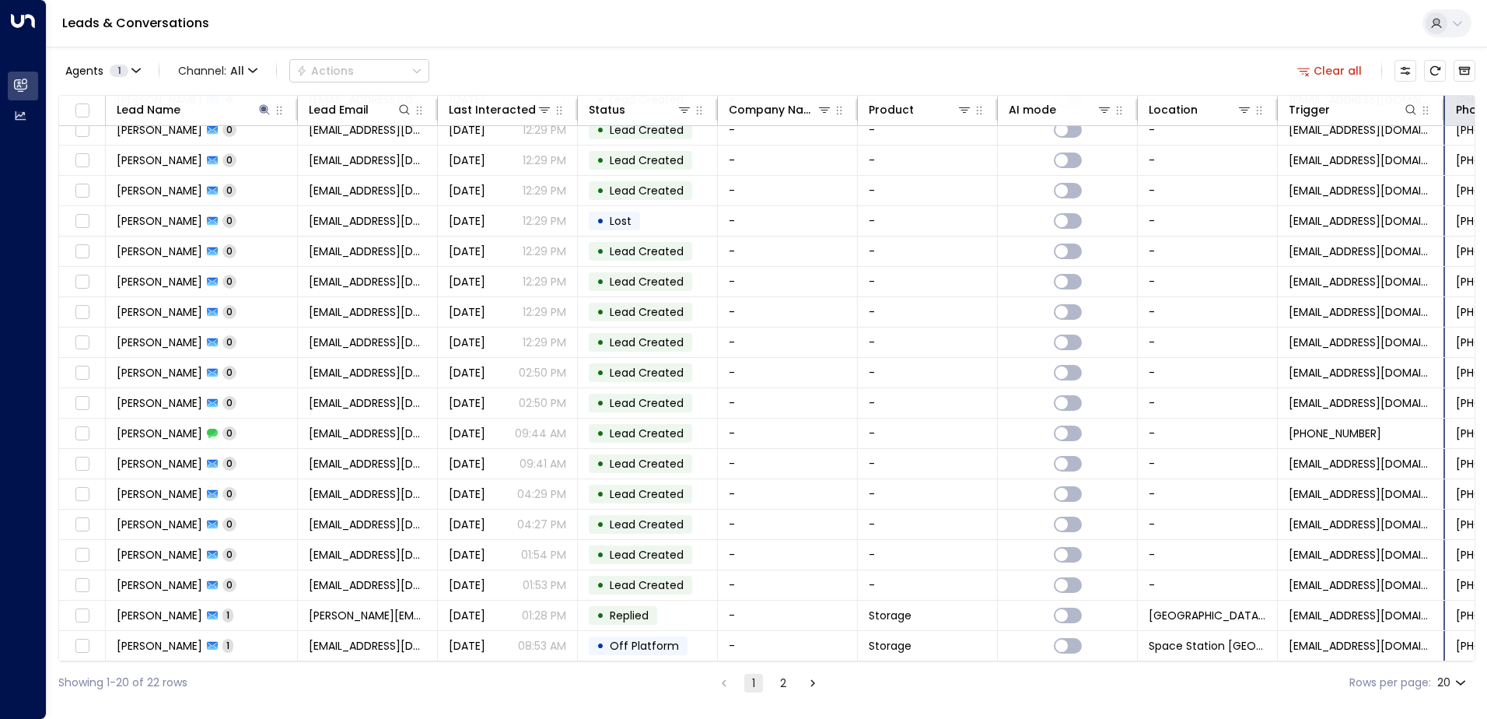
drag, startPoint x: 1415, startPoint y: 103, endPoint x: 1468, endPoint y: 109, distance: 53.2
click at [1468, 109] on tr "Lead Name Lead Email Last Interacted Status Company Name Product AI mode Locati…" at bounding box center [962, 111] width 1806 height 30
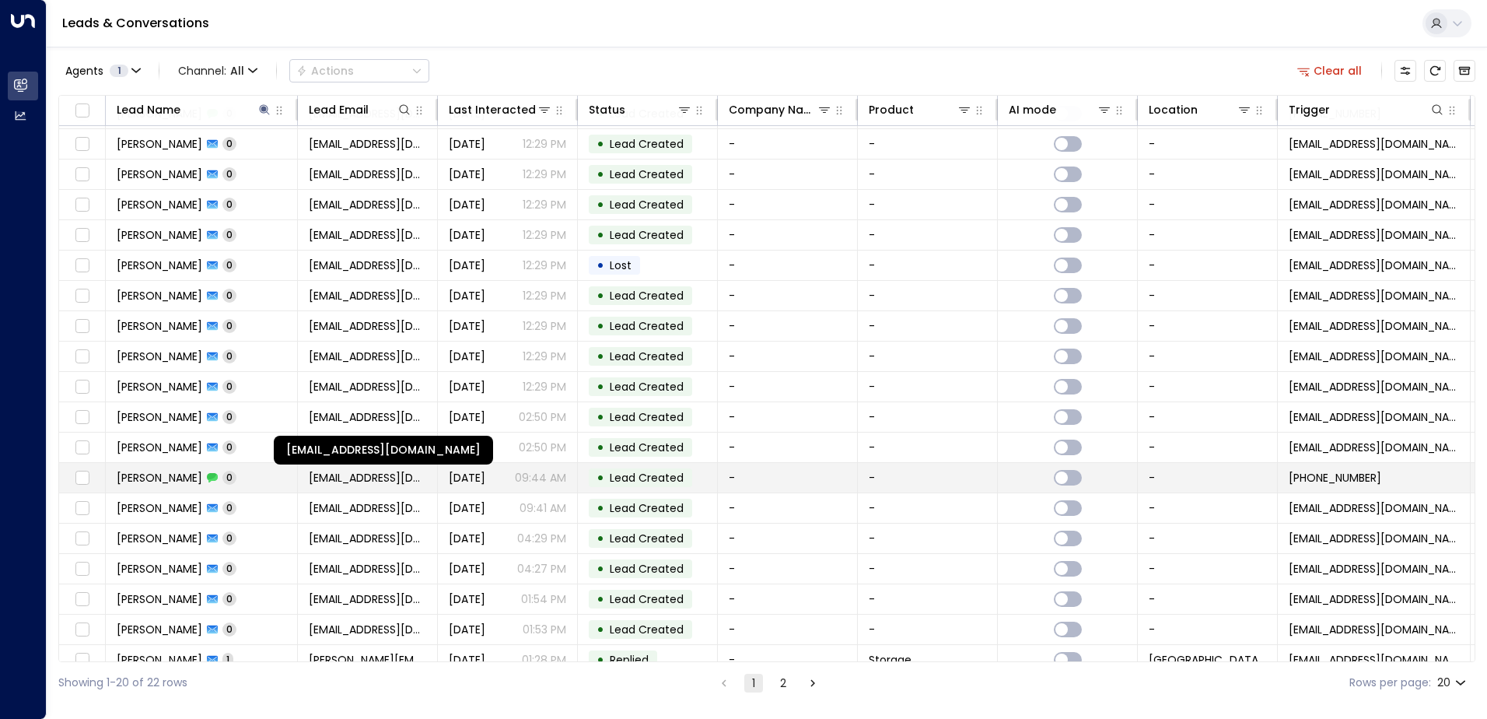
scroll to position [0, 0]
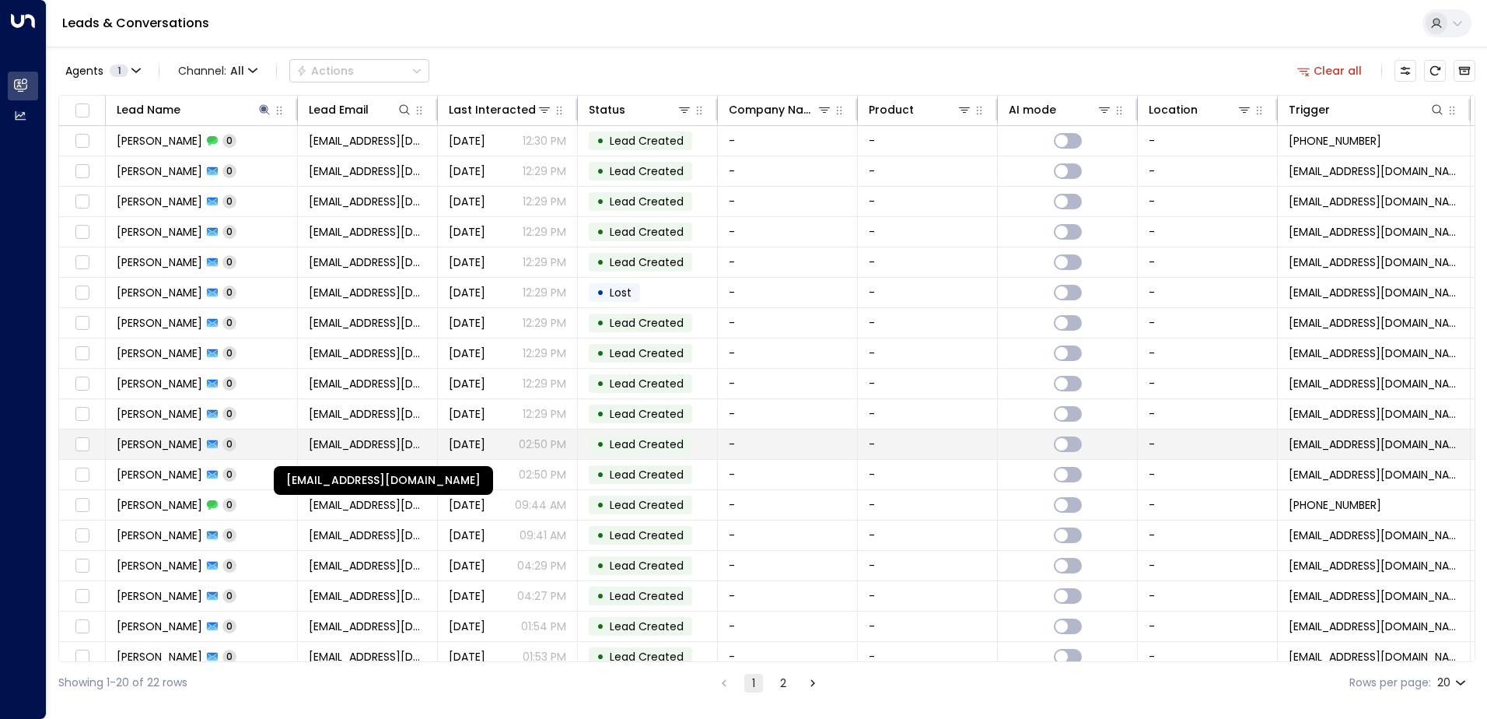
click at [357, 439] on span "[EMAIL_ADDRESS][DOMAIN_NAME]" at bounding box center [367, 444] width 117 height 16
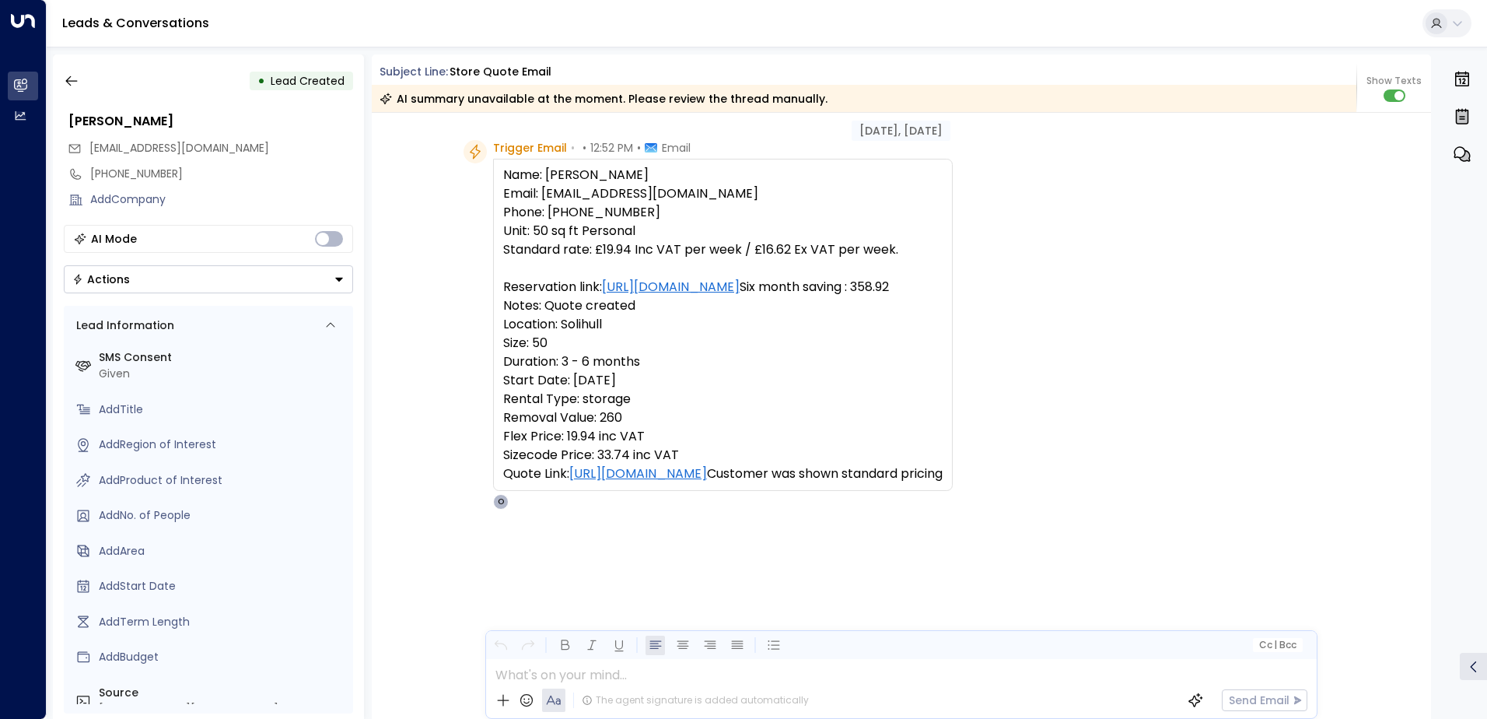
scroll to position [82, 0]
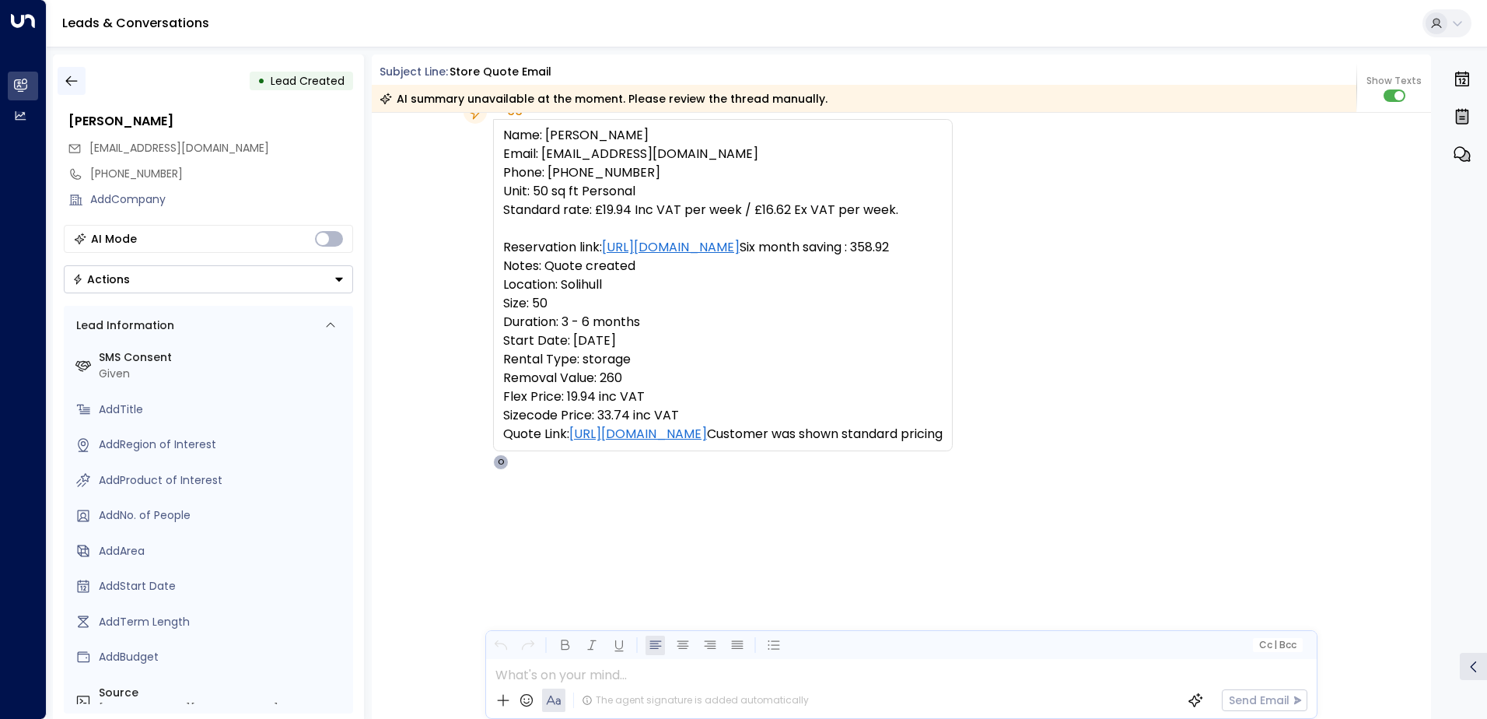
click at [72, 81] on icon "button" at bounding box center [71, 81] width 12 height 10
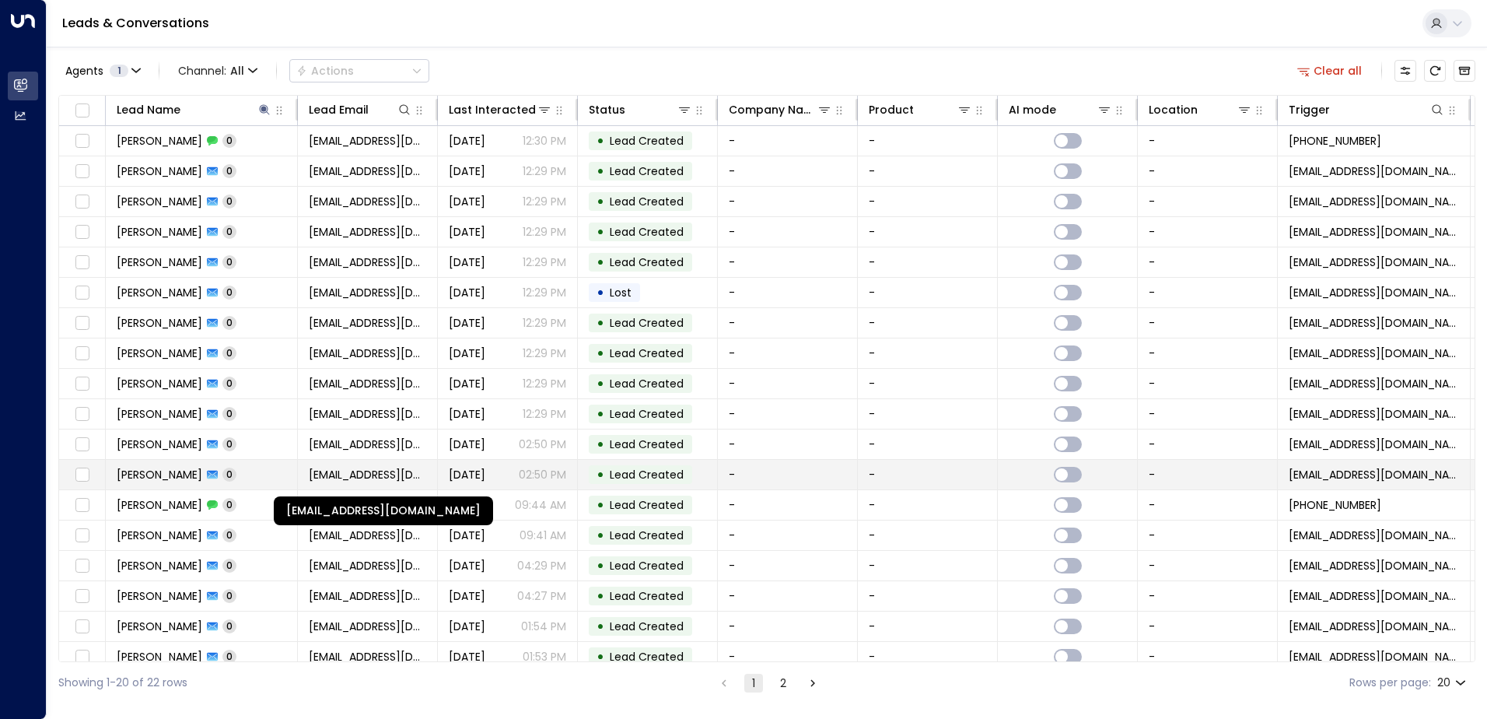
click at [343, 476] on span "[EMAIL_ADDRESS][DOMAIN_NAME]" at bounding box center [367, 475] width 117 height 16
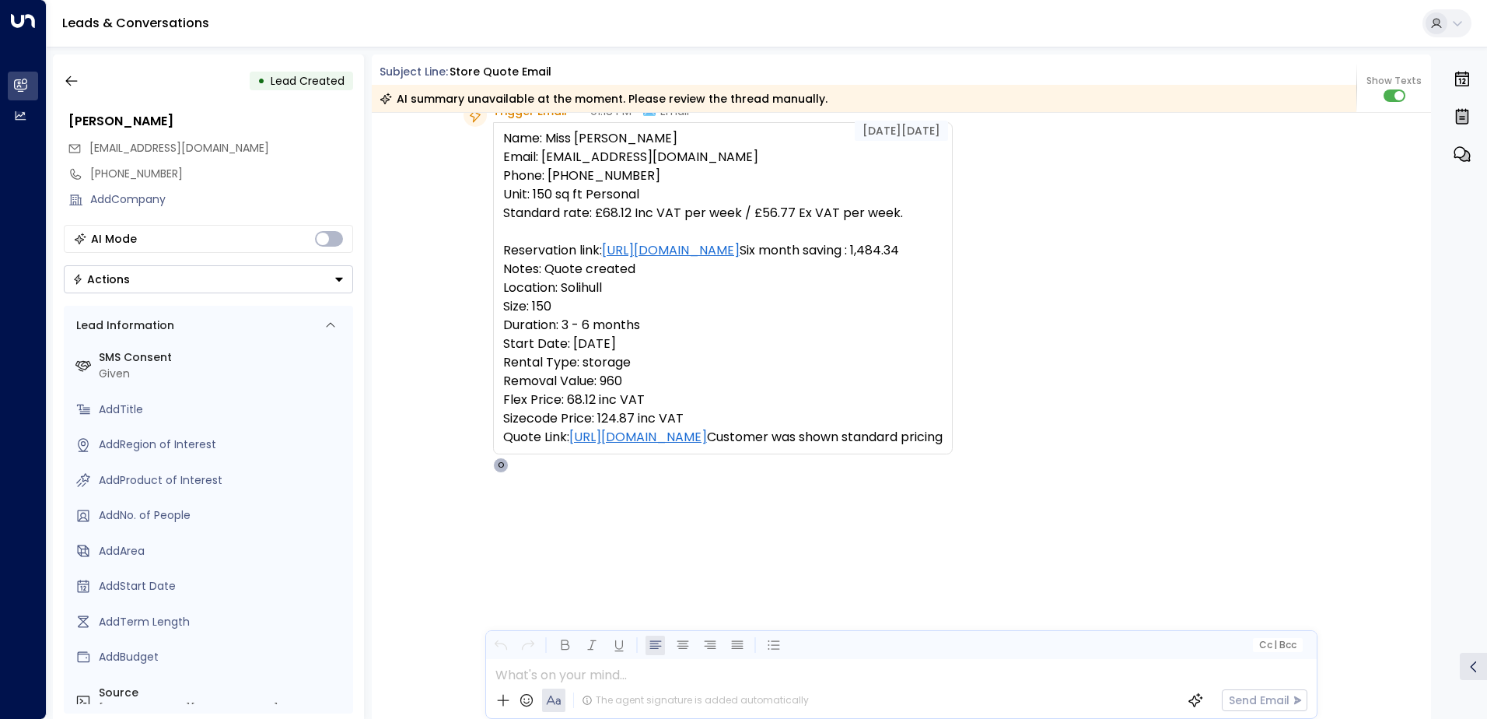
scroll to position [82, 0]
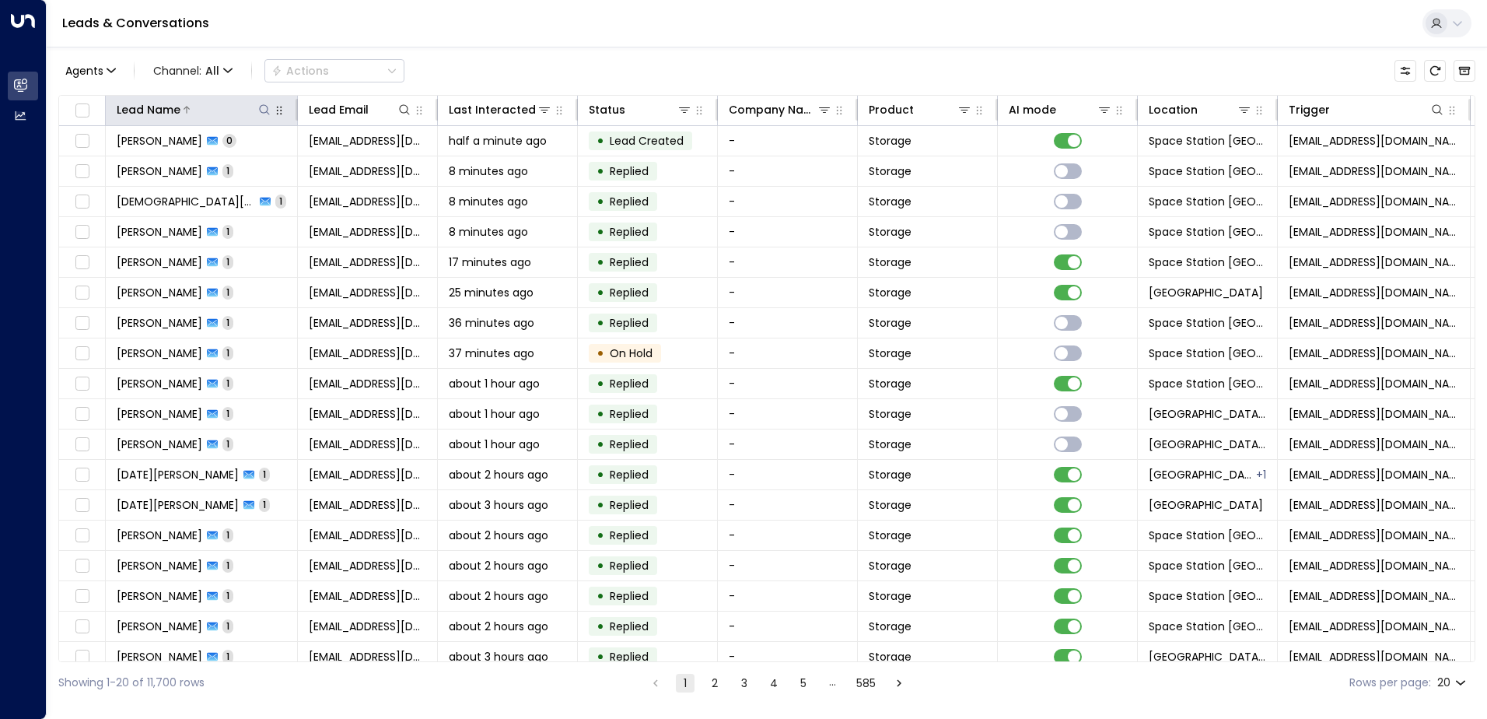
click at [256, 114] on div at bounding box center [226, 110] width 92 height 16
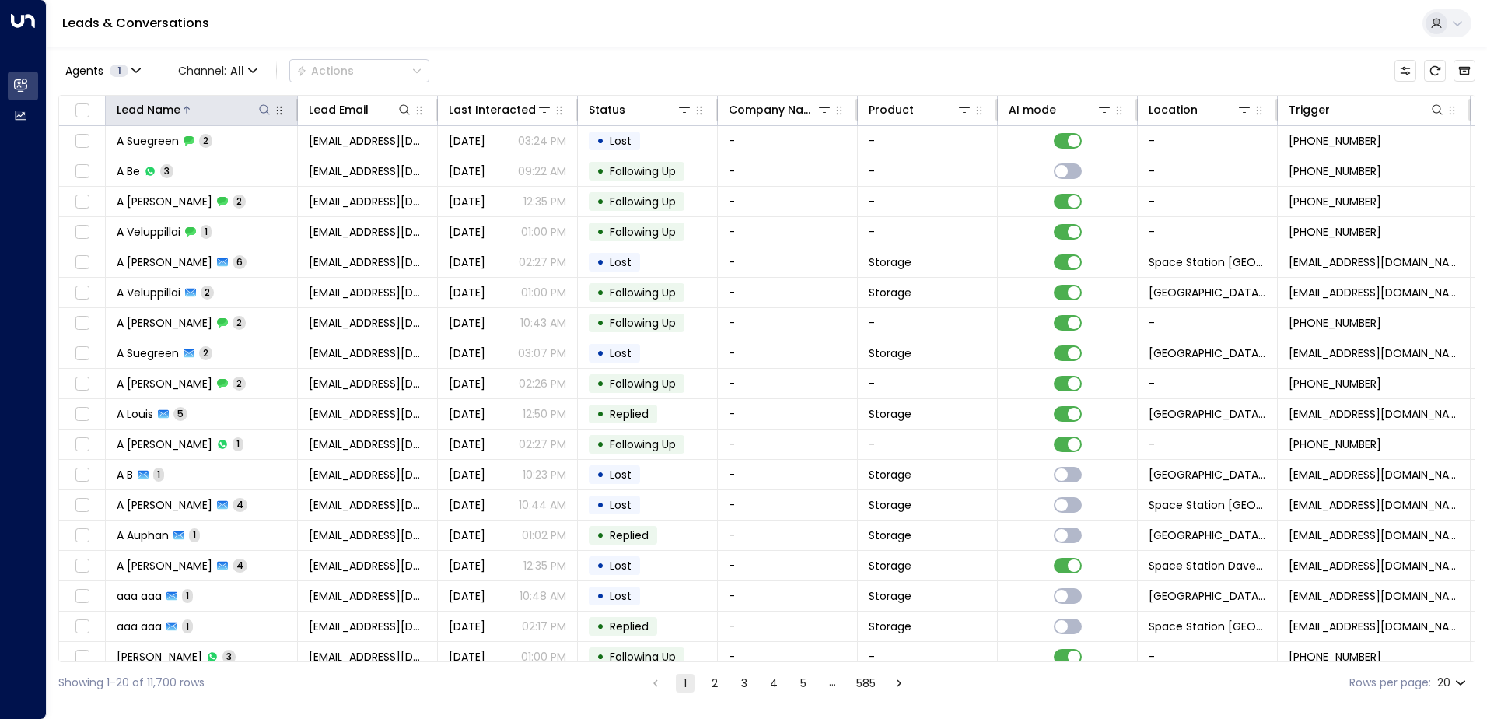
click at [267, 114] on icon at bounding box center [264, 109] width 12 height 12
type input "*****"
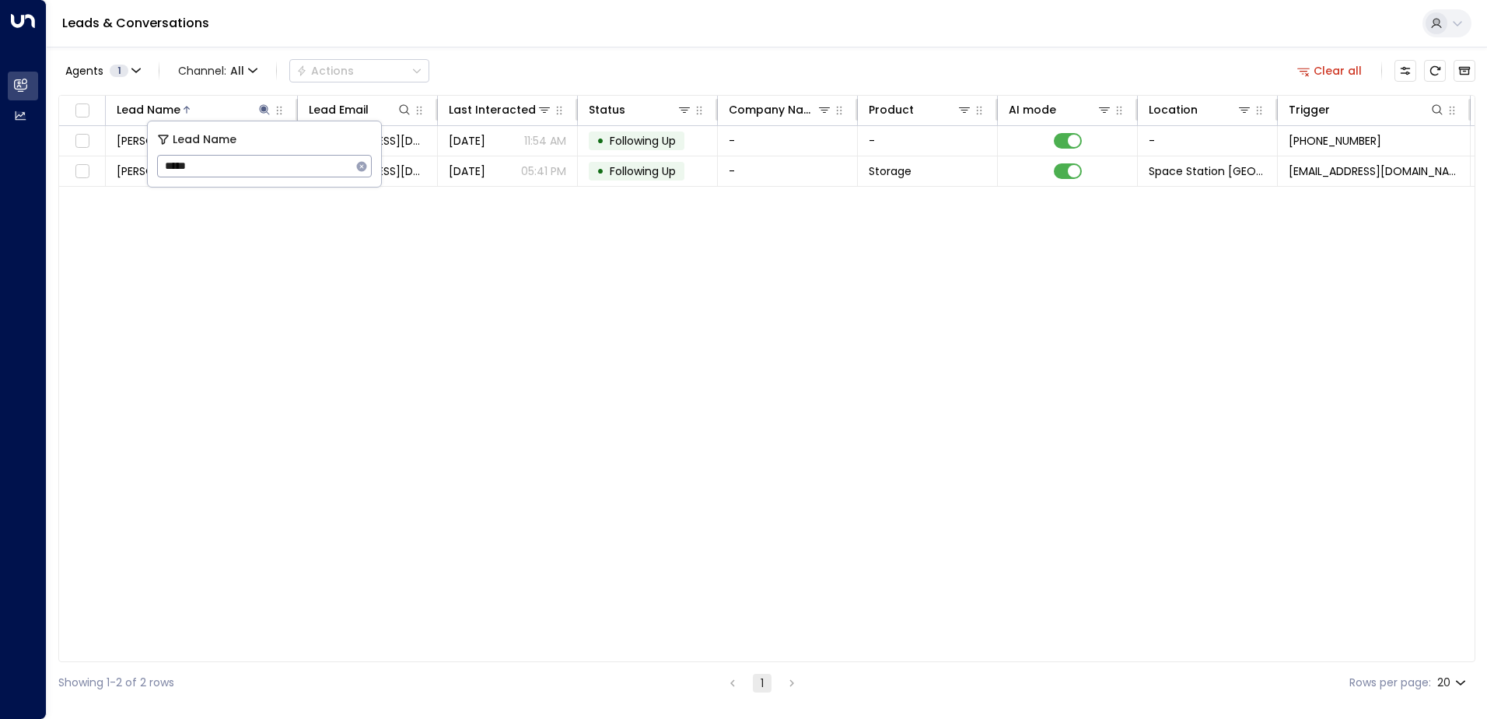
click at [481, 82] on div "Agents 1 Channel: All Actions Clear all" at bounding box center [766, 70] width 1417 height 33
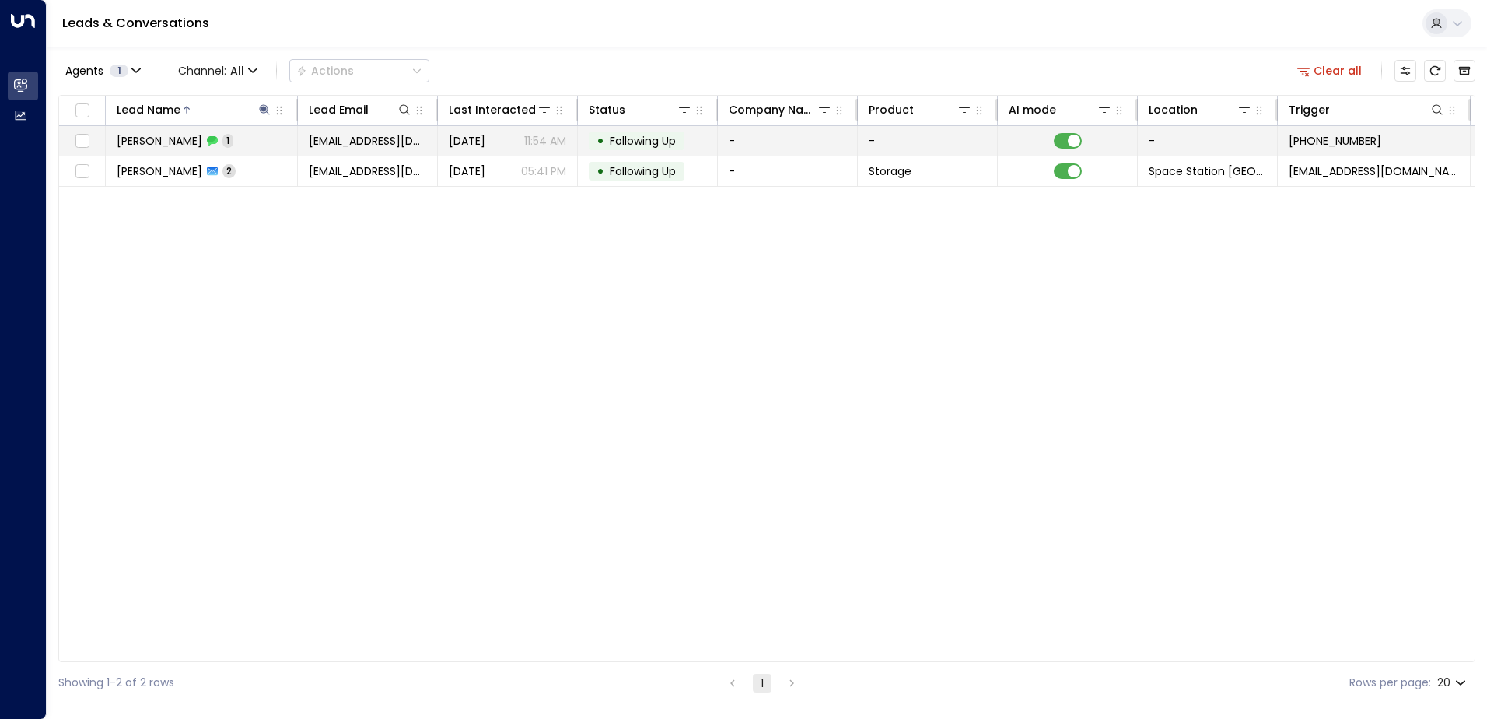
click at [617, 135] on span "Following Up" at bounding box center [643, 141] width 66 height 16
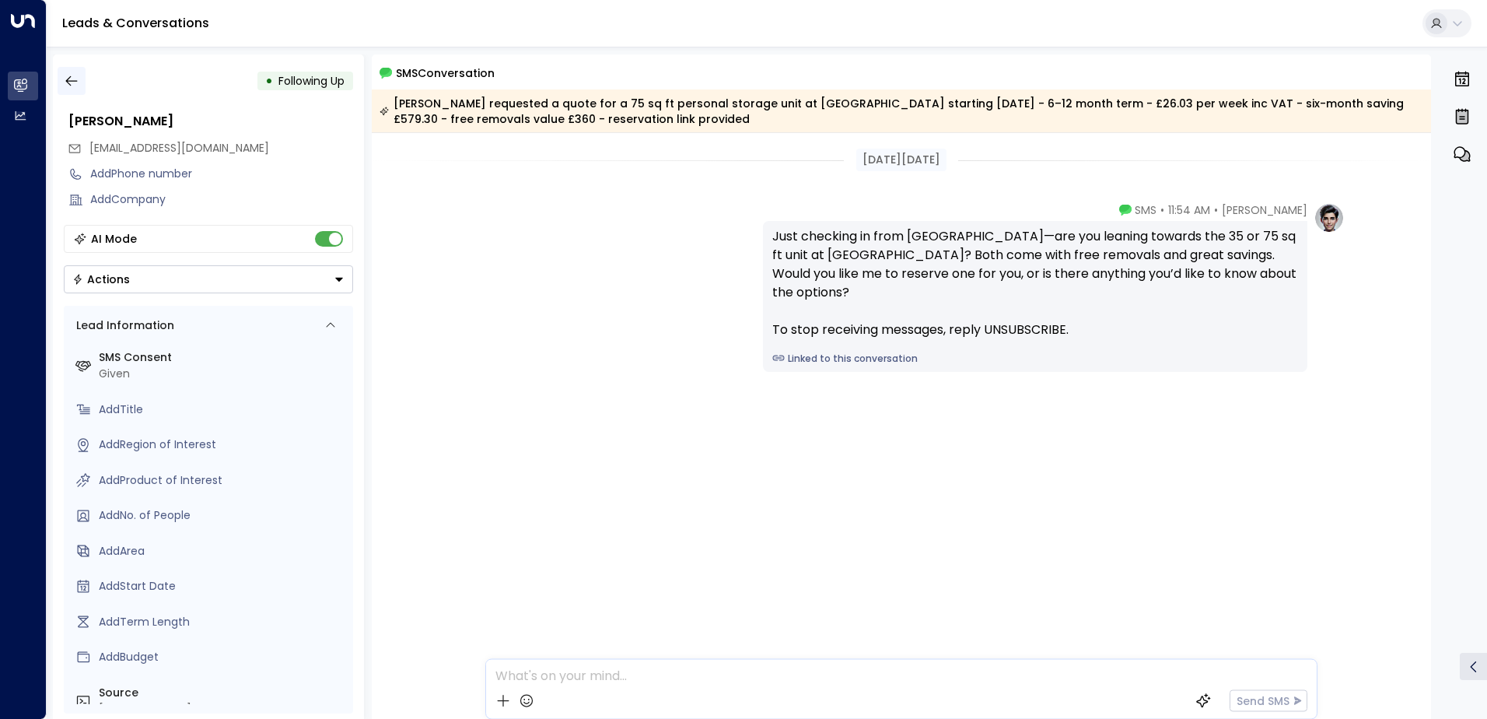
click at [69, 77] on icon "button" at bounding box center [71, 81] width 12 height 10
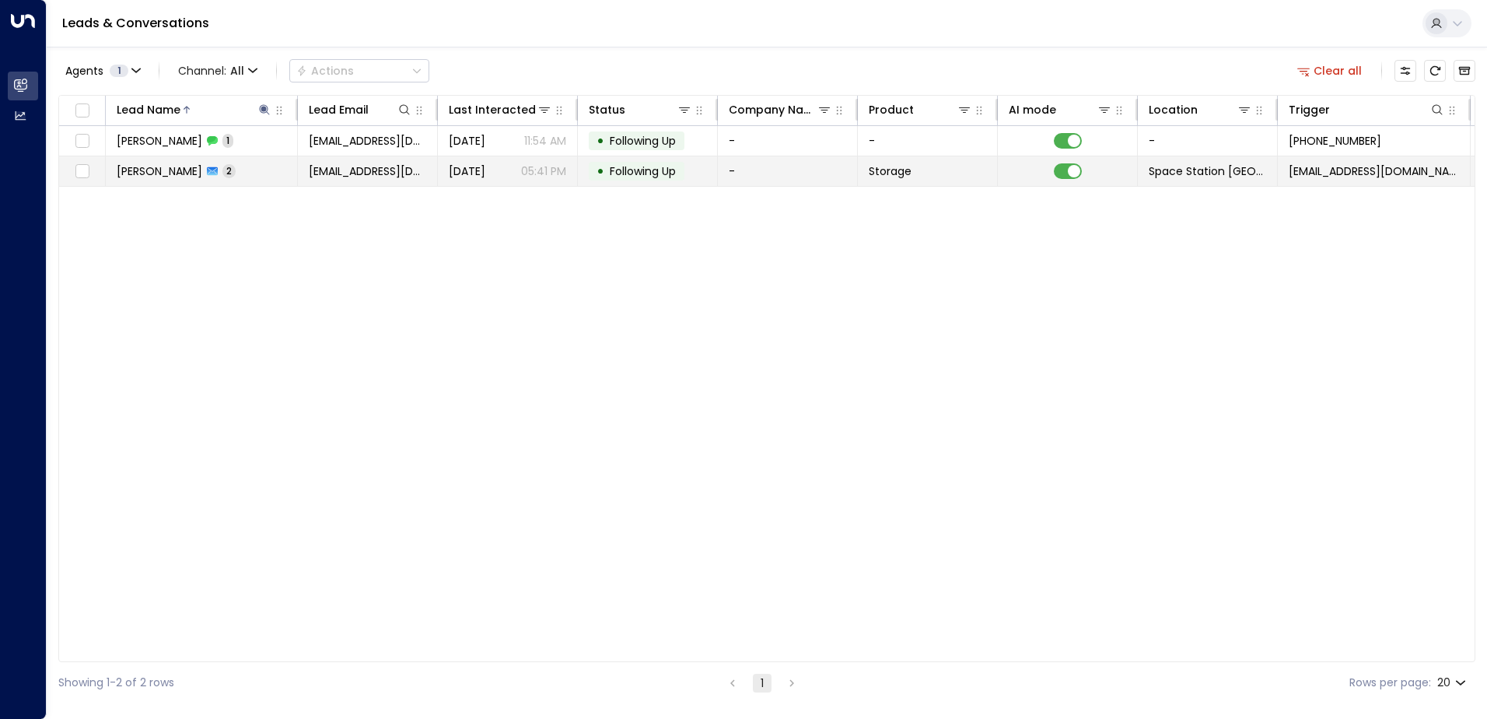
click at [485, 176] on span "[DATE]" at bounding box center [467, 171] width 37 height 16
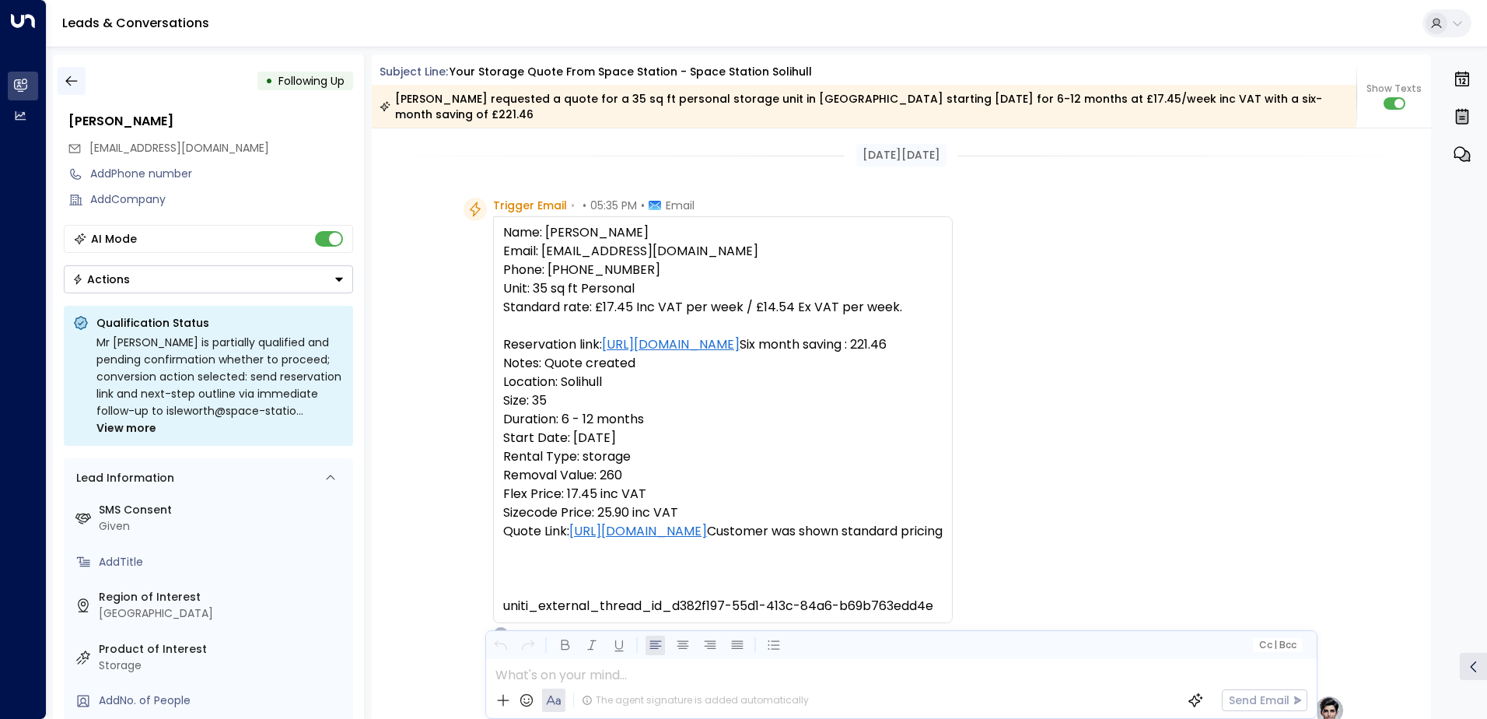
click at [72, 80] on icon "button" at bounding box center [72, 81] width 16 height 16
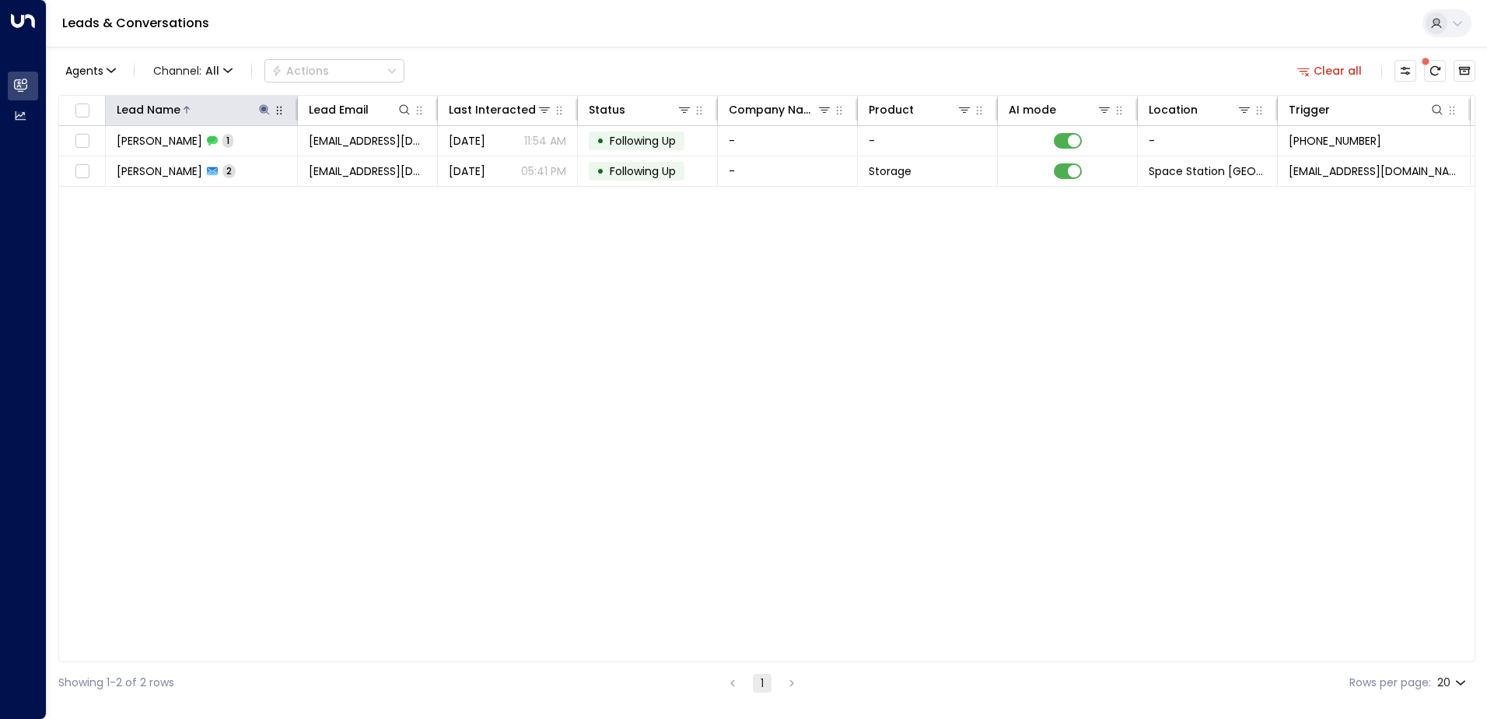
click at [266, 103] on icon at bounding box center [264, 109] width 12 height 12
type input "*"
type input "******"
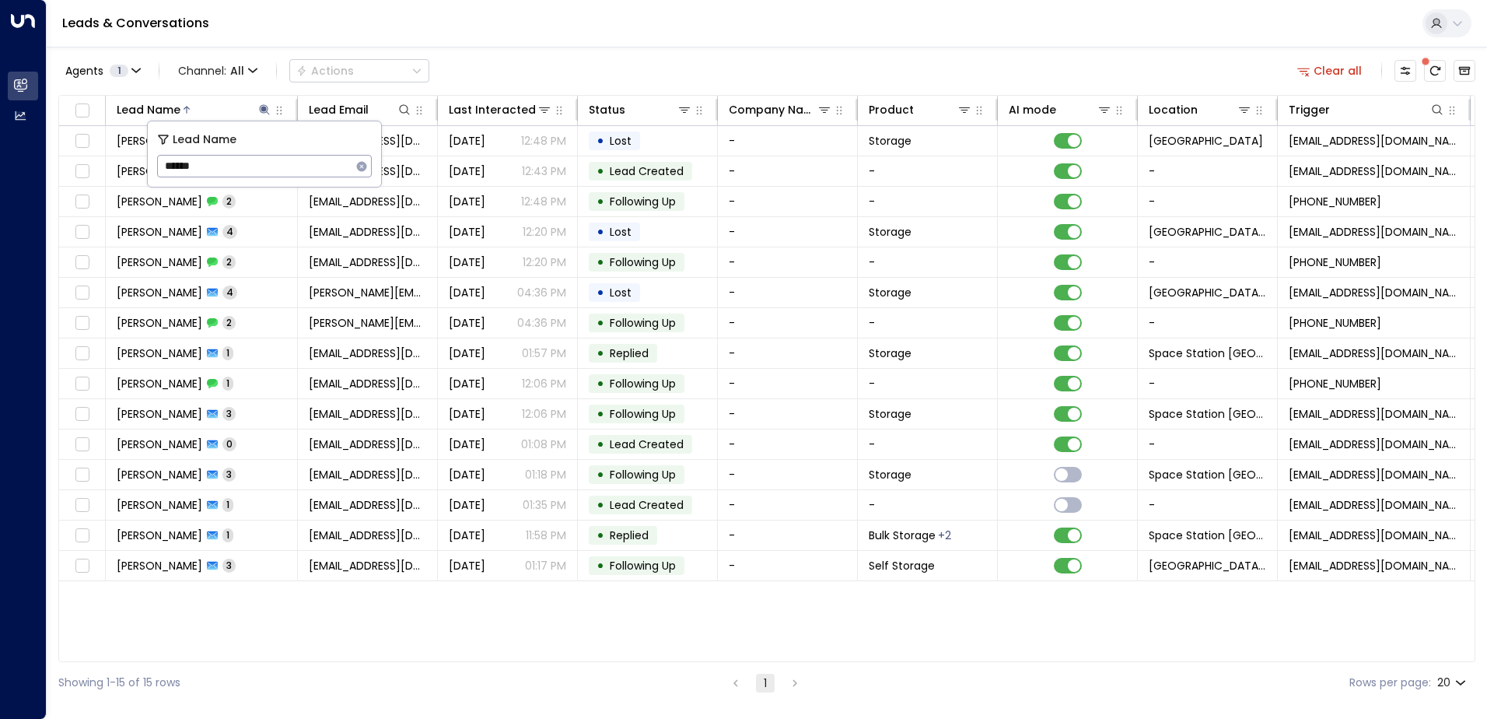
click at [660, 68] on div "Agents 1 Channel: All Actions Clear all" at bounding box center [766, 70] width 1417 height 33
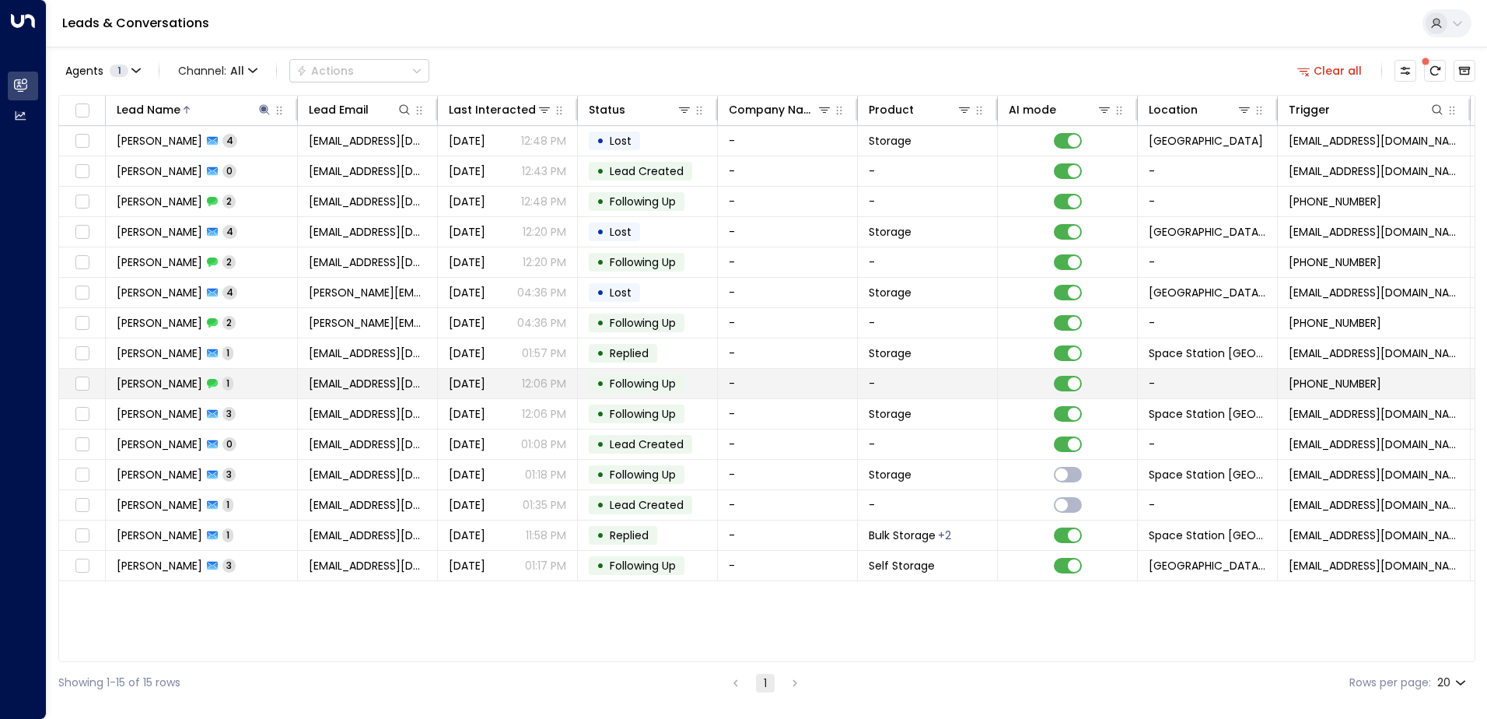
click at [526, 386] on p "12:06 PM" at bounding box center [544, 384] width 44 height 16
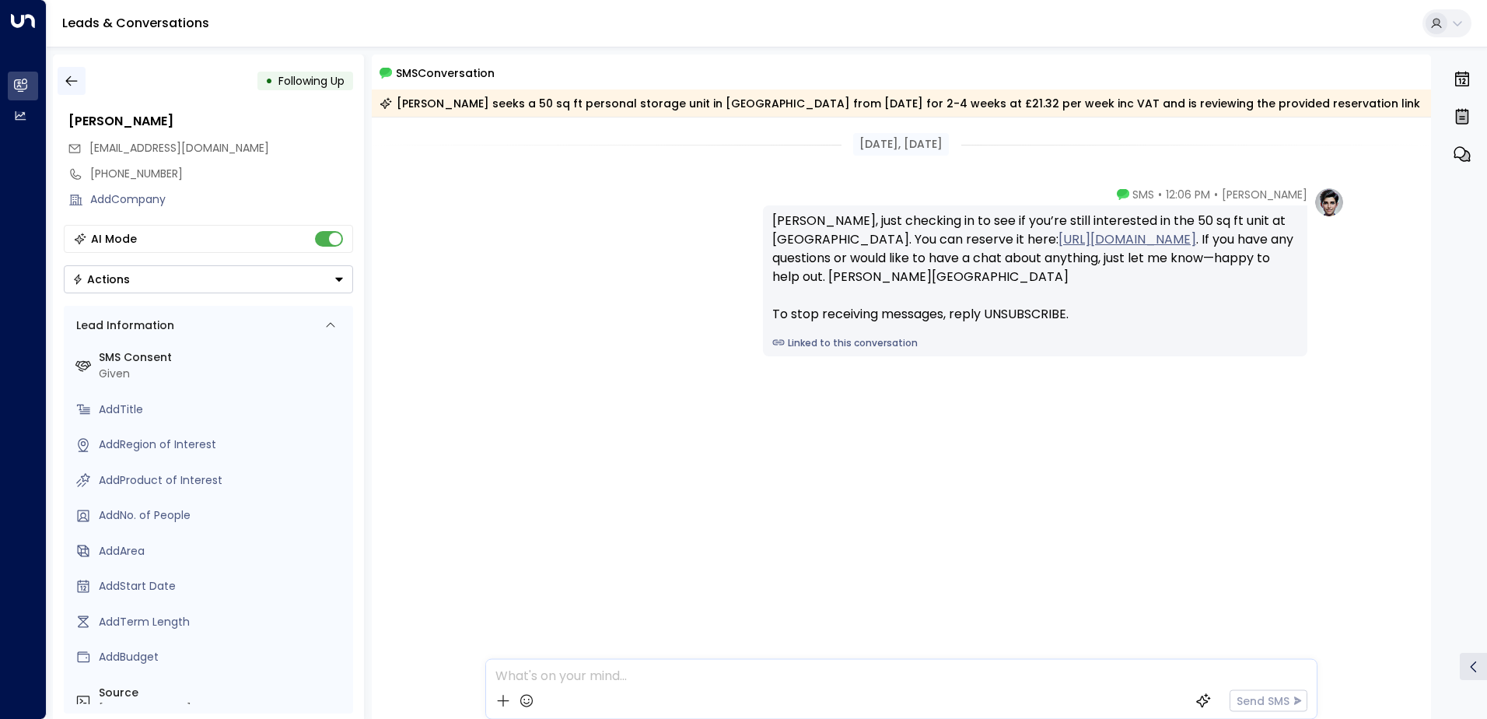
click at [77, 82] on icon "button" at bounding box center [72, 81] width 16 height 16
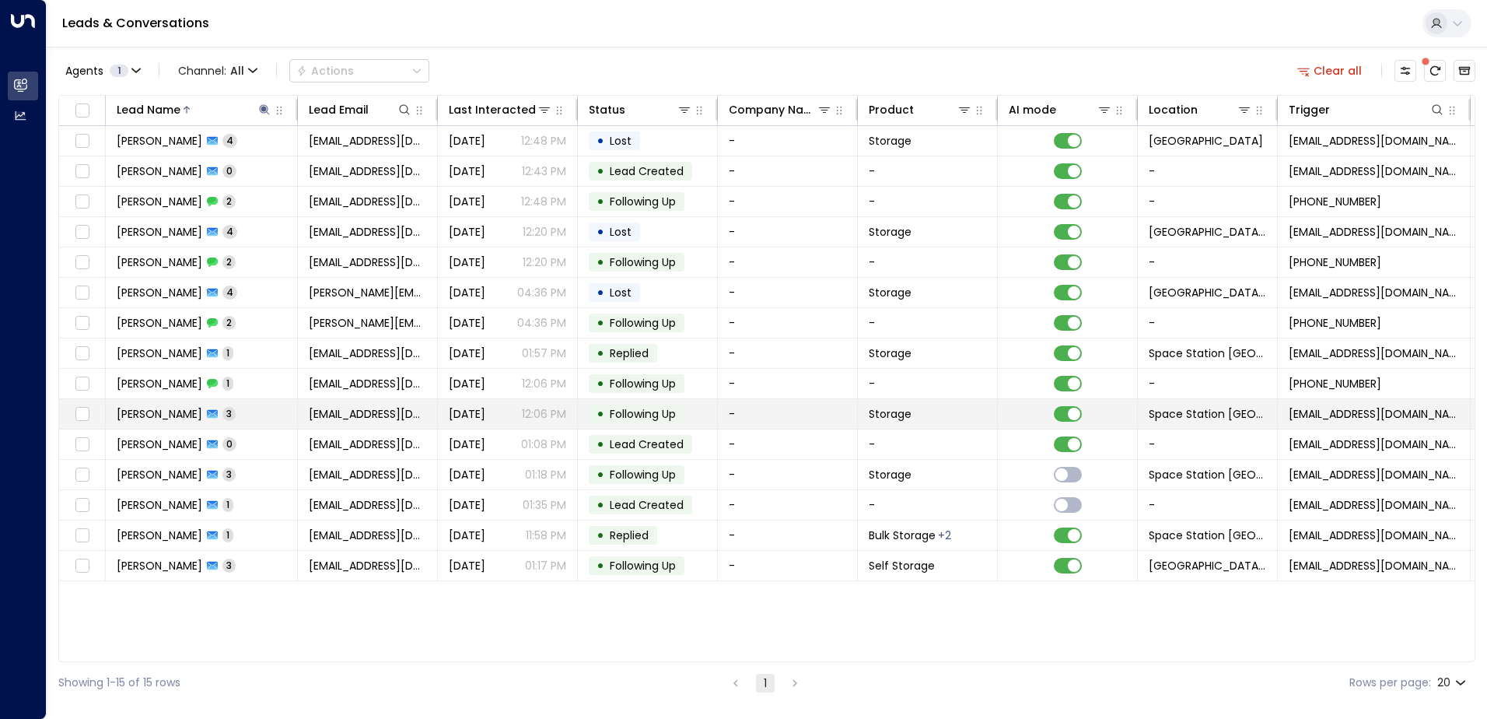
click at [485, 408] on span "[DATE]" at bounding box center [467, 414] width 37 height 16
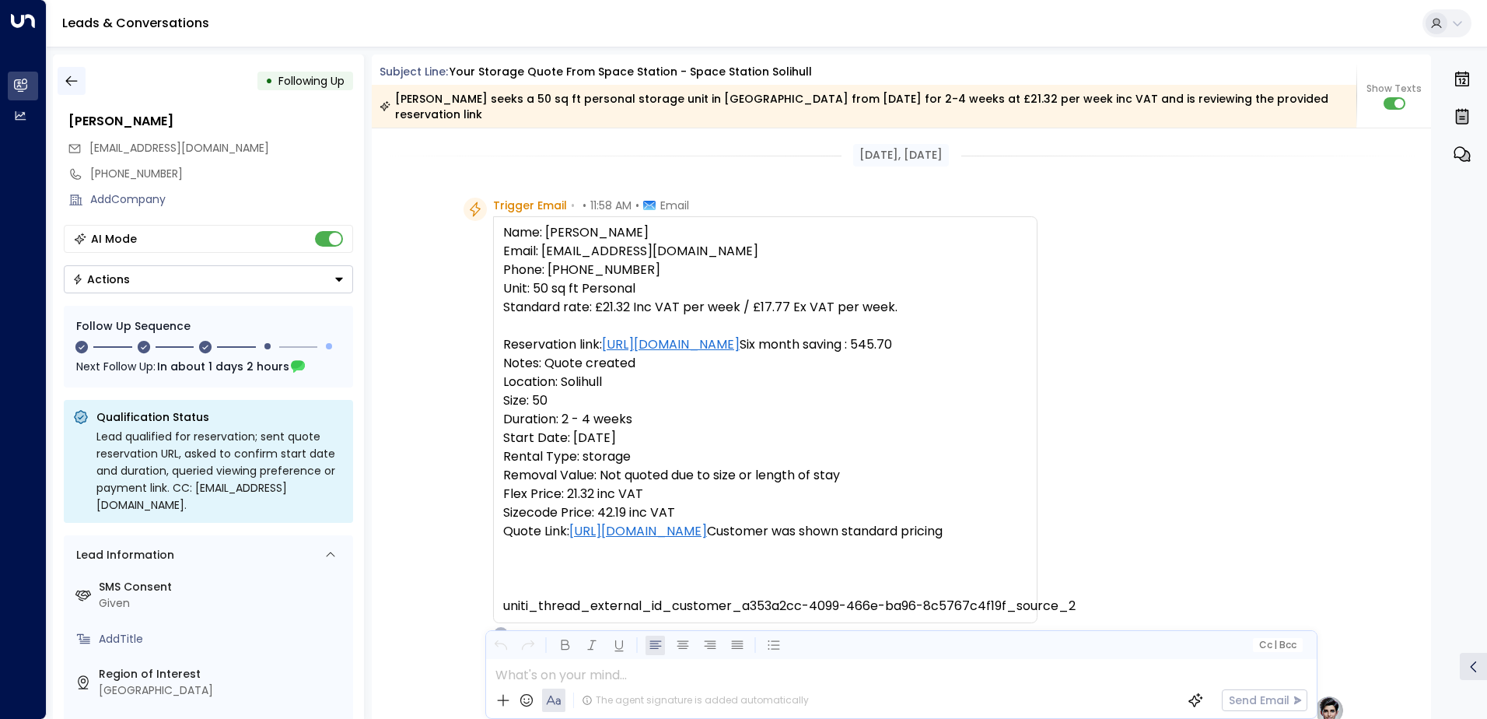
click at [76, 77] on icon "button" at bounding box center [72, 81] width 16 height 16
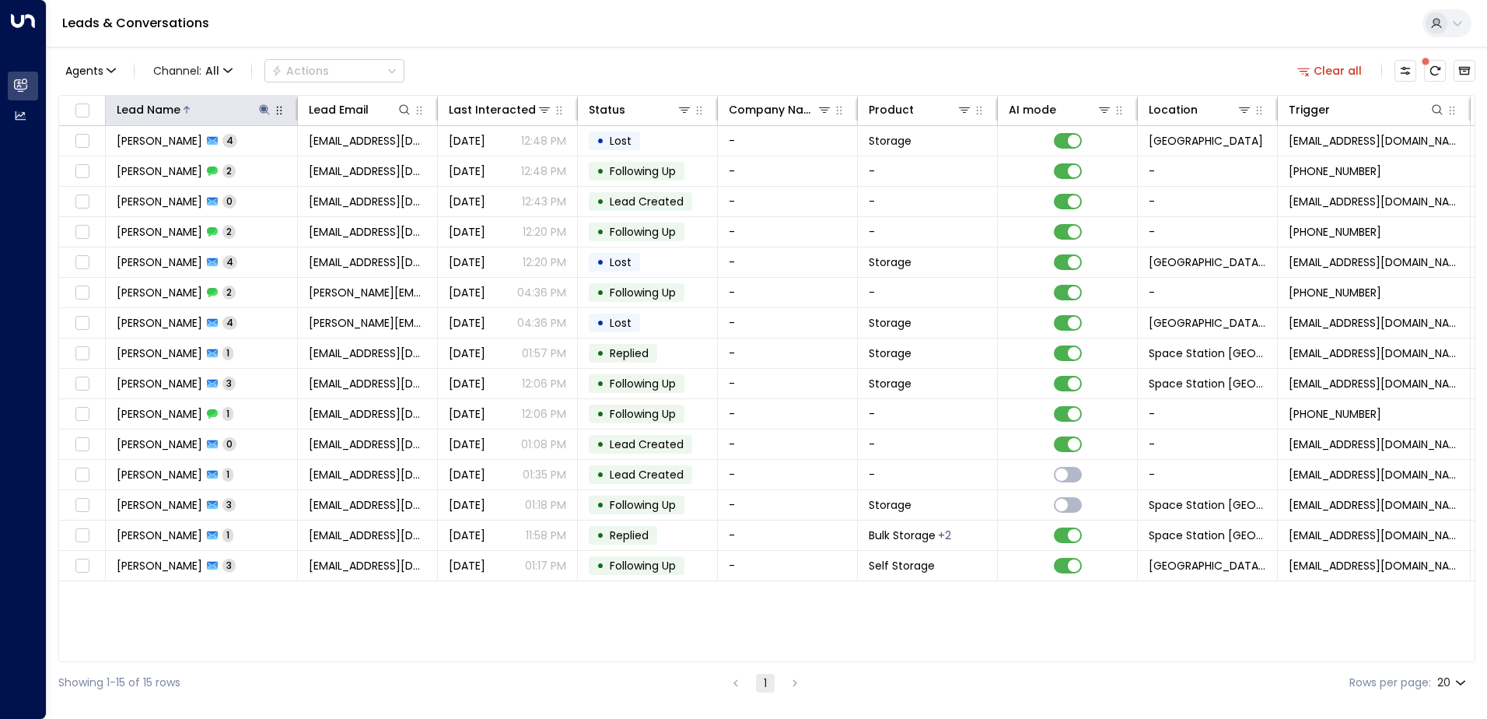
click at [264, 110] on icon at bounding box center [264, 109] width 10 height 10
click at [363, 169] on icon "button" at bounding box center [362, 166] width 10 height 10
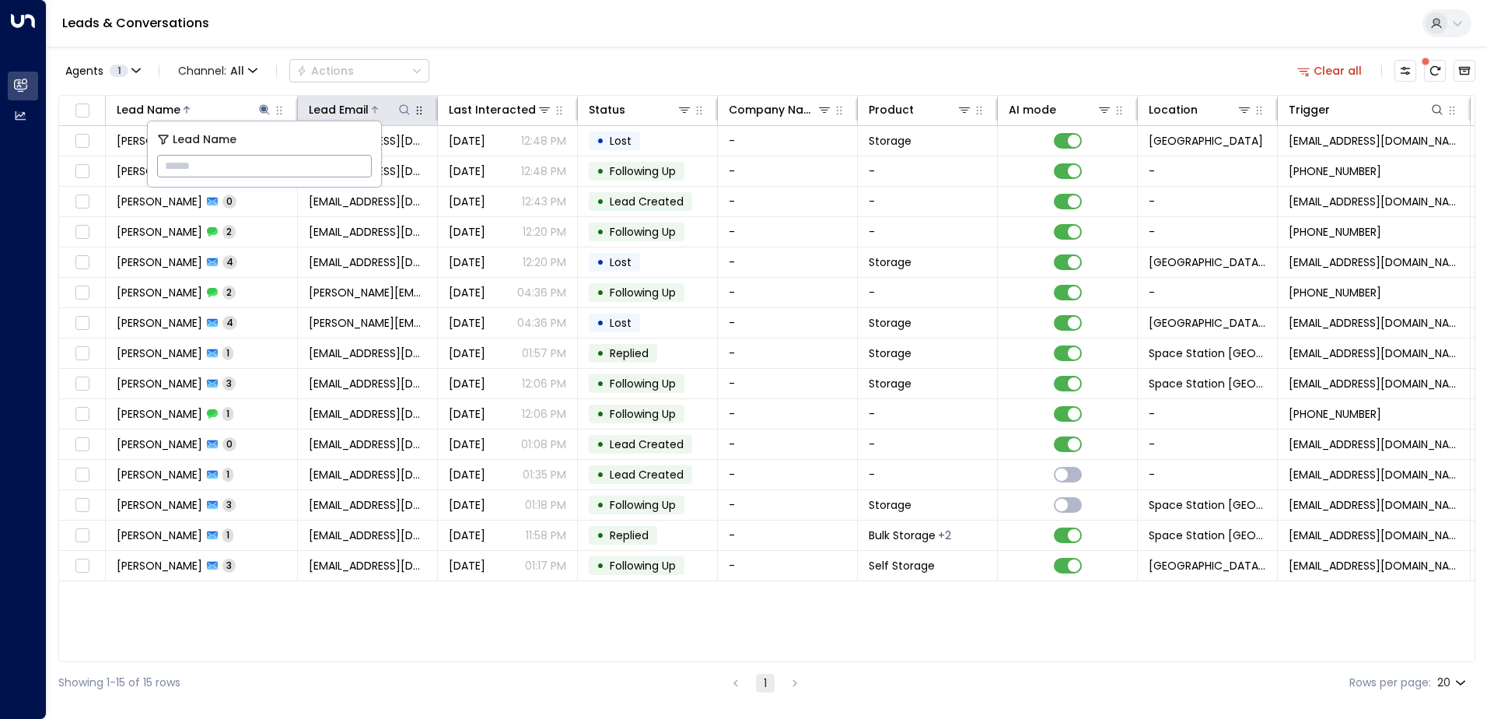
click at [406, 110] on icon at bounding box center [404, 109] width 12 height 12
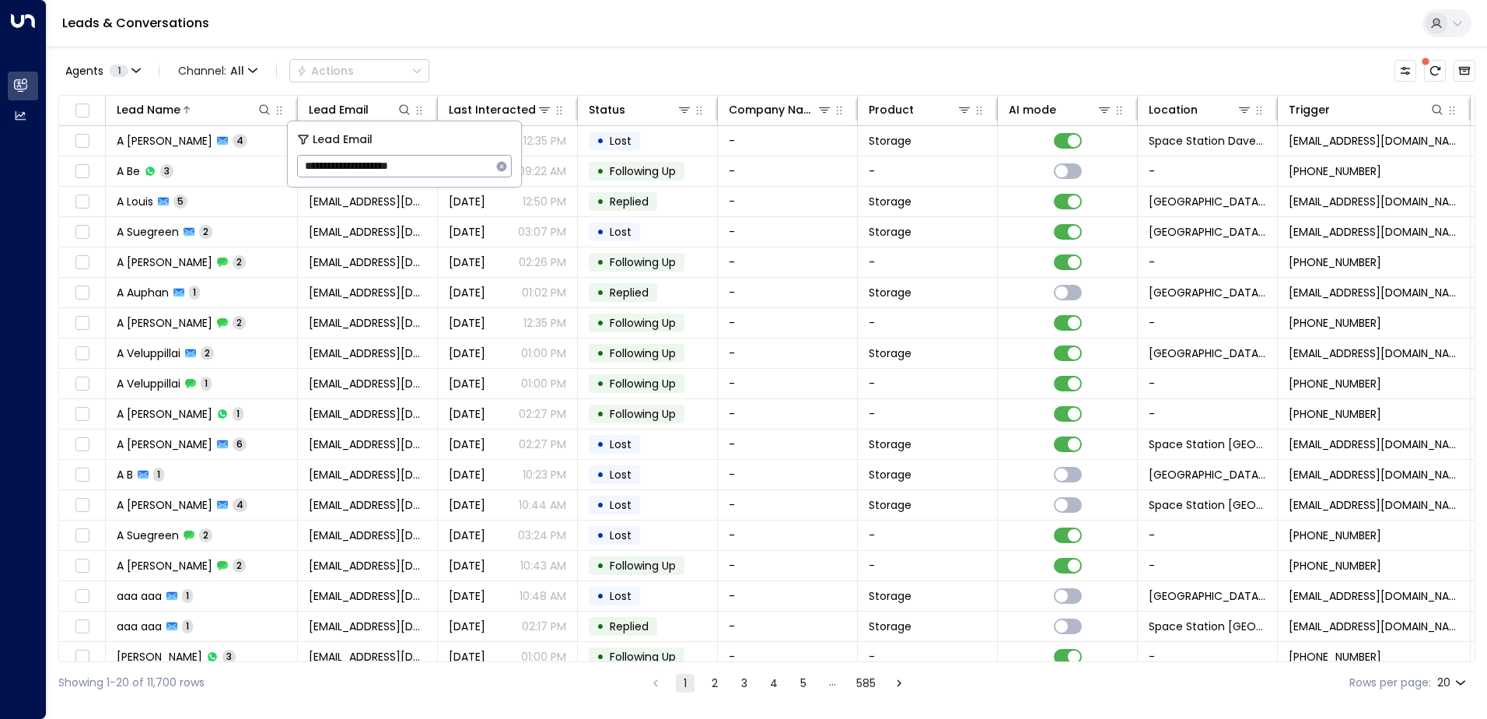
type input "**********"
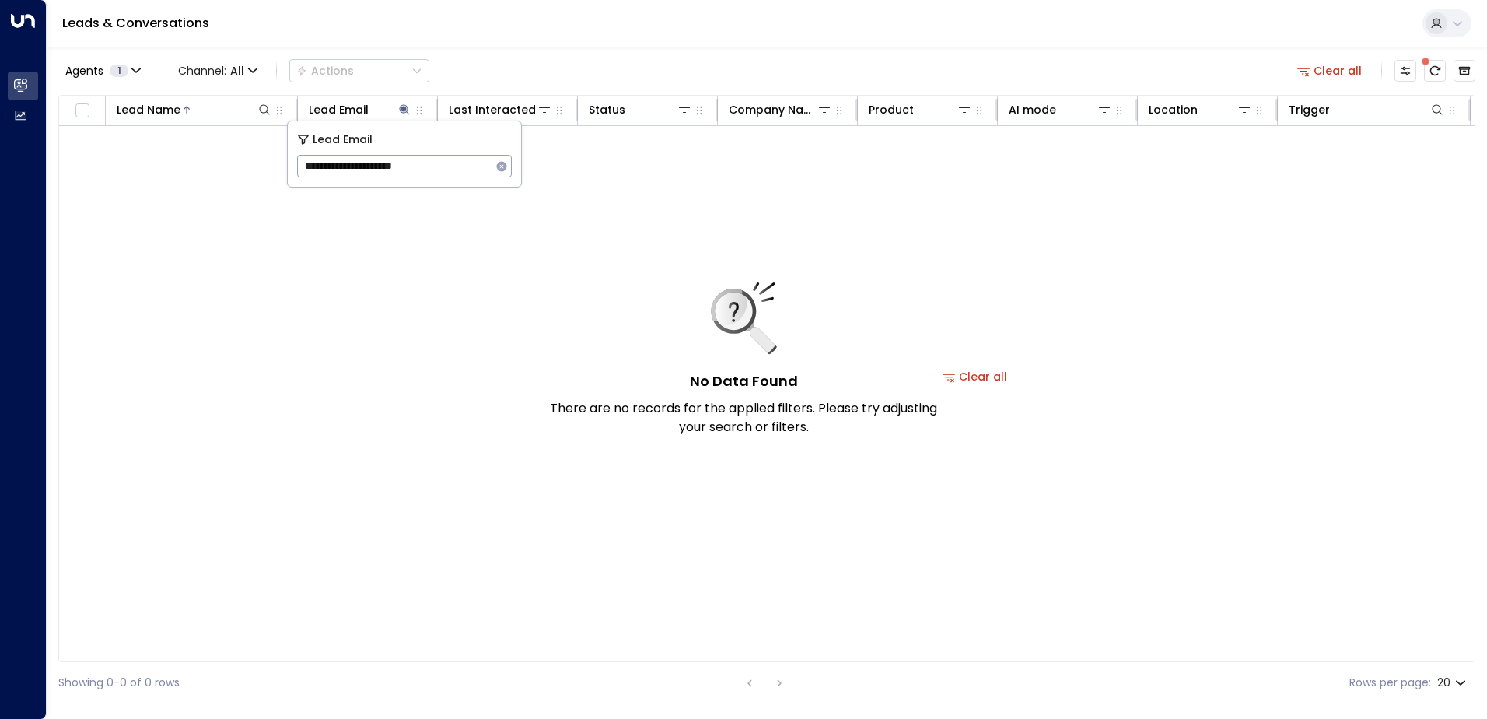
click at [618, 270] on div "No Data Found There are no records for the applied filters. Please try adjustin…" at bounding box center [974, 376] width 1831 height 501
click at [260, 109] on icon at bounding box center [264, 109] width 10 height 10
click at [413, 109] on icon "button" at bounding box center [419, 110] width 12 height 12
click at [408, 111] on icon at bounding box center [404, 109] width 12 height 12
drag, startPoint x: 403, startPoint y: 109, endPoint x: 411, endPoint y: 117, distance: 12.1
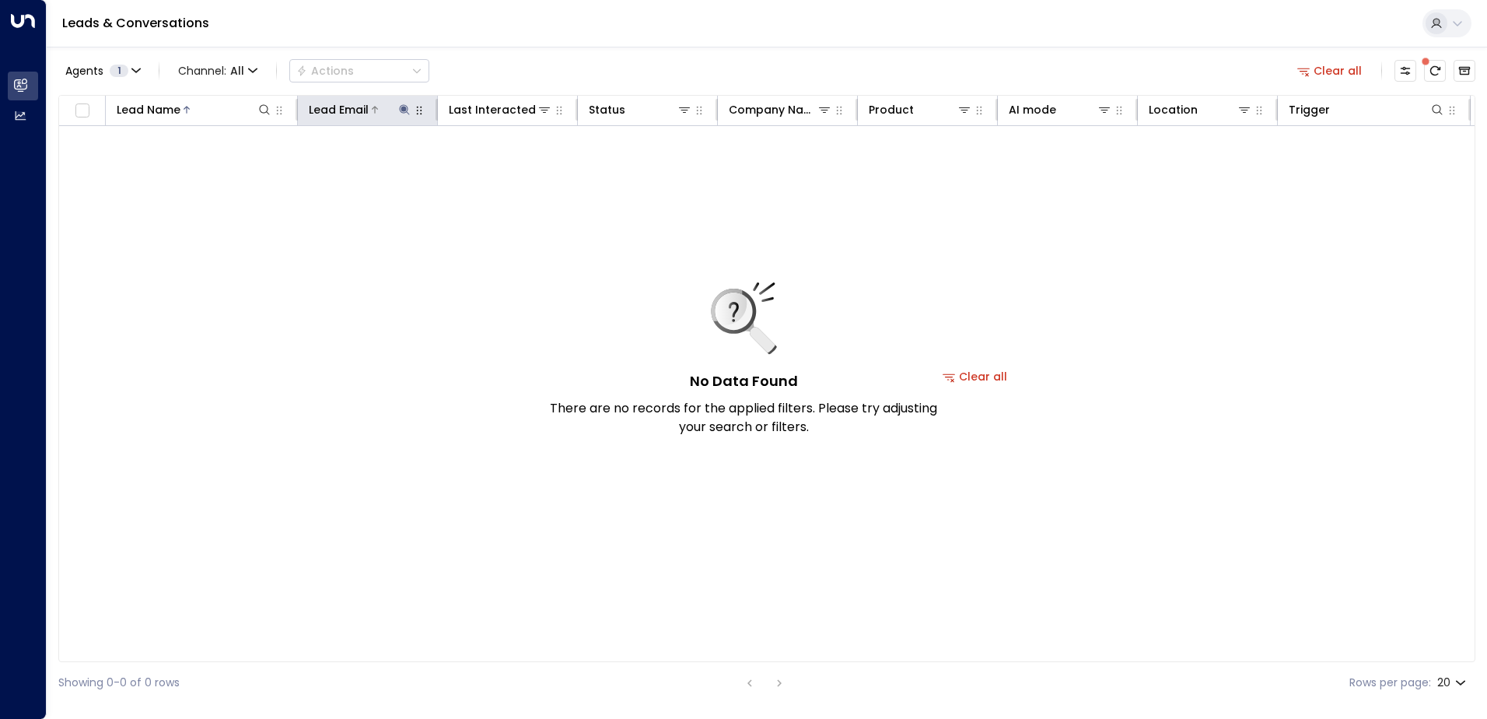
click at [404, 108] on icon at bounding box center [405, 109] width 10 height 10
click at [499, 165] on icon "button" at bounding box center [502, 166] width 10 height 10
click at [261, 107] on icon at bounding box center [264, 109] width 12 height 12
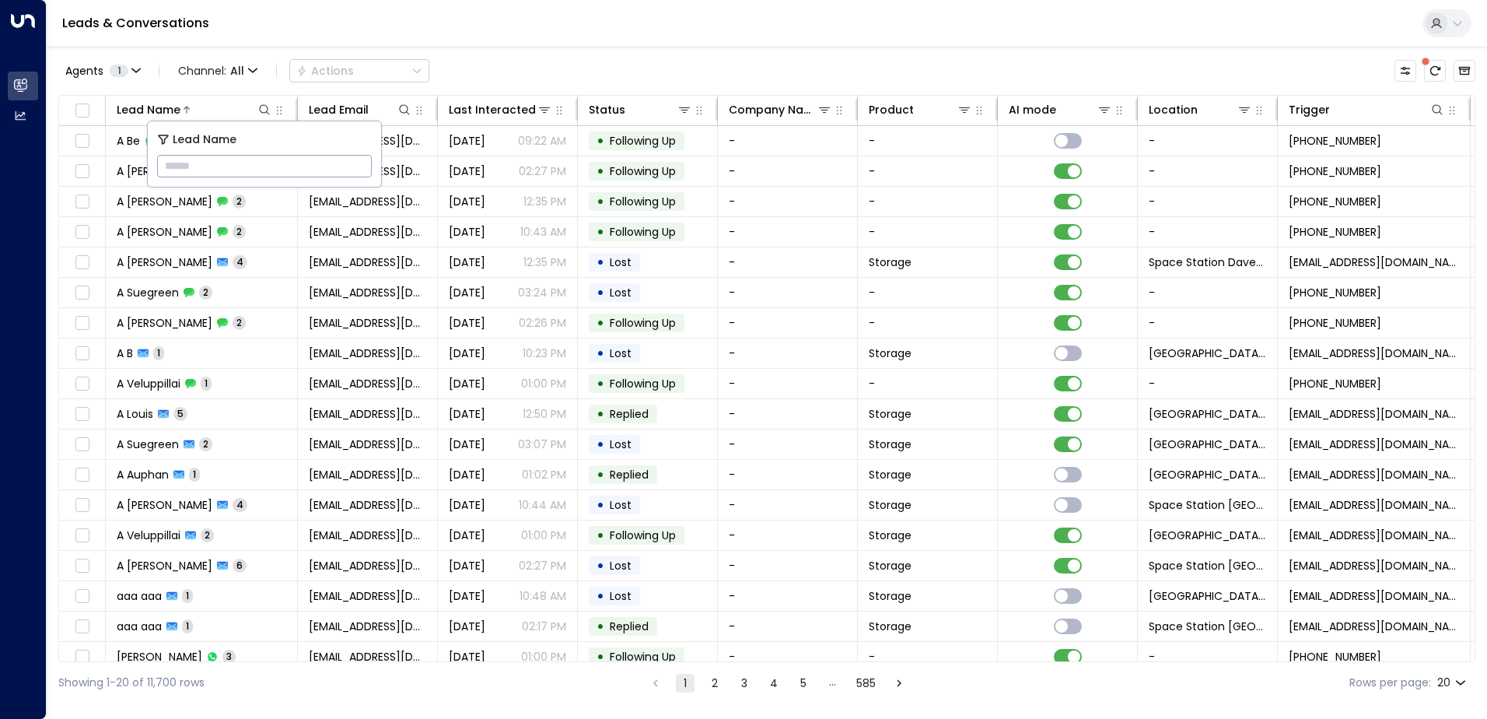
type input "*"
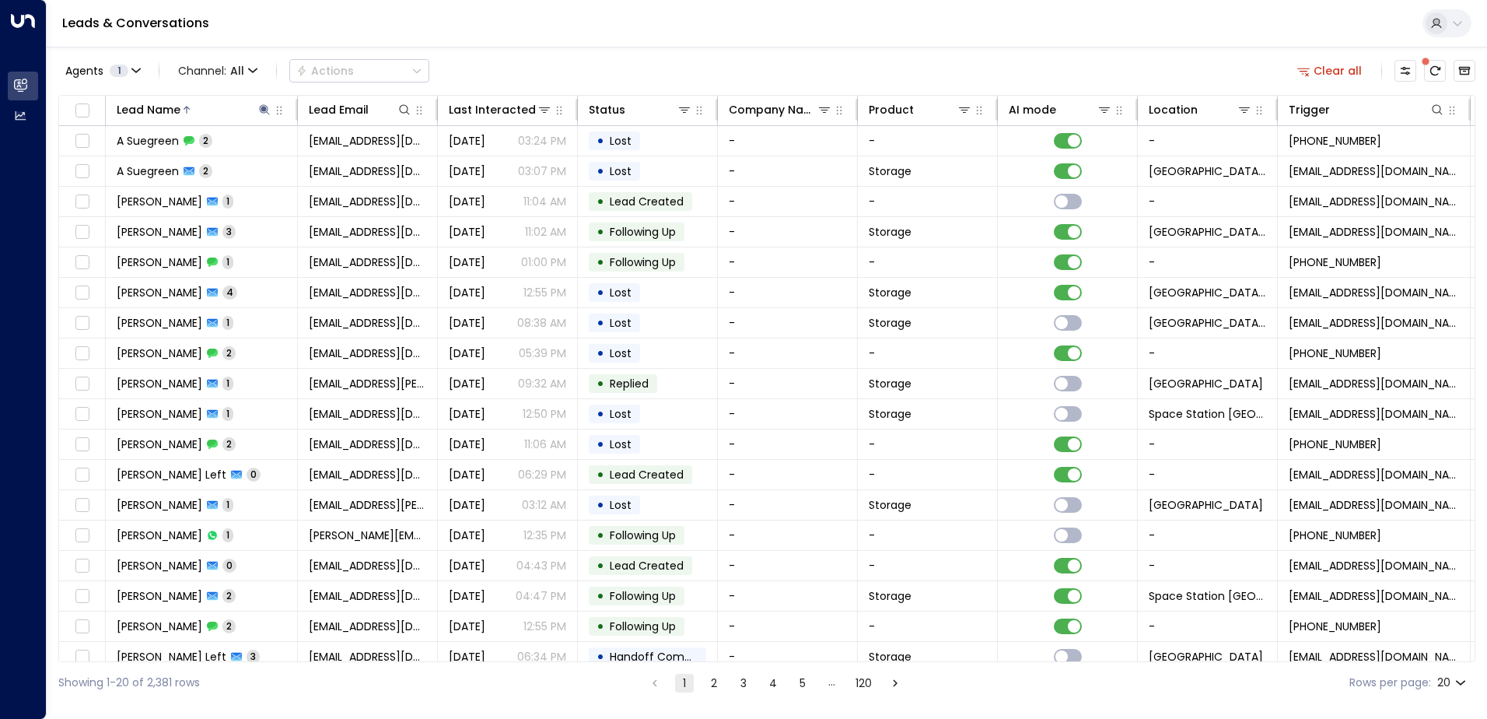
click at [481, 73] on div "Agents 1 Channel: All Actions Clear all" at bounding box center [766, 70] width 1417 height 33
